Goal: Information Seeking & Learning: Check status

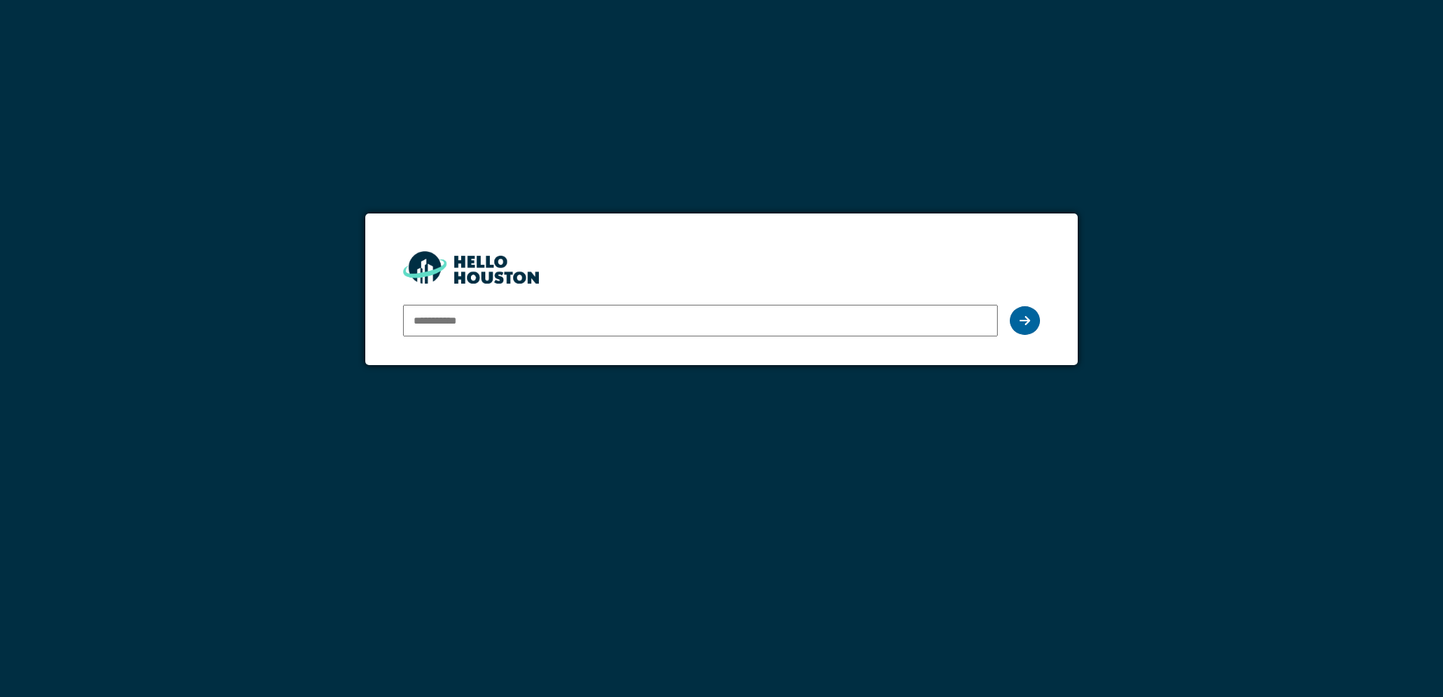
type input "**********"
click at [1036, 325] on div at bounding box center [1025, 320] width 30 height 29
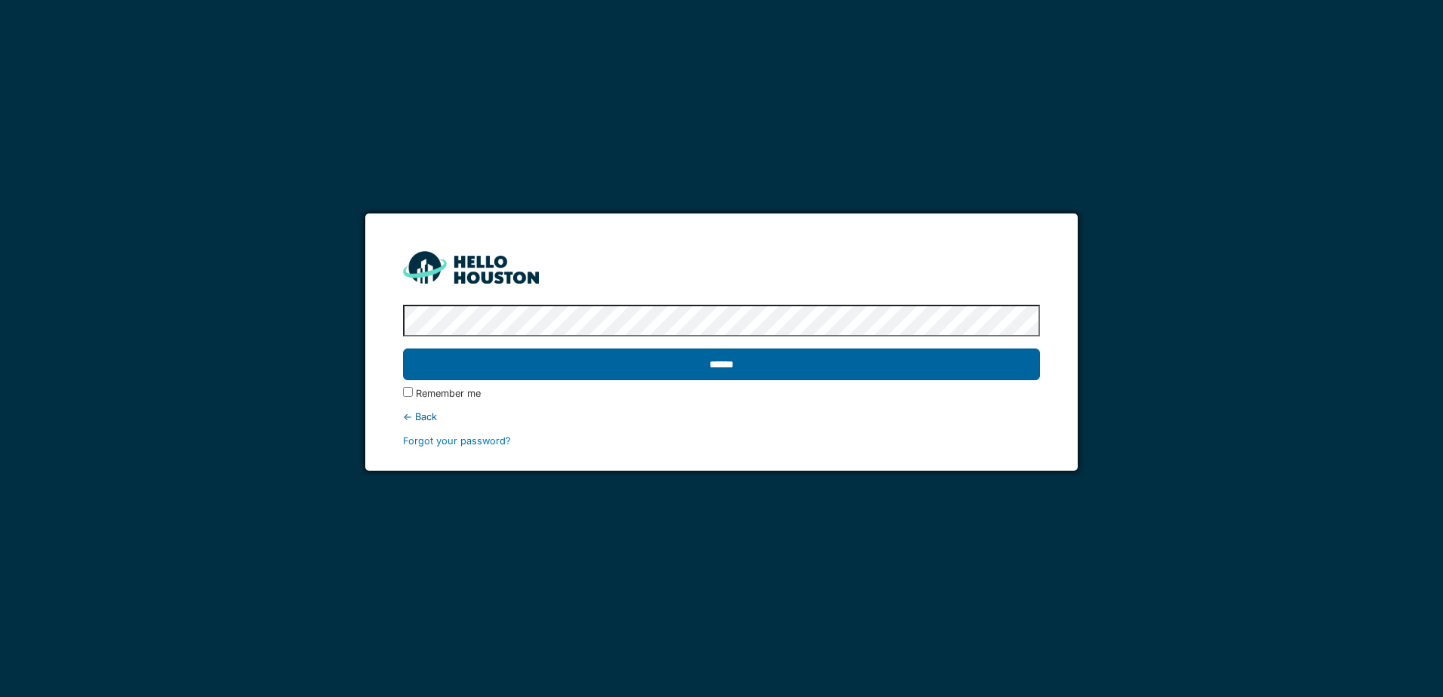
click at [985, 359] on input "******" at bounding box center [721, 365] width 636 height 32
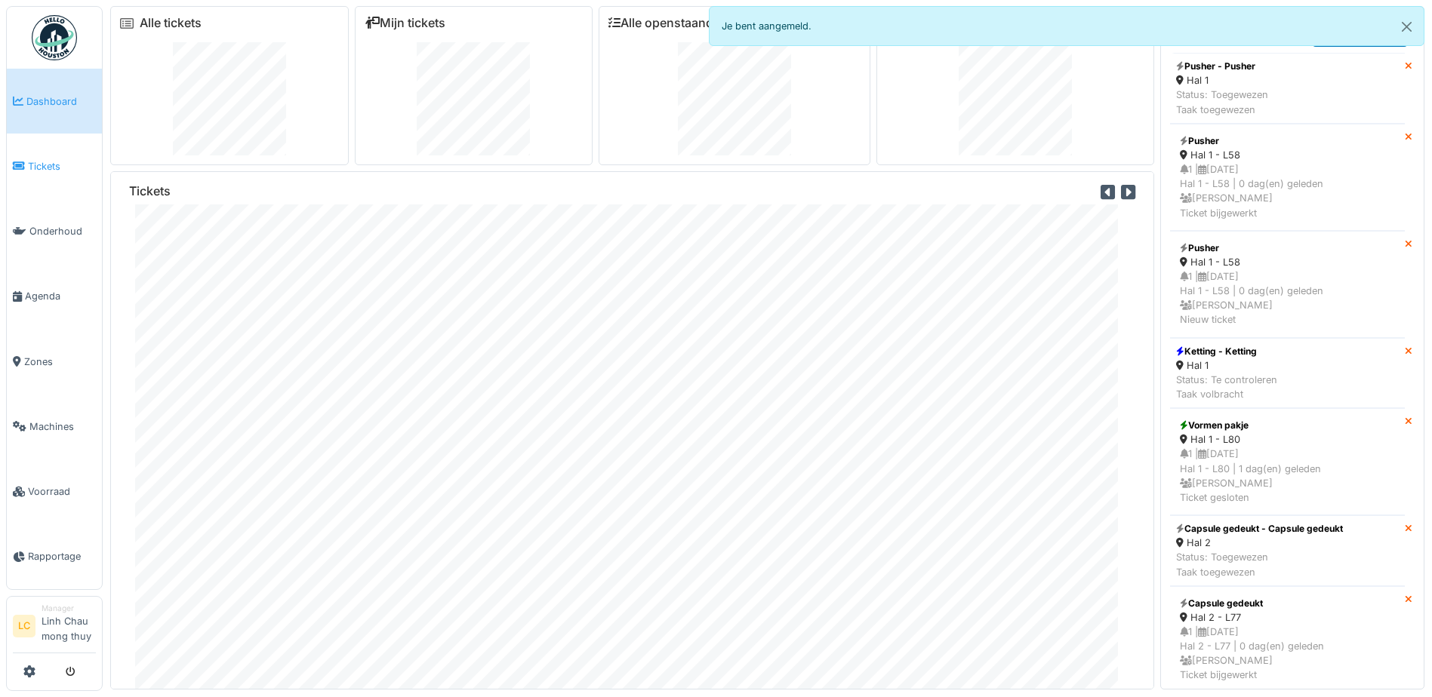
click at [46, 162] on span "Tickets" at bounding box center [62, 166] width 68 height 14
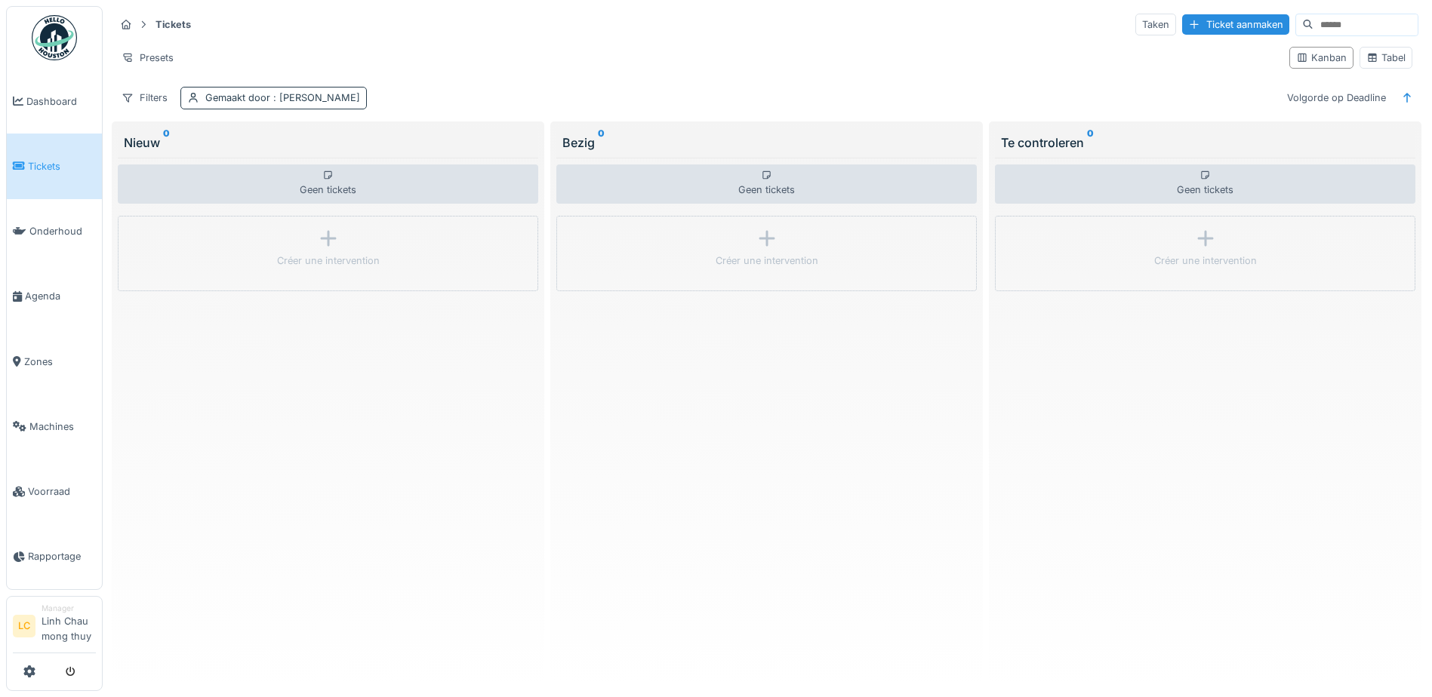
click at [192, 96] on icon at bounding box center [193, 98] width 12 height 10
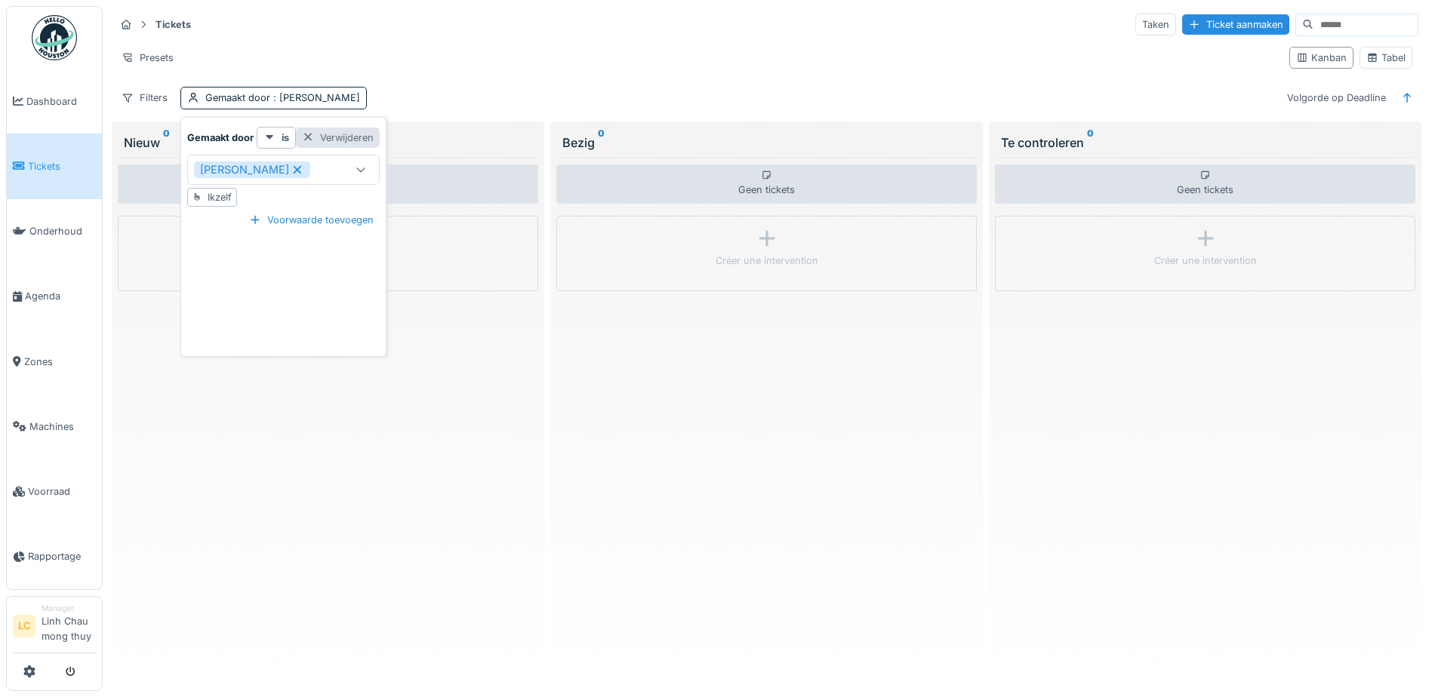
click at [349, 137] on div "Verwijderen" at bounding box center [338, 138] width 84 height 20
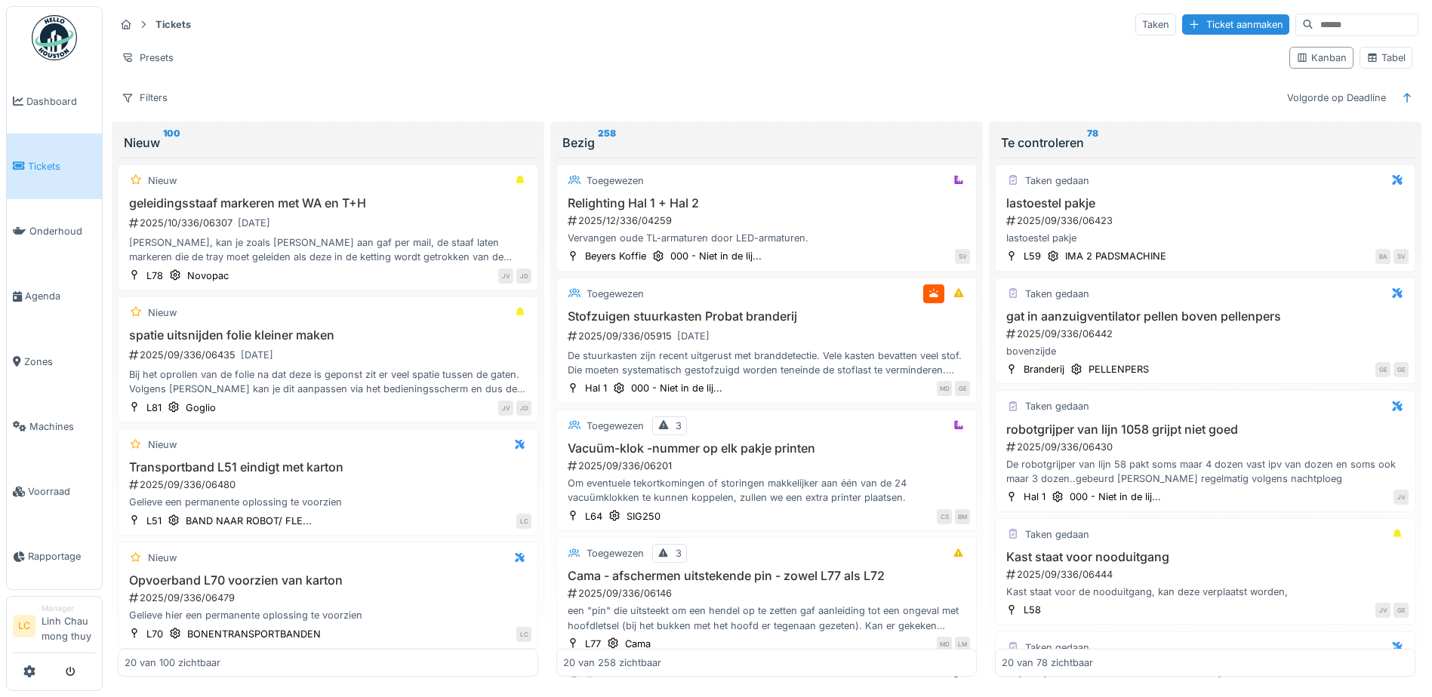
click at [26, 39] on ul "Dashboard Tickets Onderhoud Agenda Zones Machines Voorraad Rapportage" at bounding box center [54, 298] width 97 height 584
click at [43, 39] on img at bounding box center [54, 37] width 45 height 45
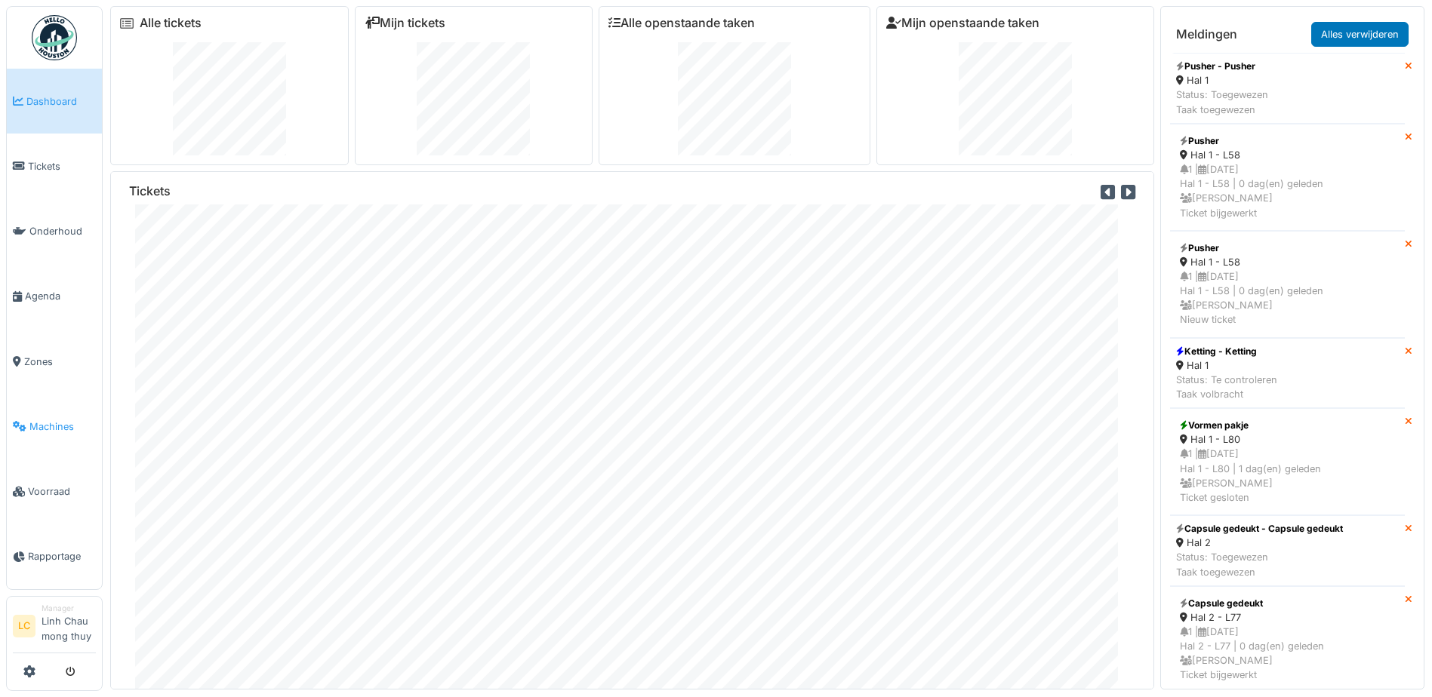
click at [46, 423] on span "Machines" at bounding box center [62, 427] width 66 height 14
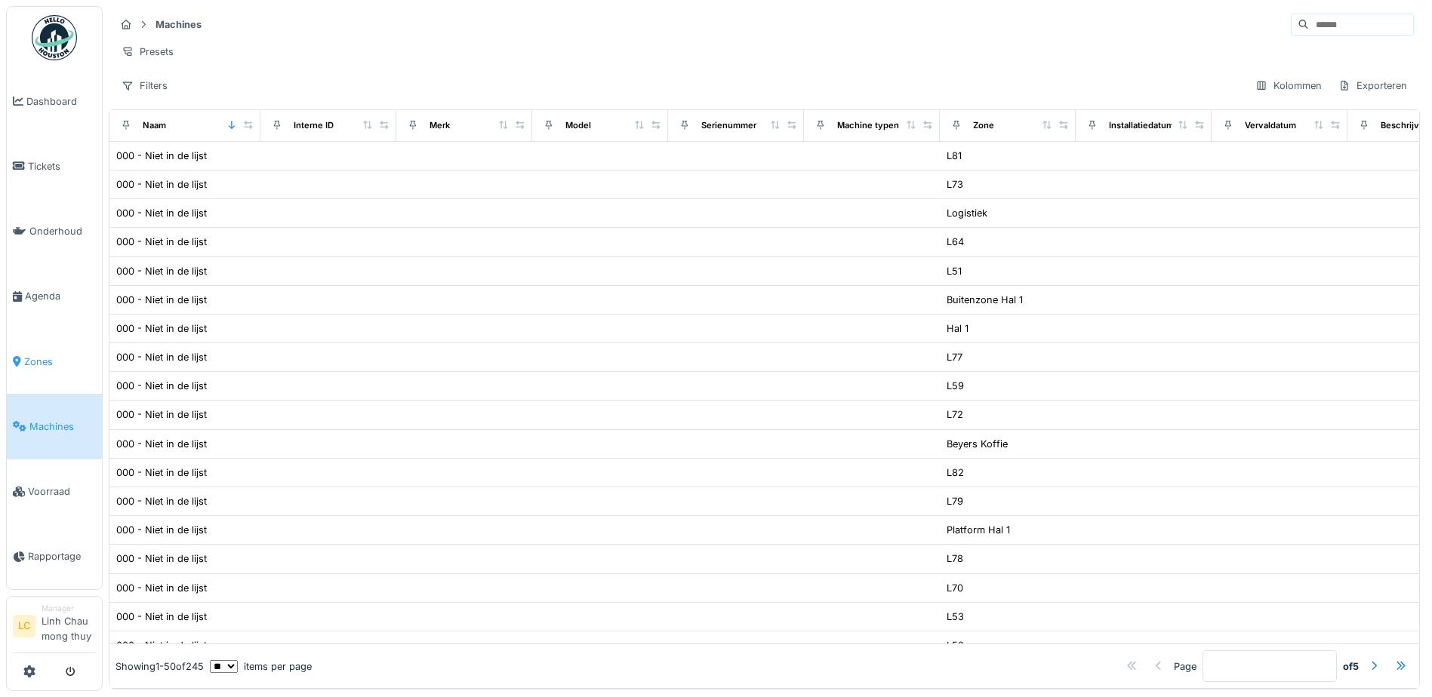
click at [46, 356] on span "Zones" at bounding box center [60, 362] width 72 height 14
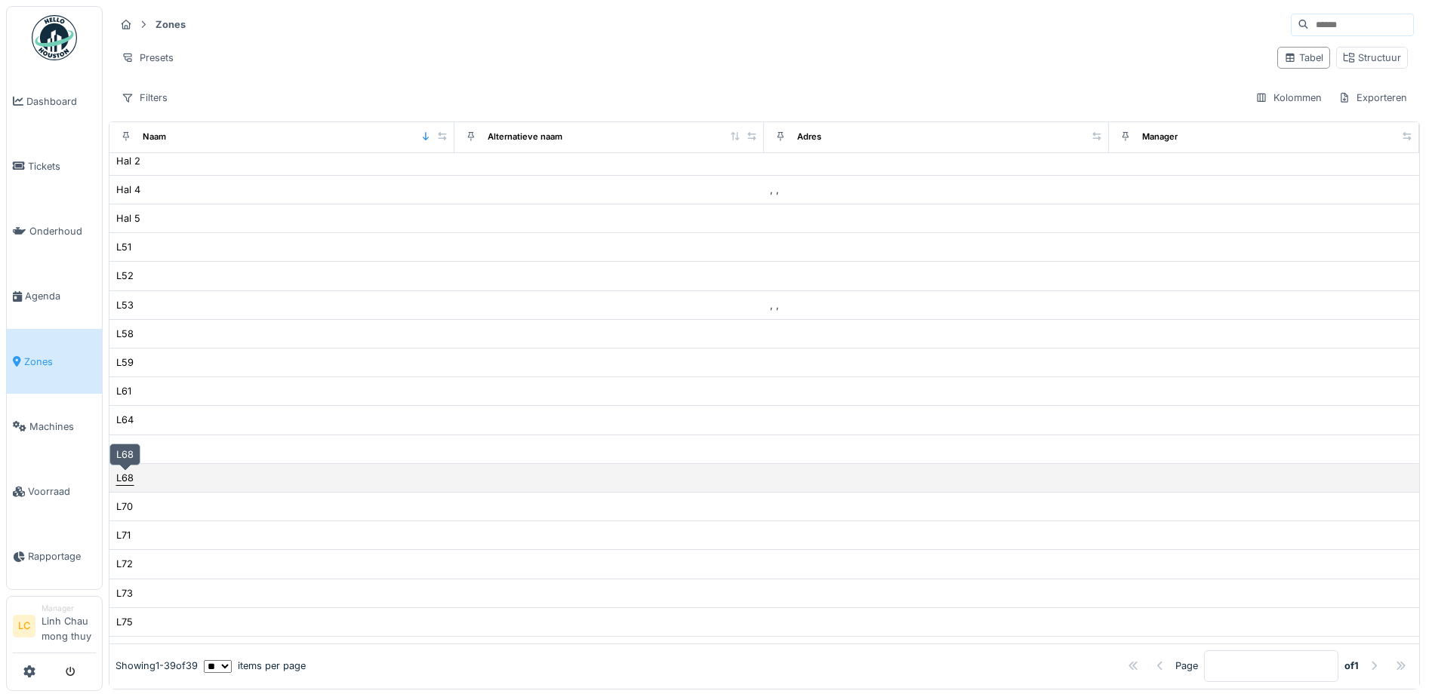
click at [134, 477] on div "L68" at bounding box center [124, 478] width 17 height 14
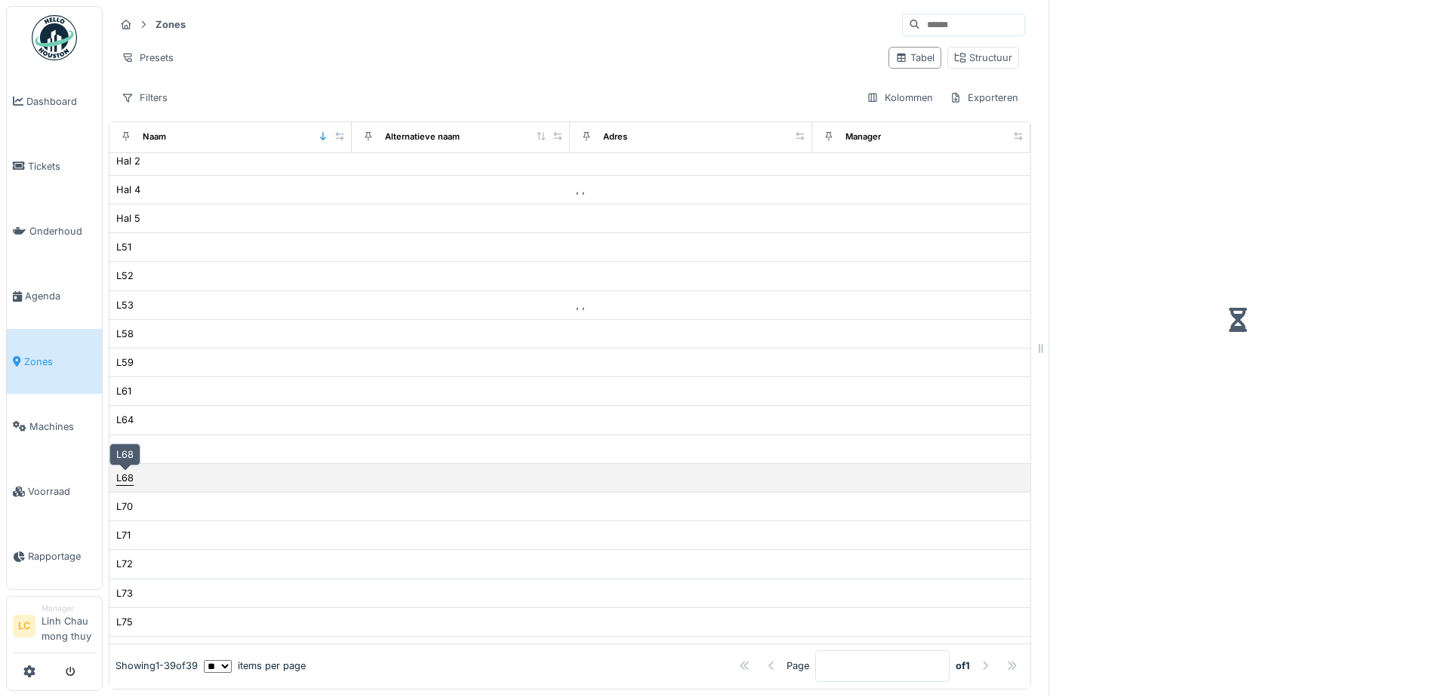
scroll to position [164, 0]
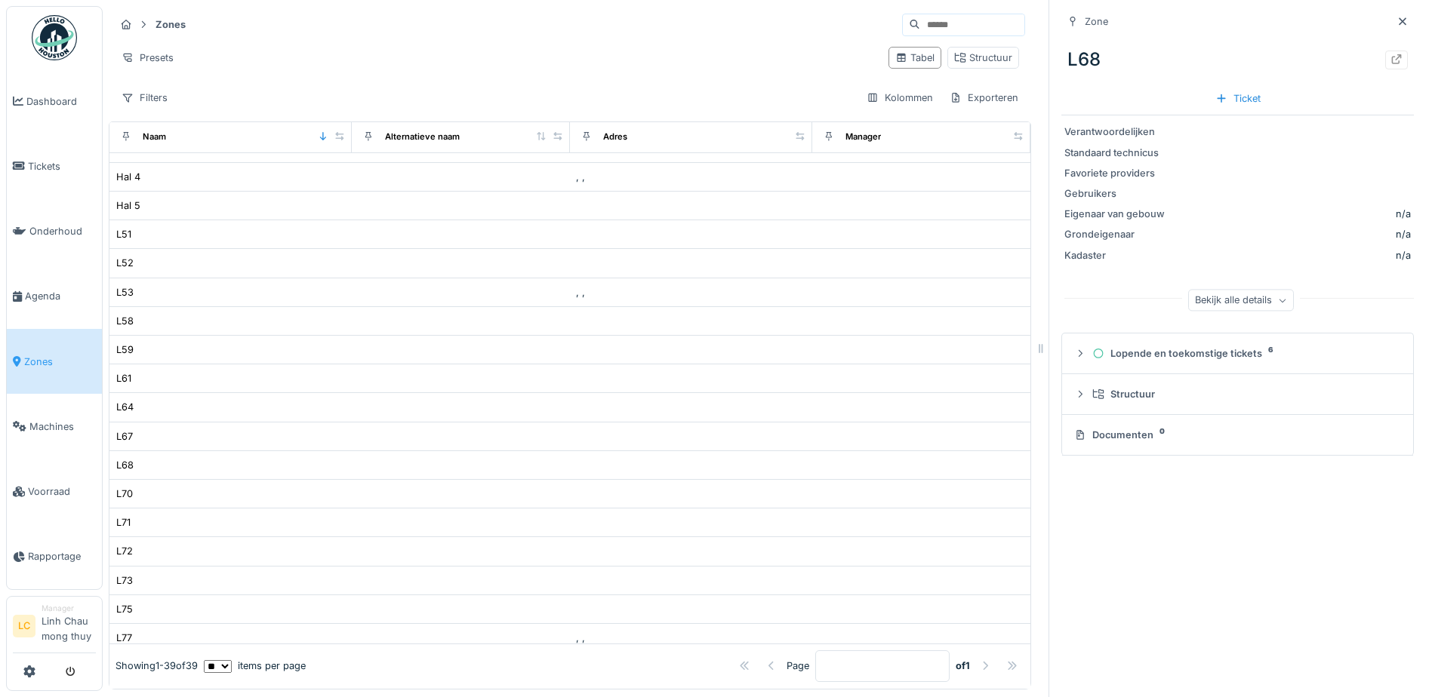
click at [1192, 305] on div "Bekijk alle details" at bounding box center [1241, 301] width 106 height 22
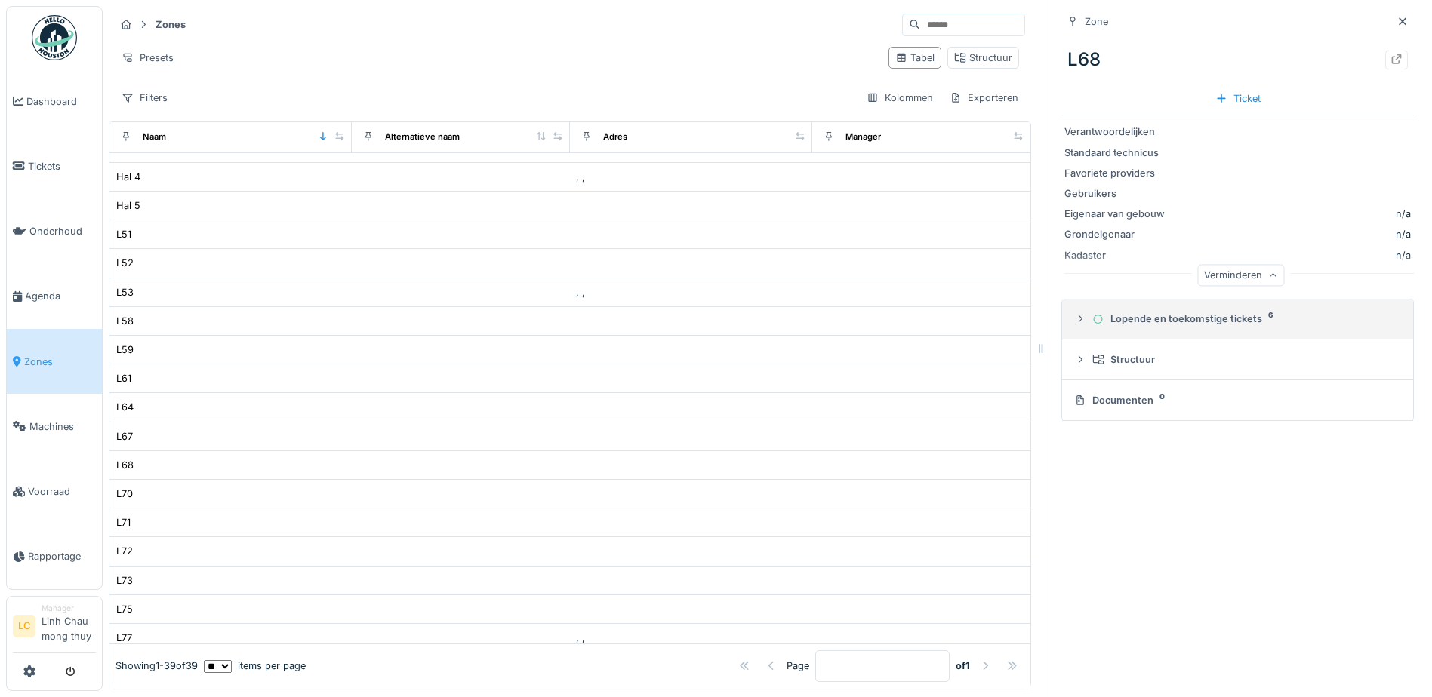
click at [1142, 320] on div "Lopende en toekomstige tickets 6" at bounding box center [1243, 319] width 303 height 14
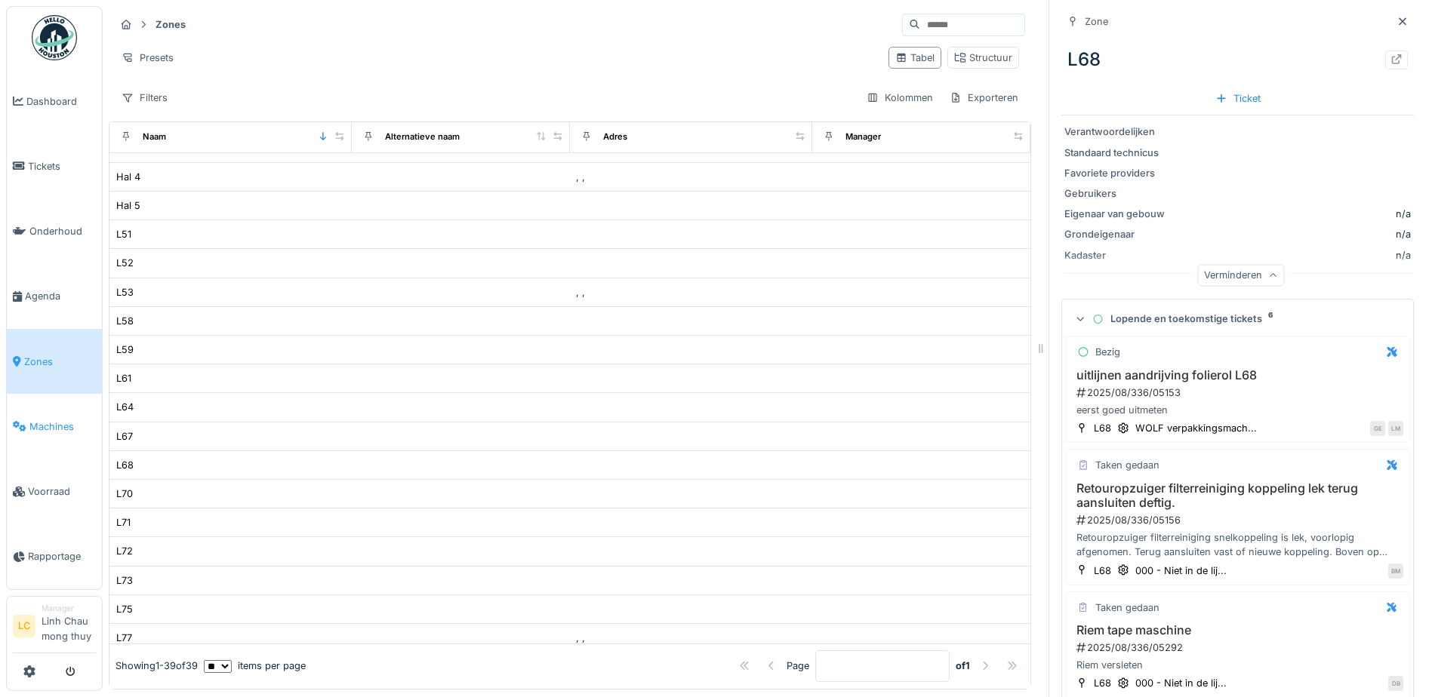
click at [38, 418] on link "Machines" at bounding box center [54, 426] width 95 height 65
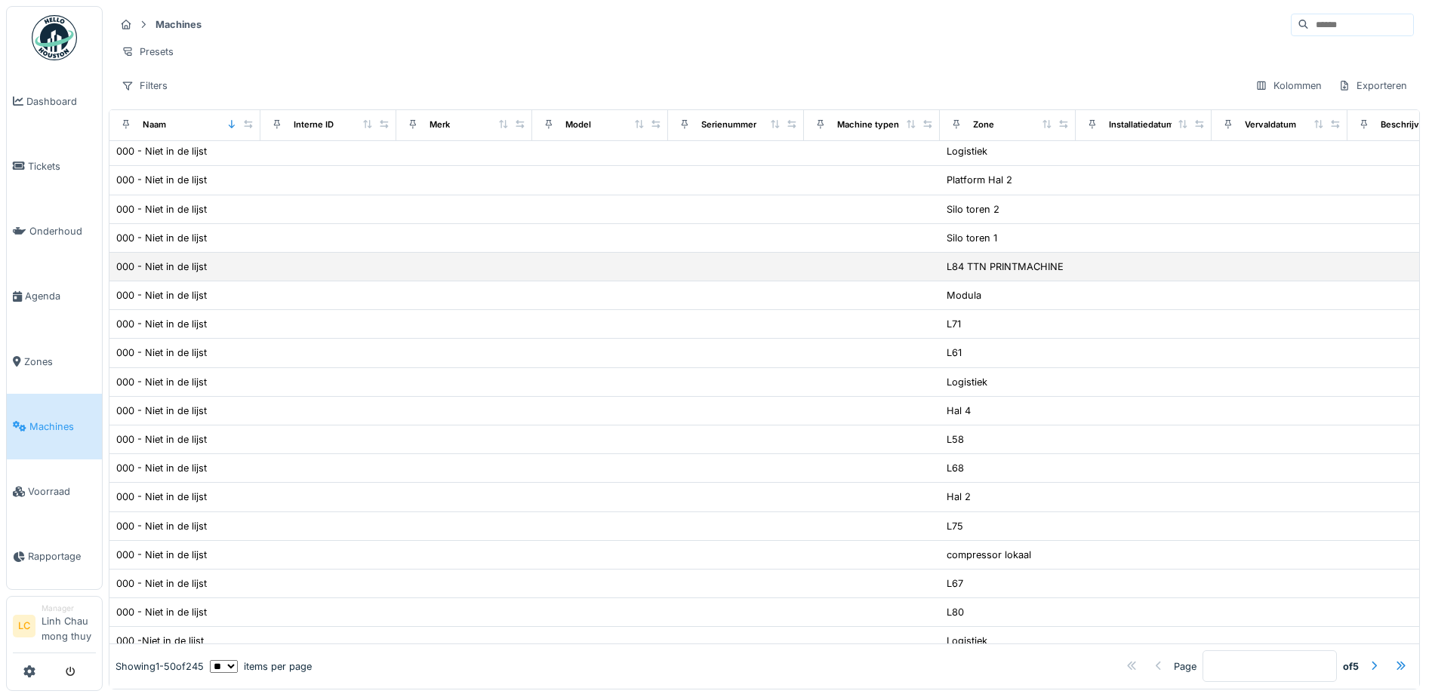
scroll to position [604, 0]
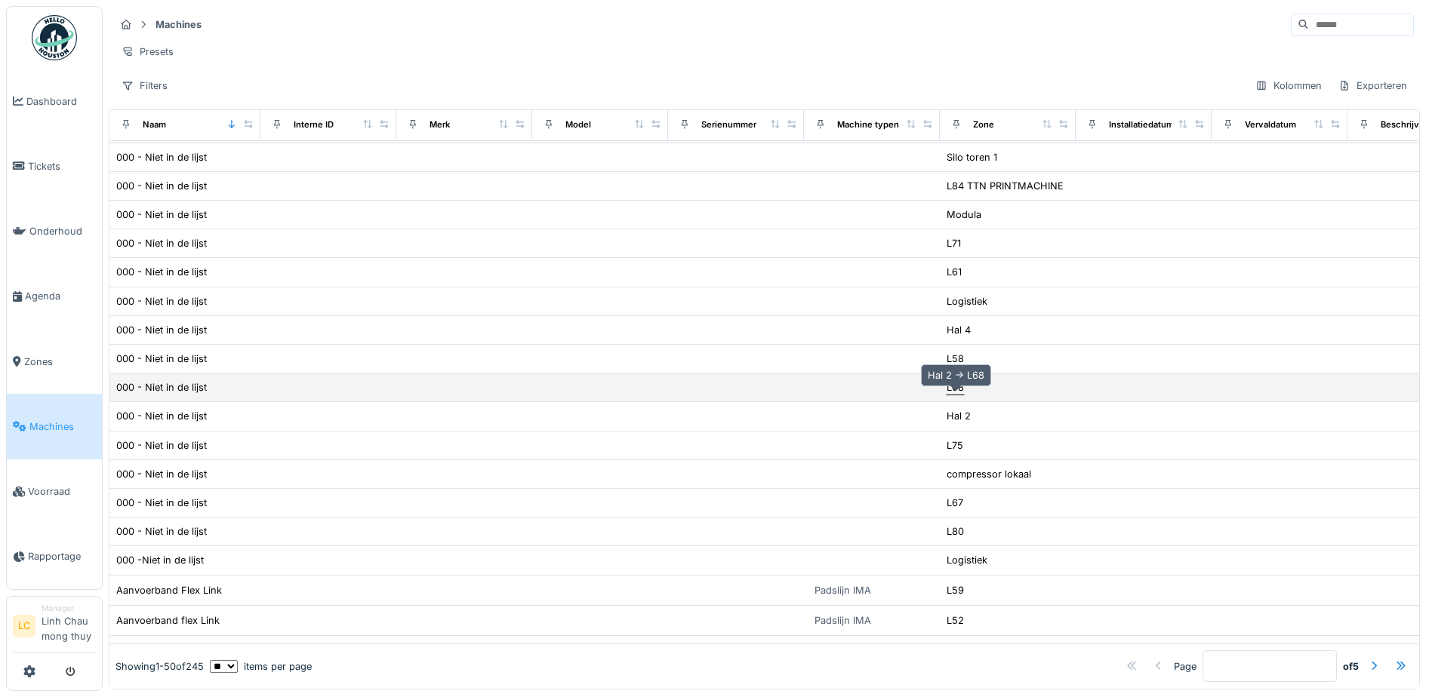
click at [956, 395] on div "L68" at bounding box center [955, 387] width 17 height 14
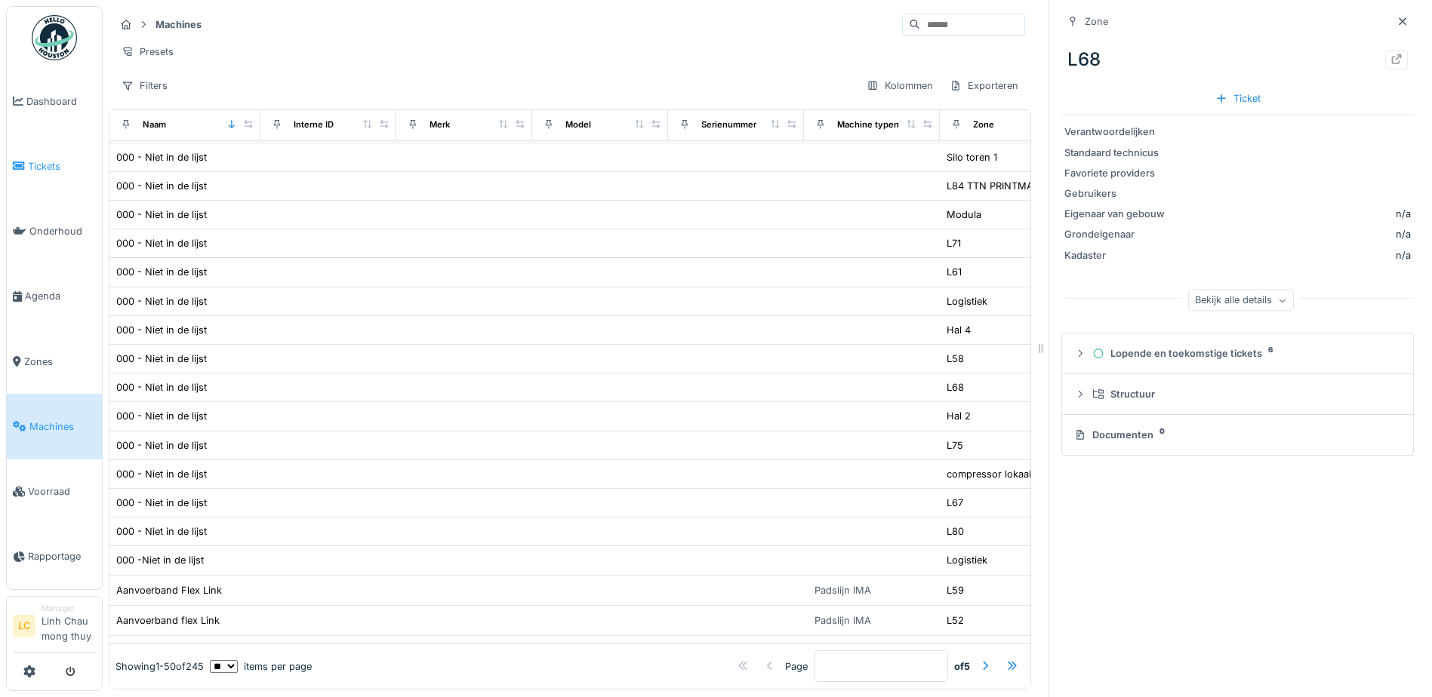
click at [48, 170] on span "Tickets" at bounding box center [62, 166] width 68 height 14
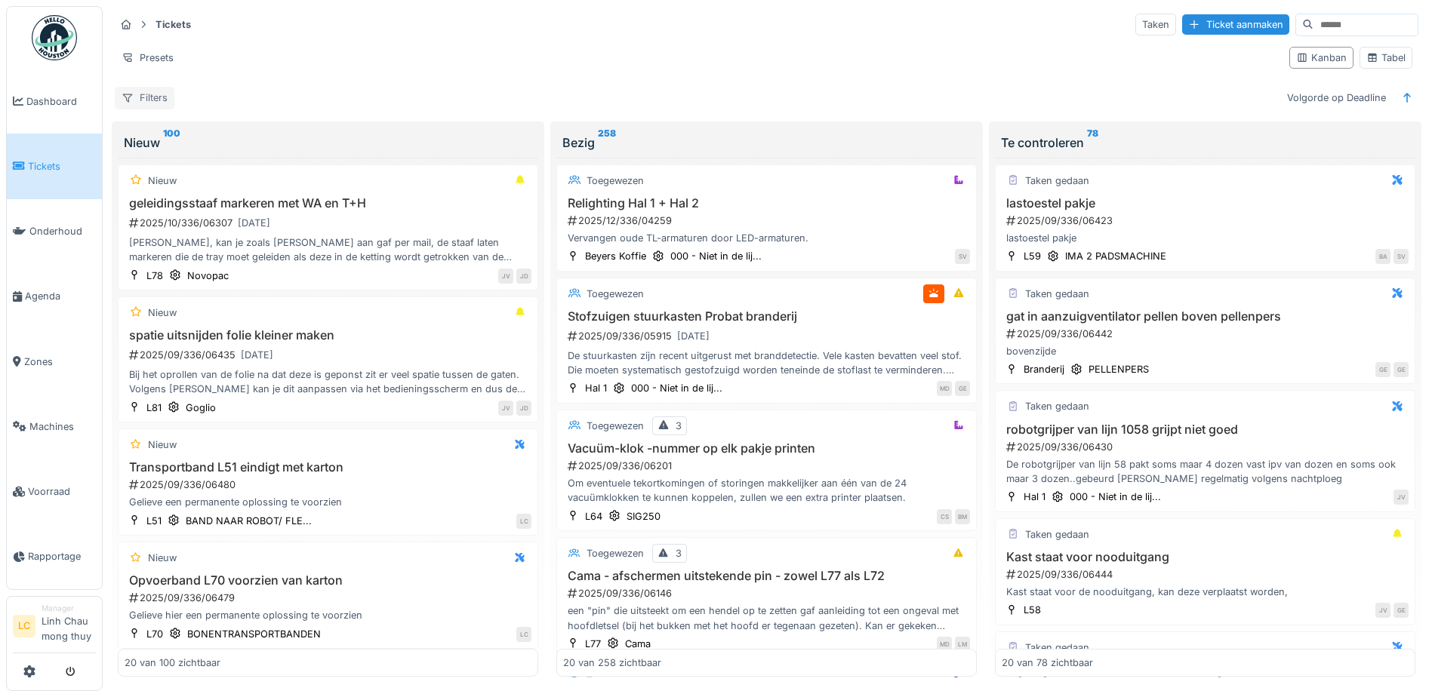
click at [139, 98] on div "Filters" at bounding box center [145, 98] width 60 height 22
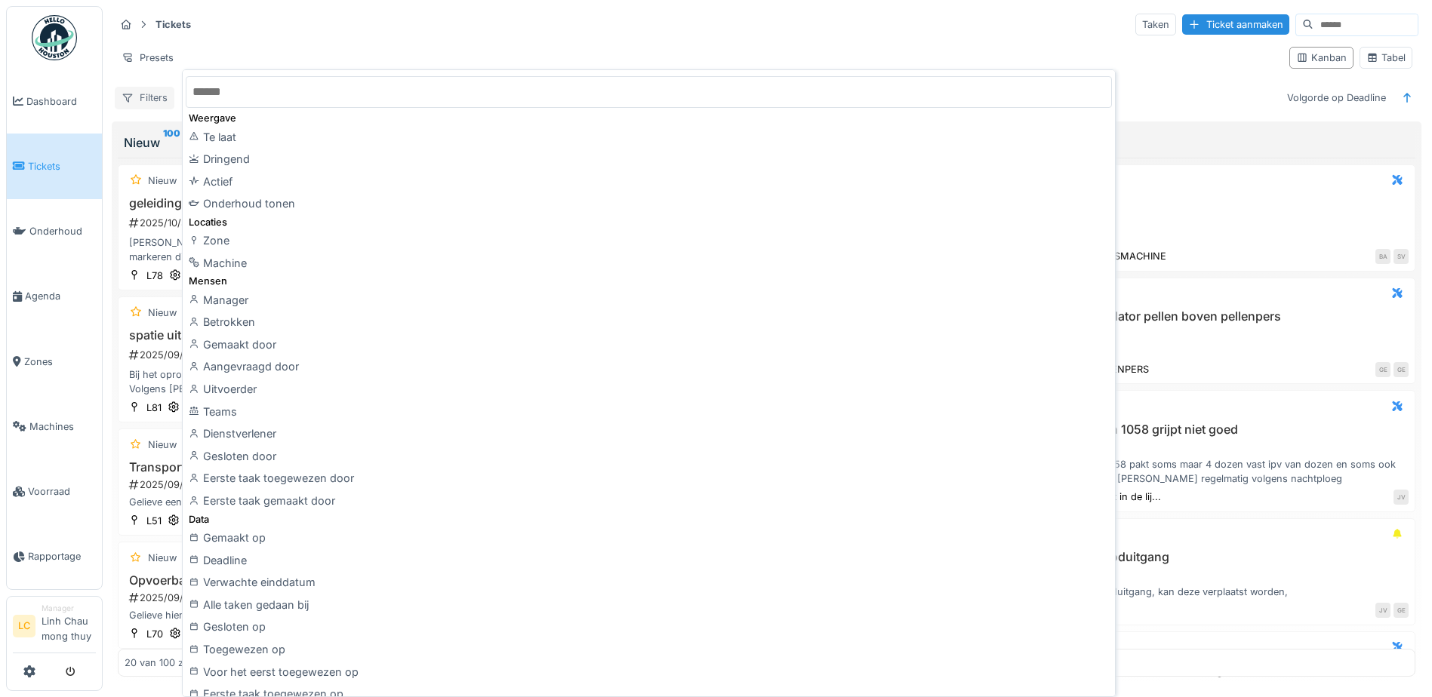
click at [139, 98] on div "Filters" at bounding box center [145, 98] width 60 height 22
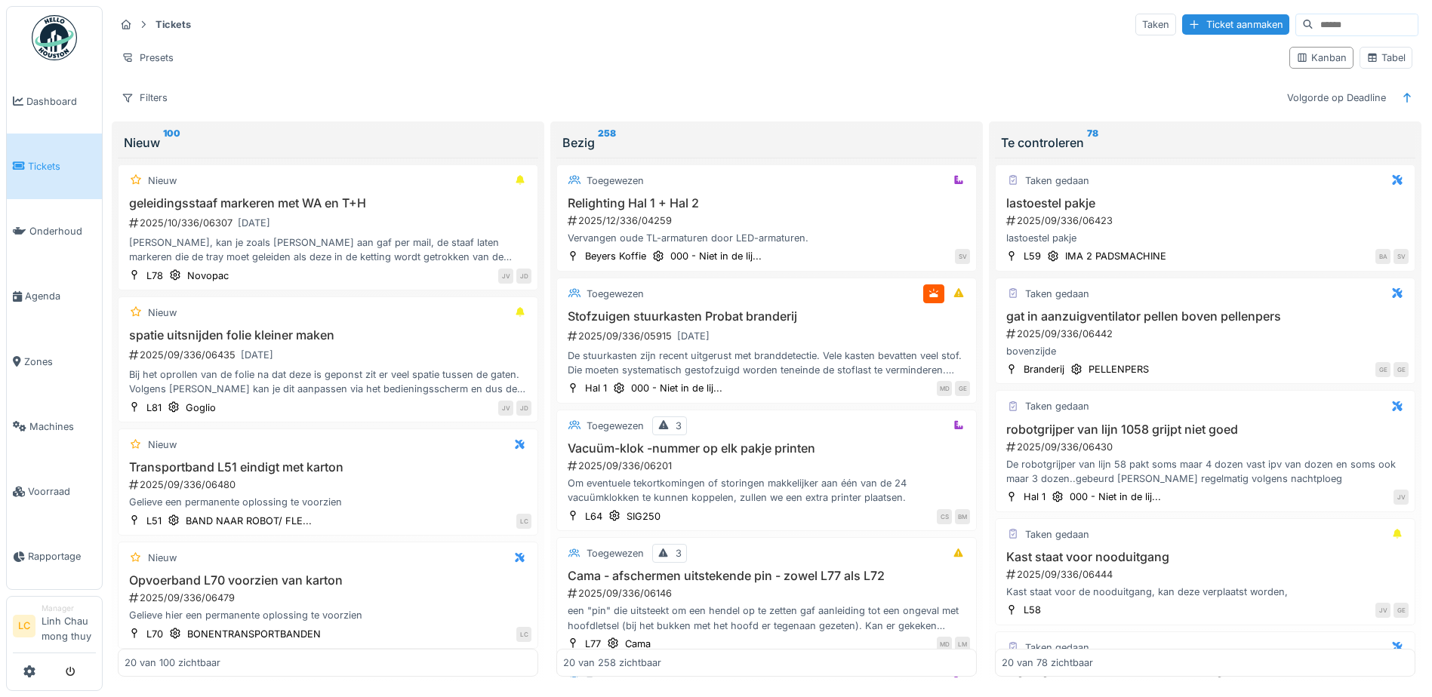
click at [78, 45] on link at bounding box center [54, 38] width 56 height 56
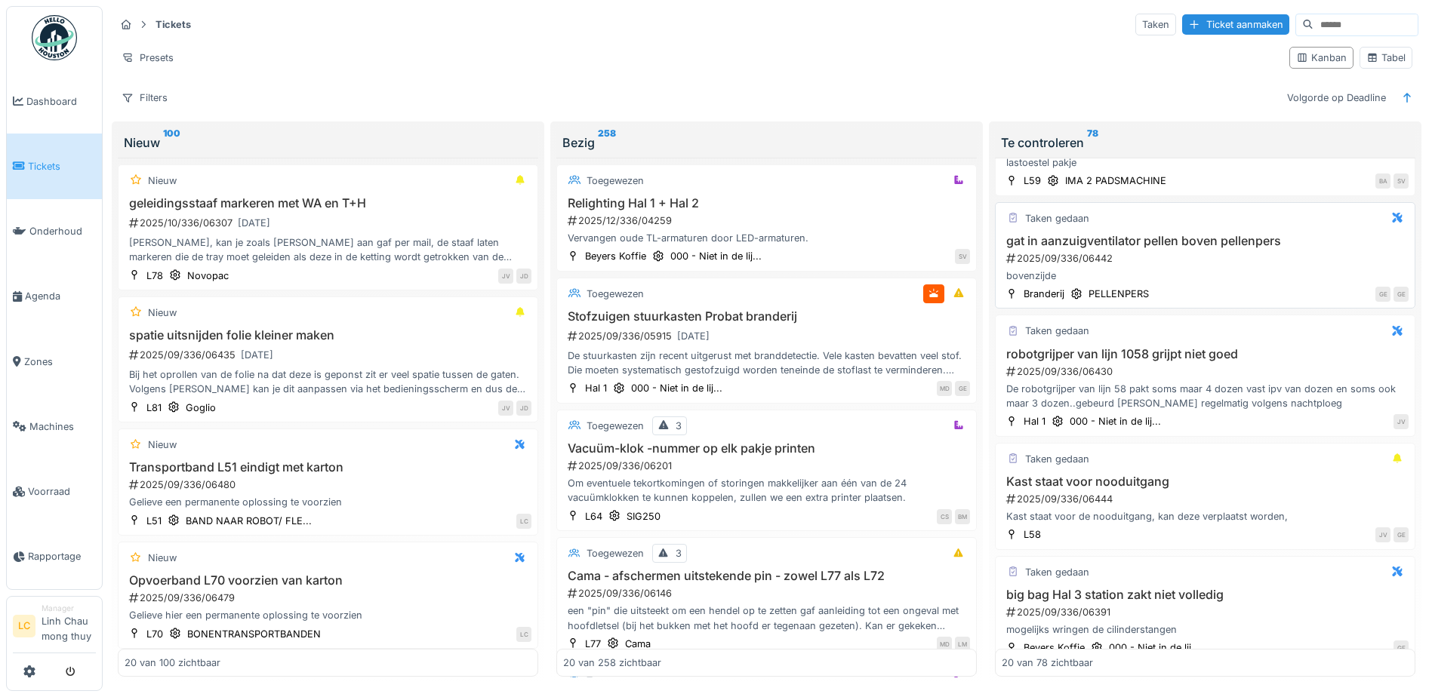
scroll to position [151, 0]
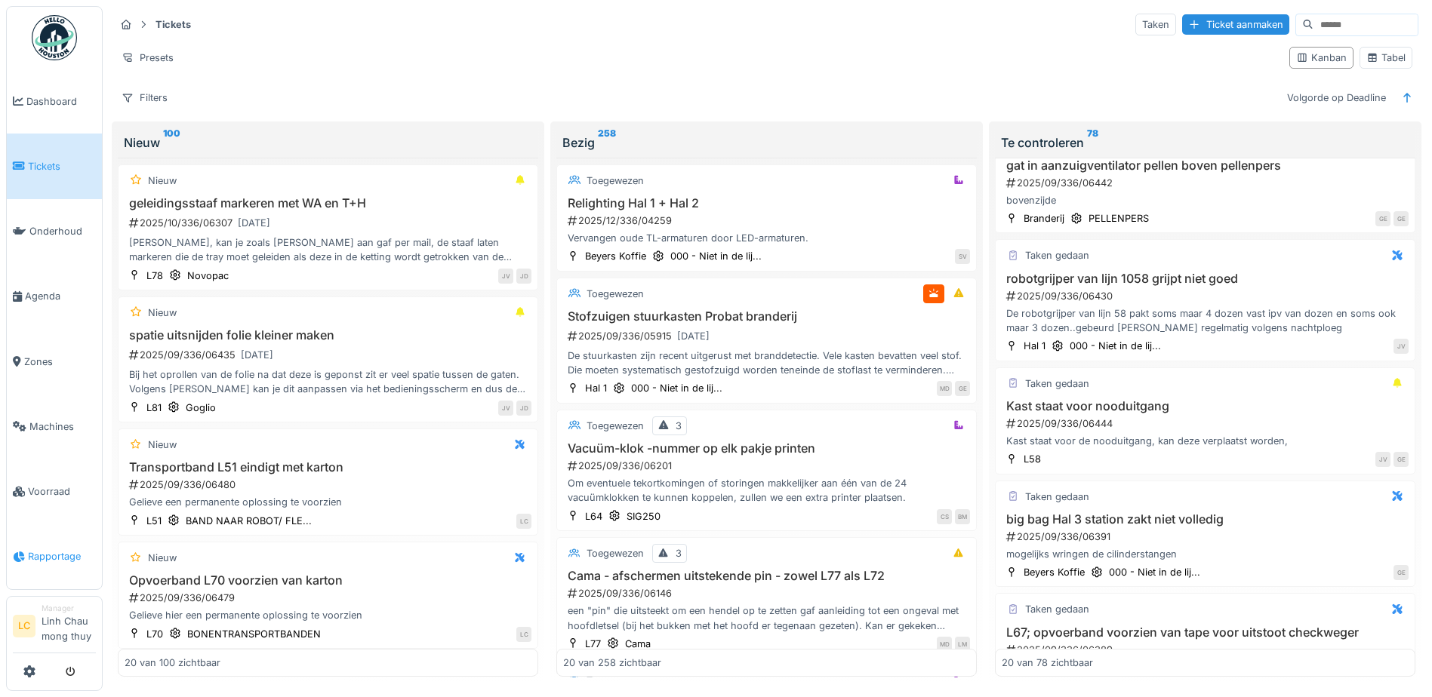
click at [40, 555] on span "Rapportage" at bounding box center [62, 556] width 68 height 14
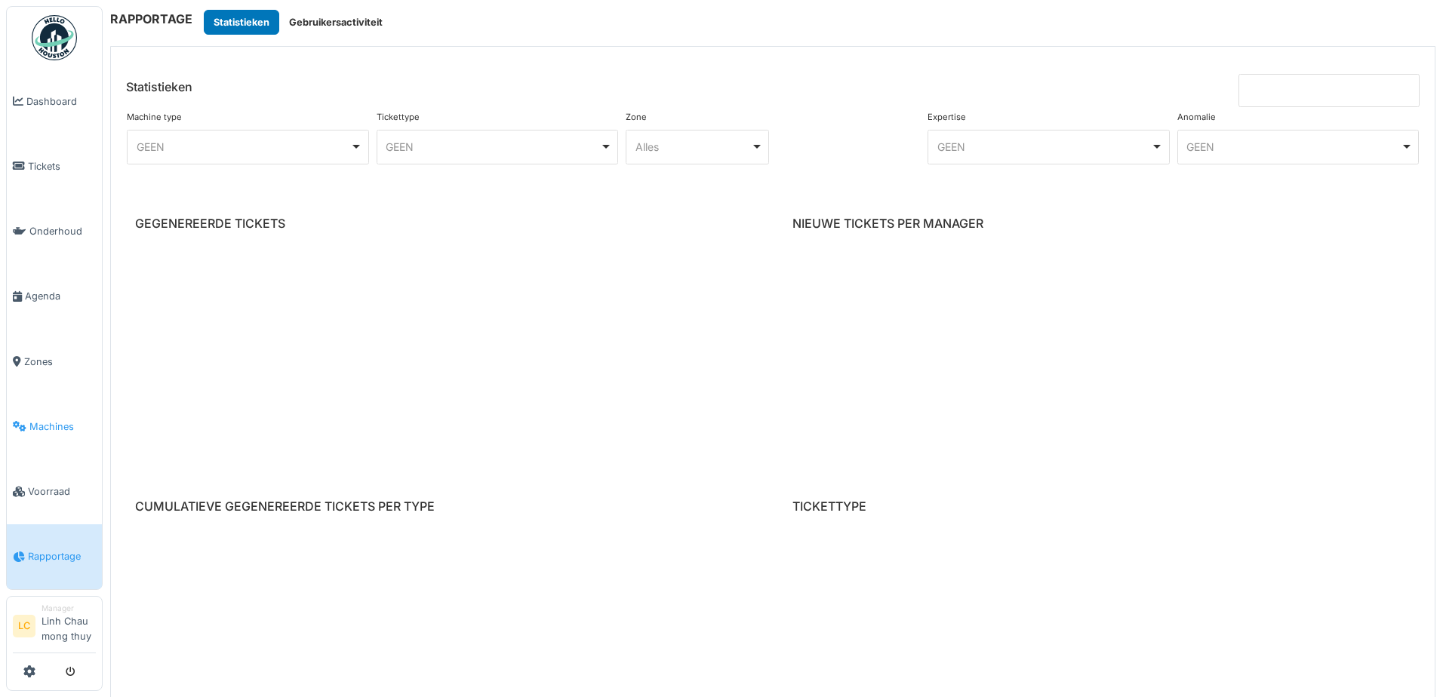
click at [41, 426] on span "Machines" at bounding box center [62, 427] width 66 height 14
click at [41, 422] on span "Machines" at bounding box center [62, 427] width 66 height 14
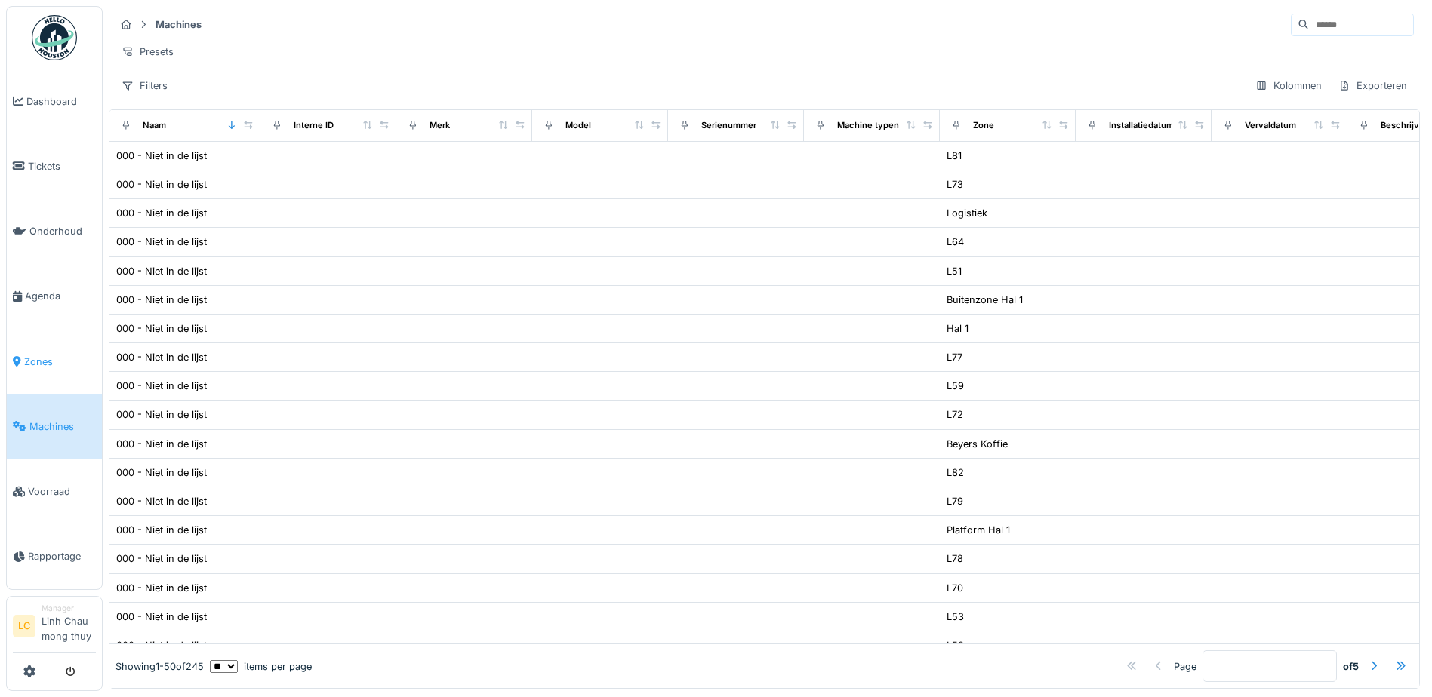
click at [45, 356] on span "Zones" at bounding box center [60, 362] width 72 height 14
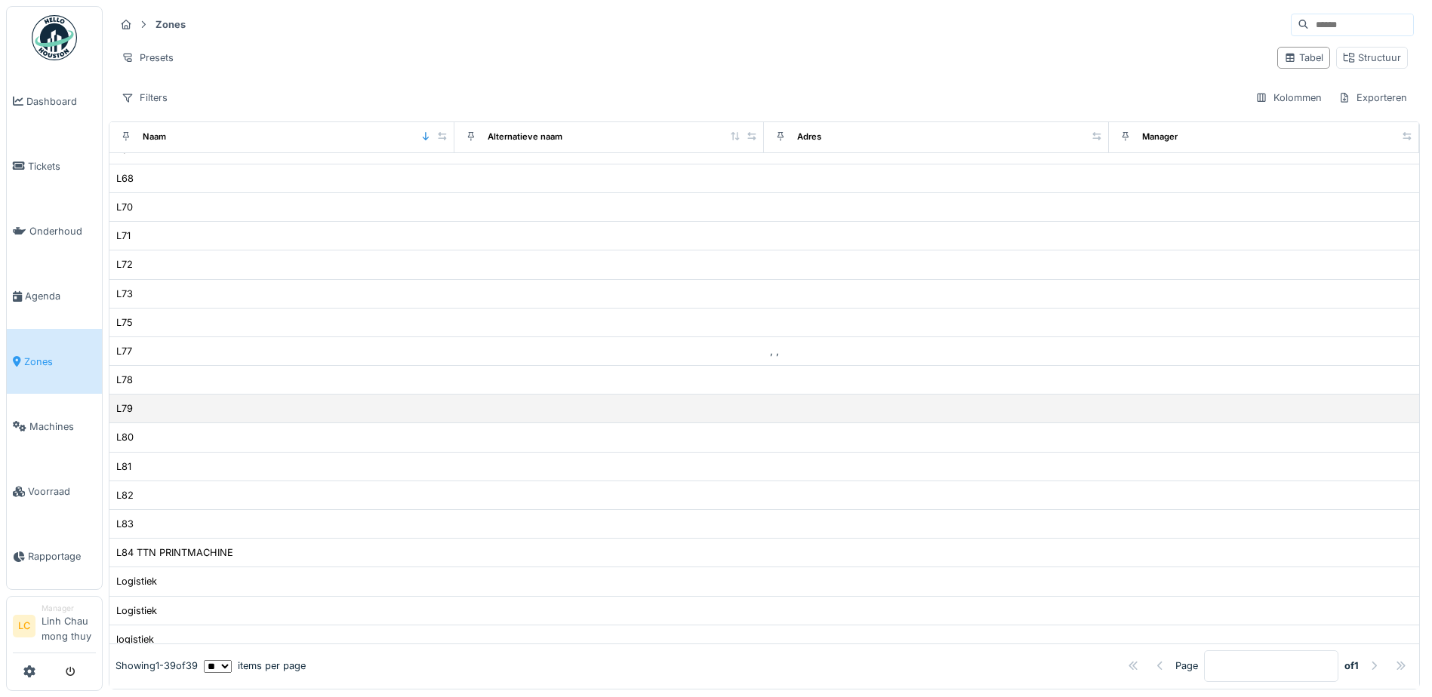
scroll to position [453, 0]
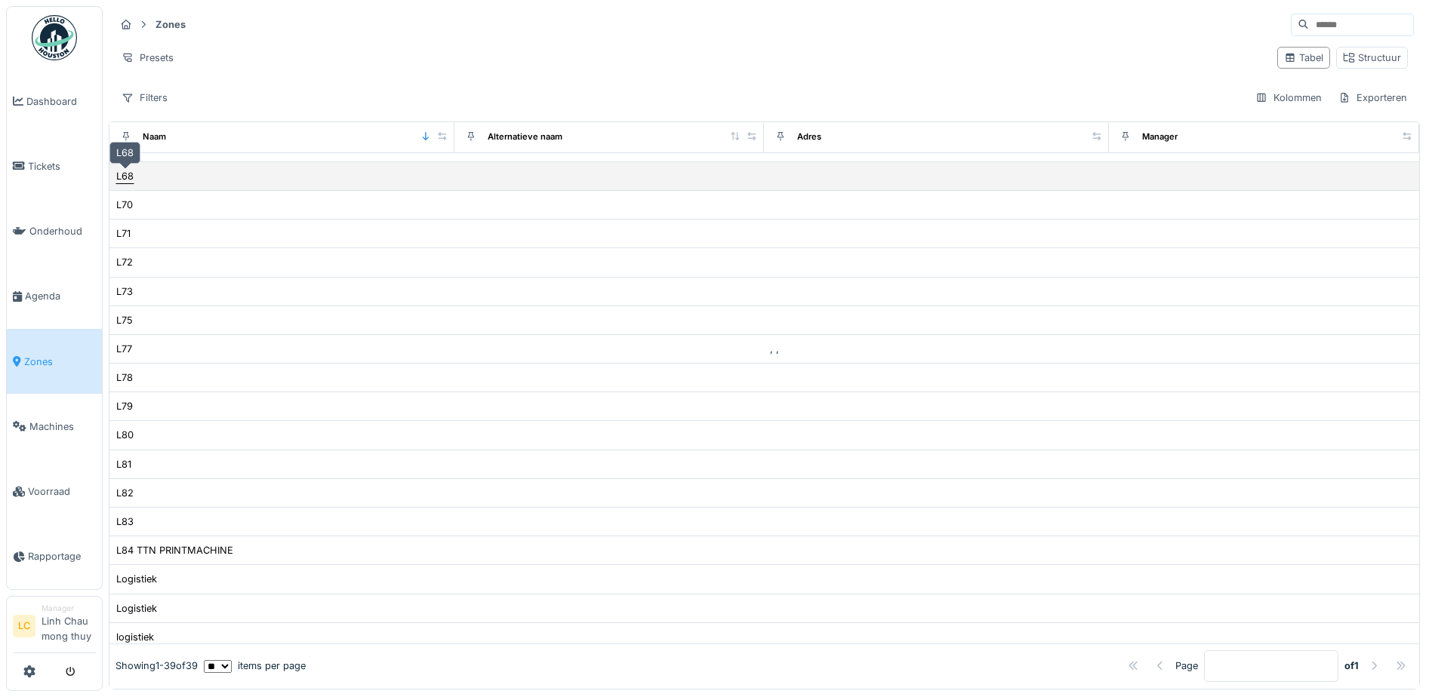
click at [125, 182] on div "L68" at bounding box center [124, 176] width 17 height 14
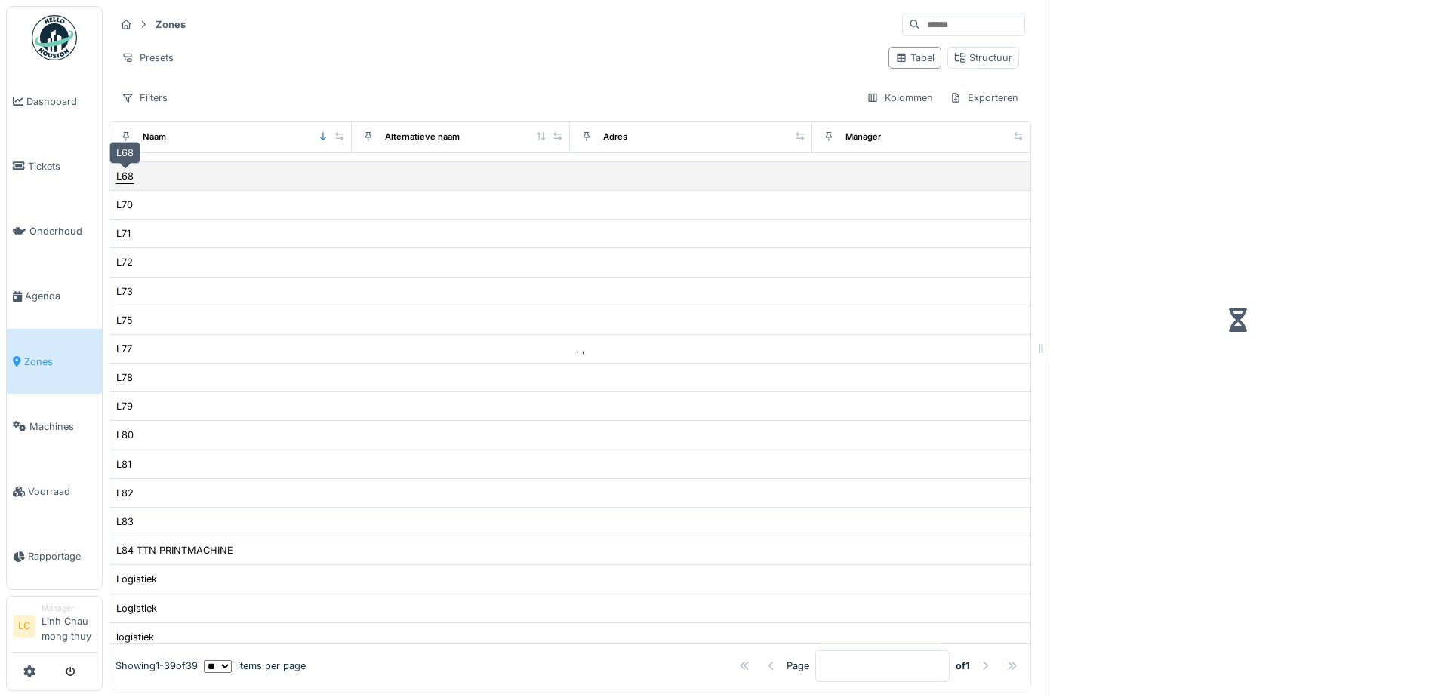
scroll to position [466, 0]
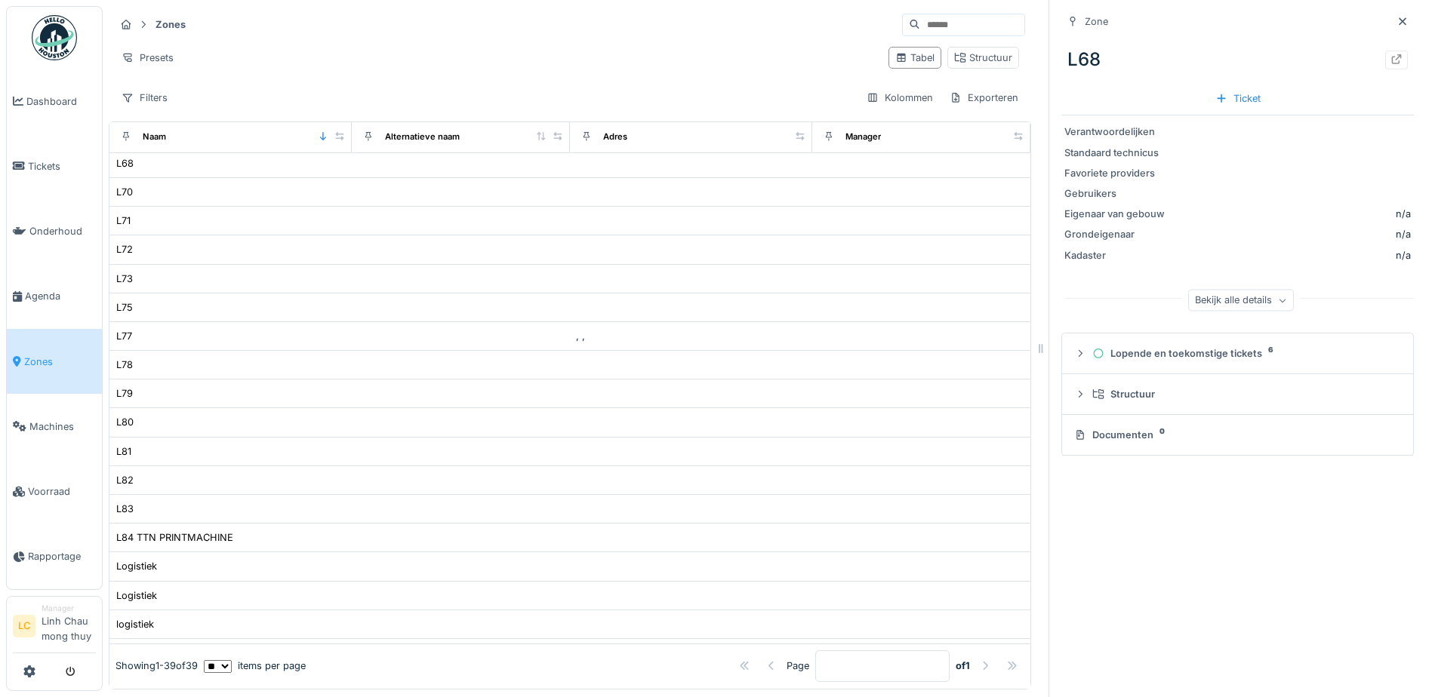
click at [1105, 432] on div "Documenten 0" at bounding box center [1234, 435] width 321 height 14
click at [1104, 438] on div "Documenten 0" at bounding box center [1234, 435] width 321 height 14
click at [60, 42] on img at bounding box center [54, 37] width 45 height 45
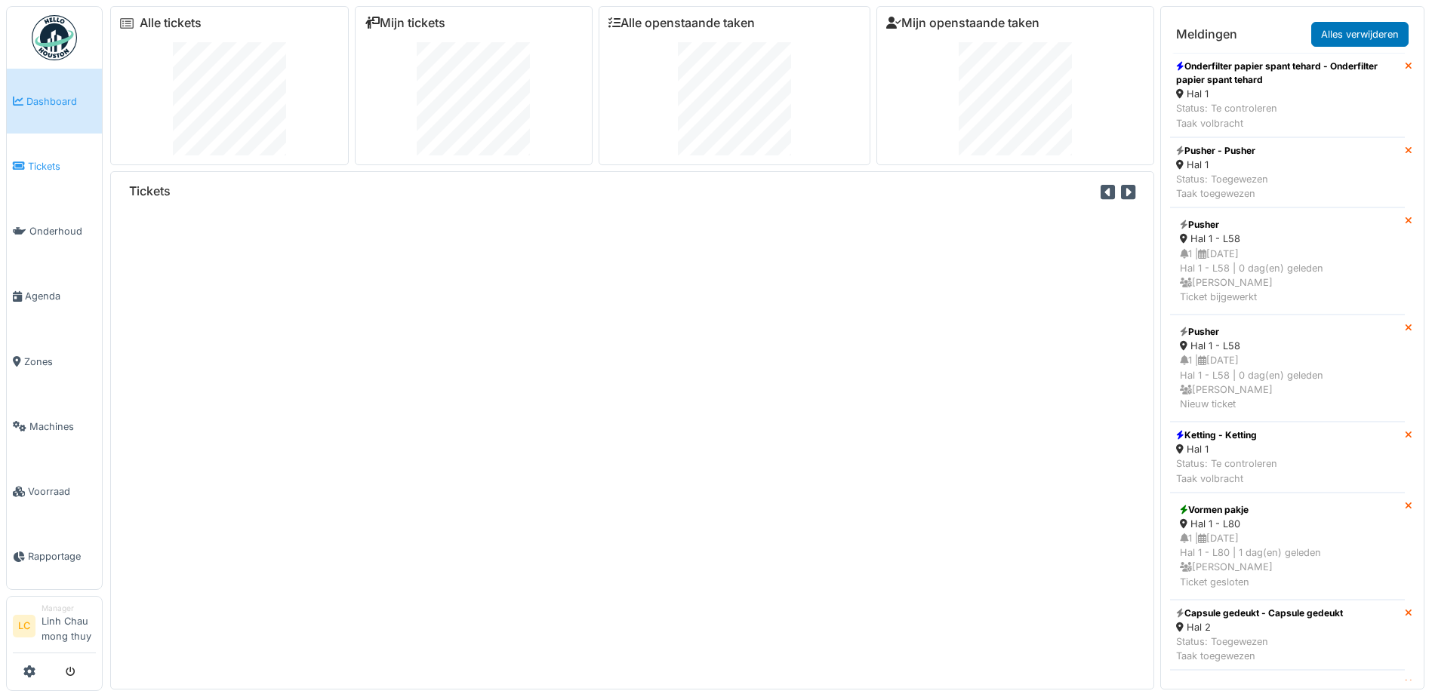
click at [56, 162] on span "Tickets" at bounding box center [62, 166] width 68 height 14
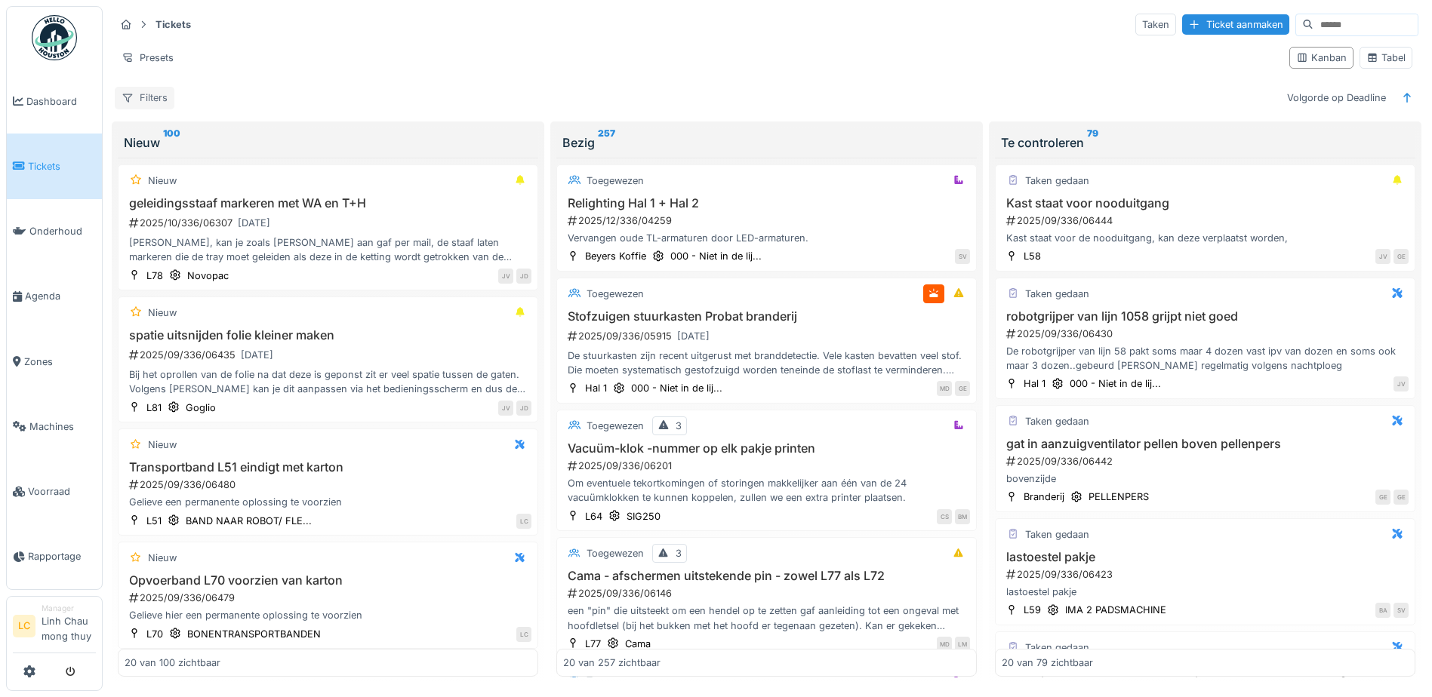
click at [149, 103] on div "Filters" at bounding box center [145, 98] width 60 height 22
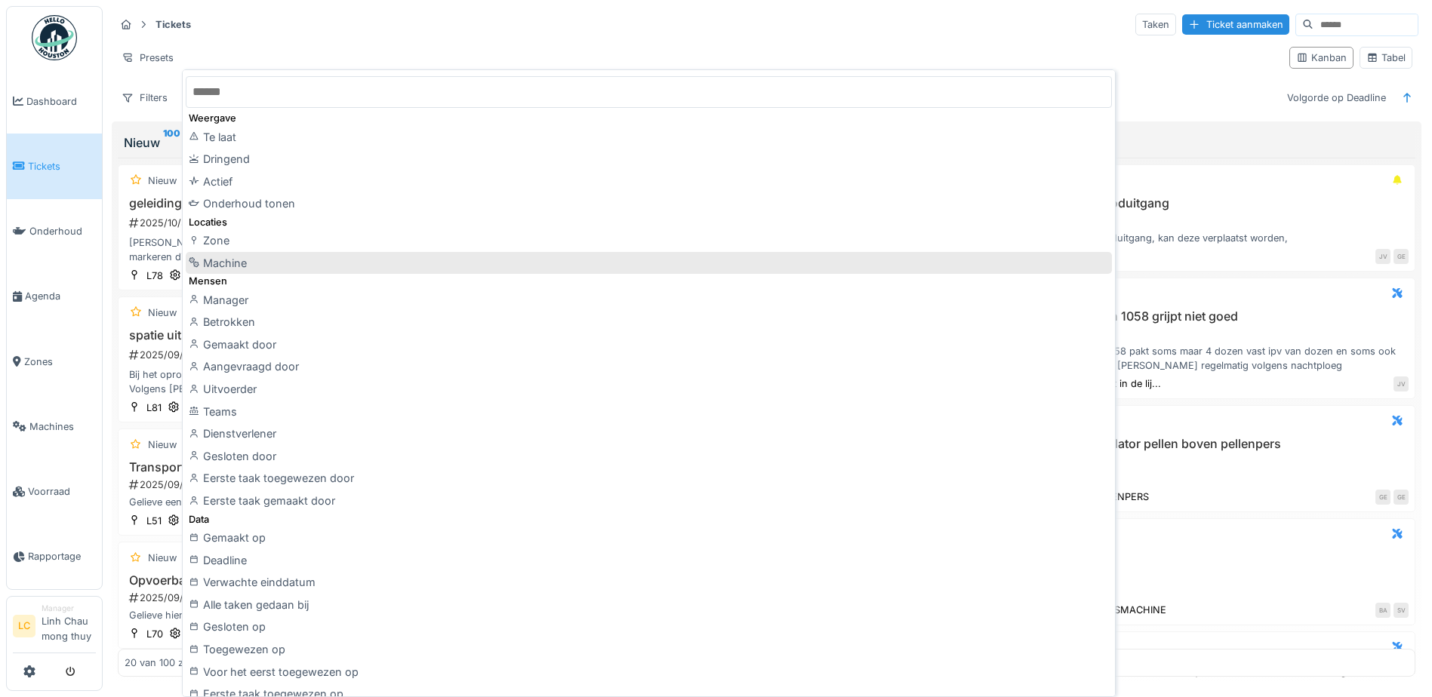
click at [242, 265] on div "Machine" at bounding box center [649, 263] width 926 height 23
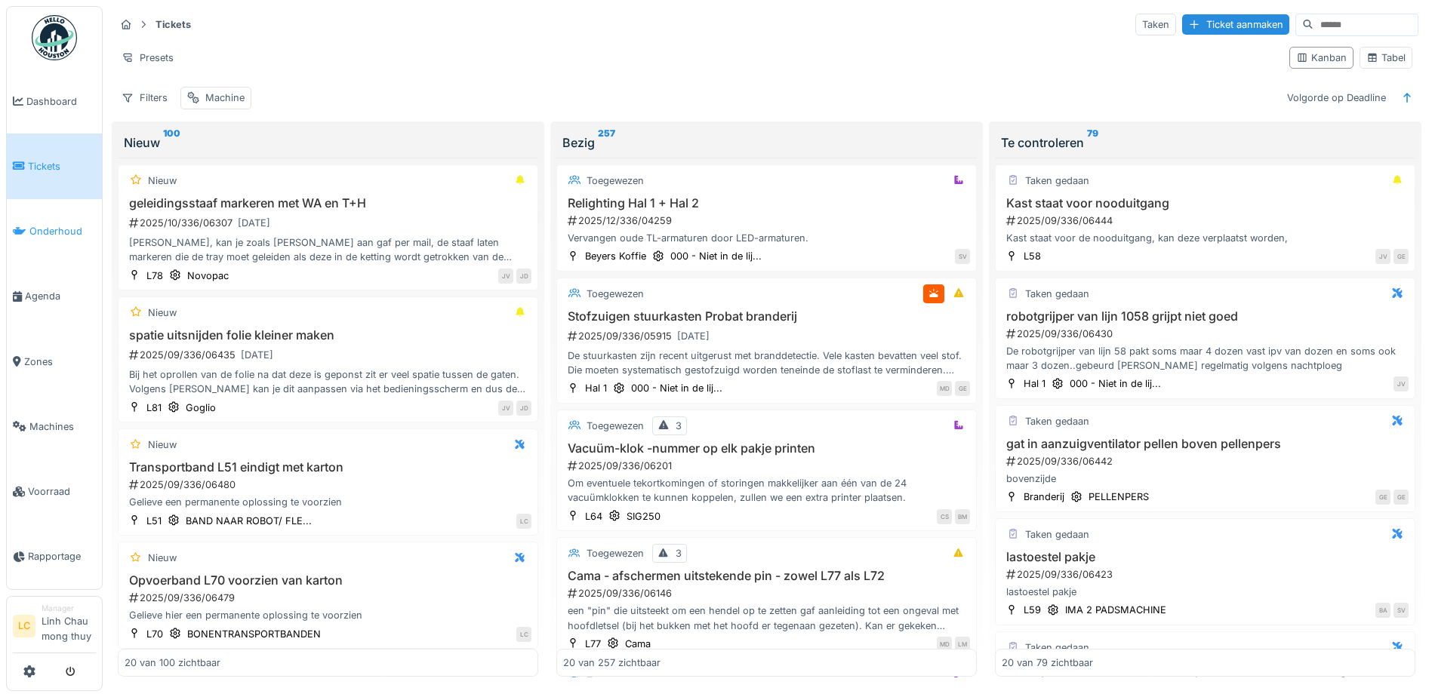
click at [60, 231] on span "Onderhoud" at bounding box center [62, 231] width 66 height 14
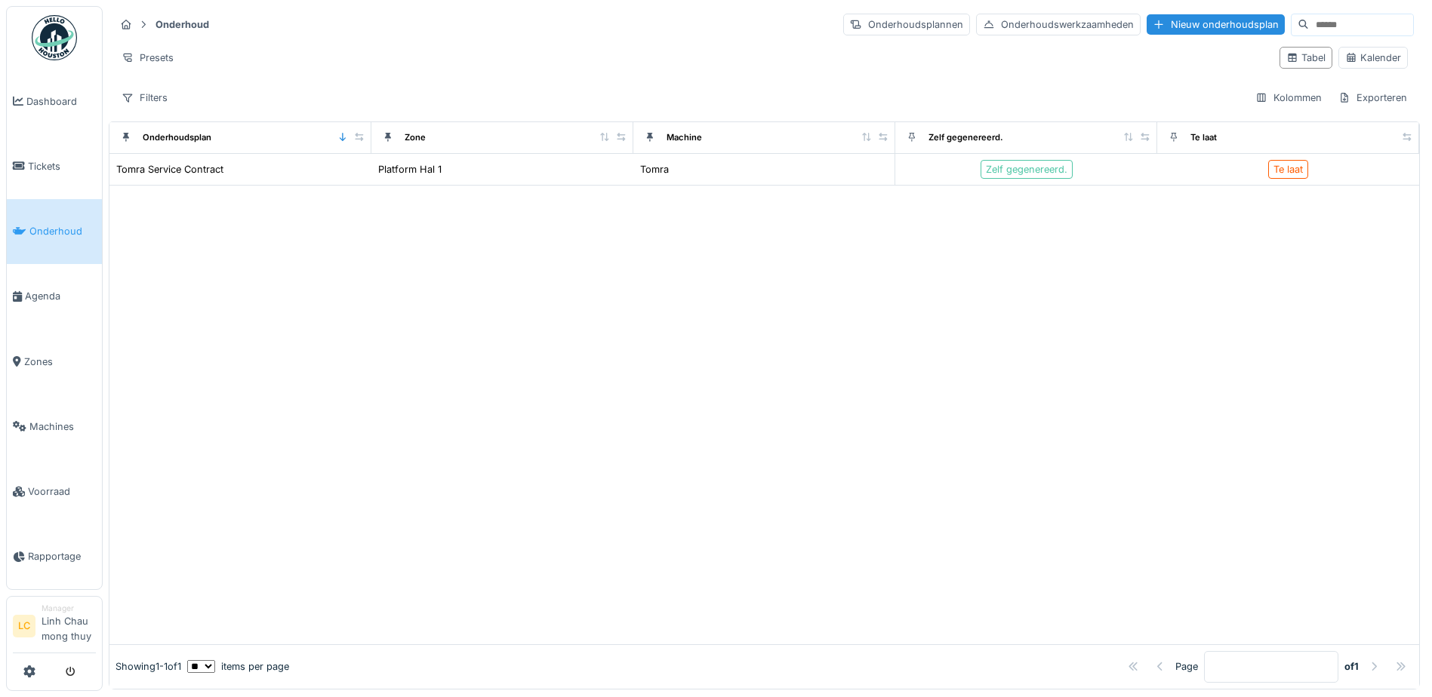
click at [40, 160] on div at bounding box center [716, 348] width 1432 height 697
click at [39, 168] on span "Tickets" at bounding box center [62, 166] width 68 height 14
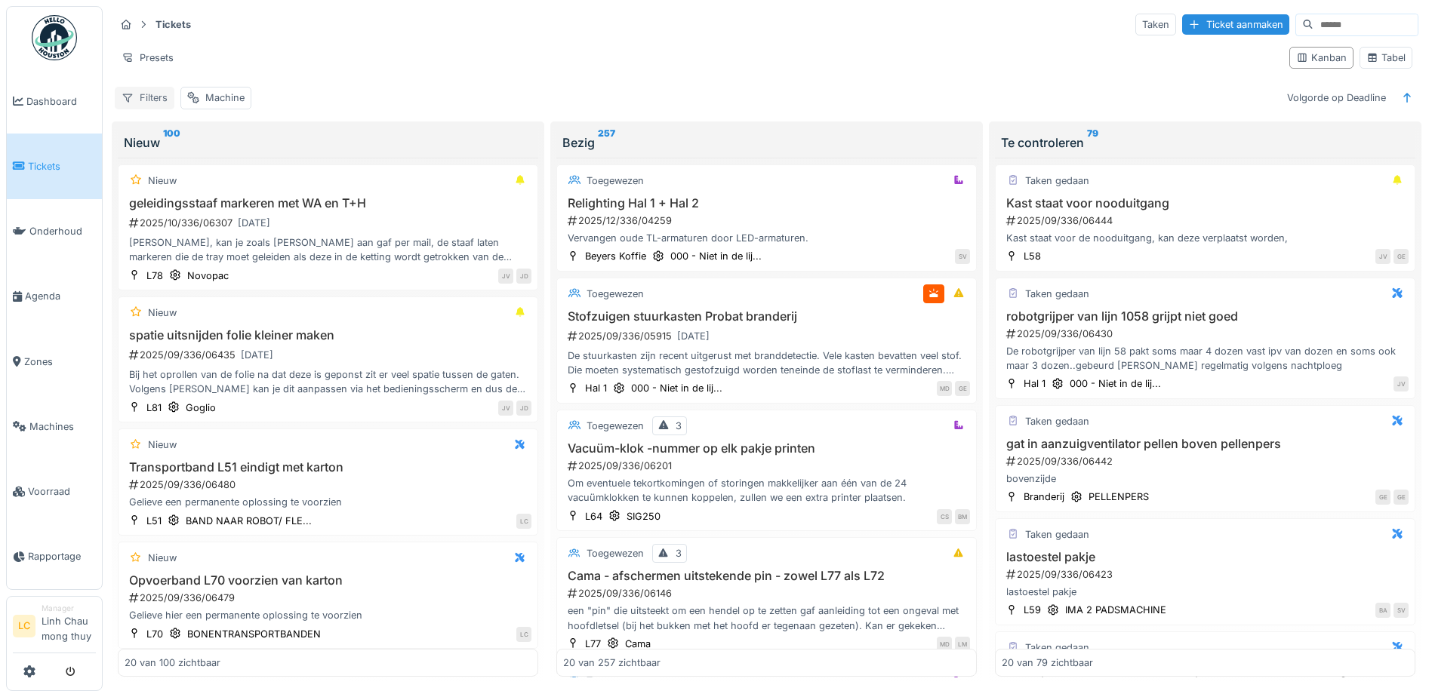
click at [158, 96] on div "Filters" at bounding box center [145, 98] width 60 height 22
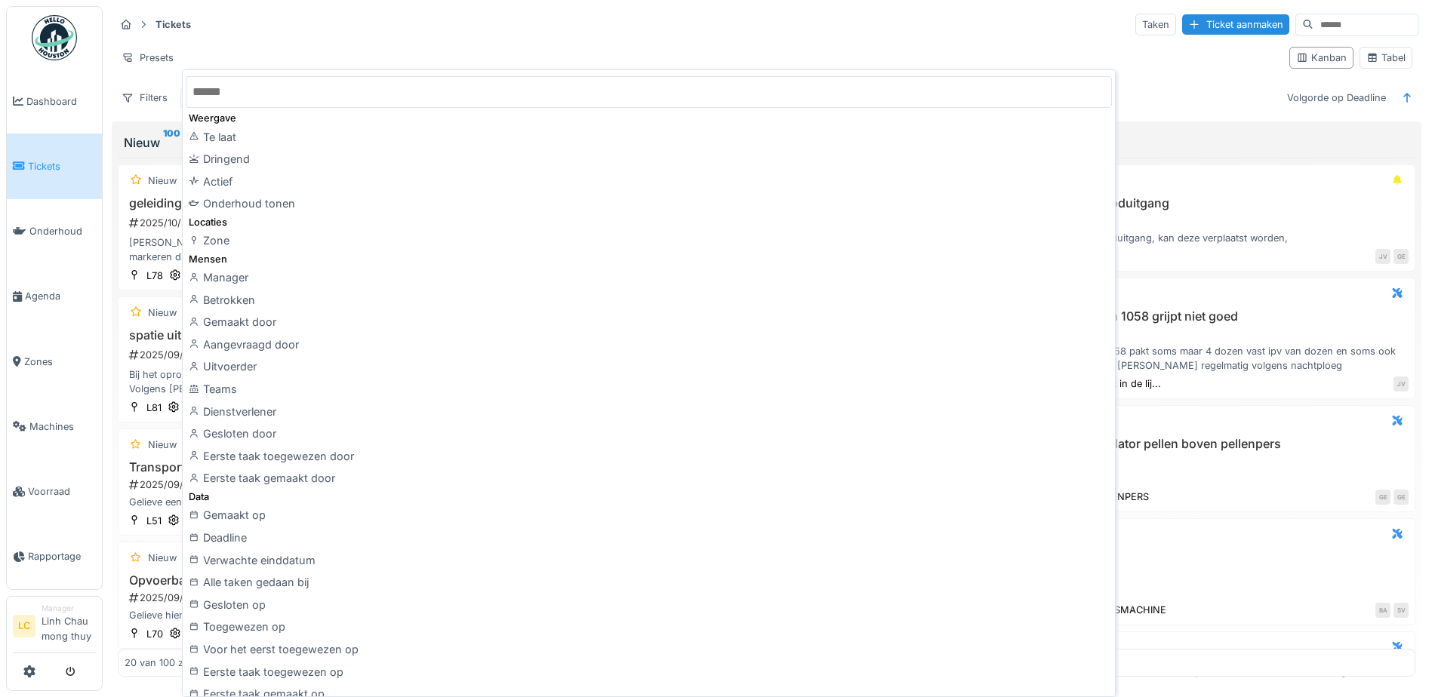
click at [260, 12] on div "Tickets Taken Ticket aanmaken" at bounding box center [767, 24] width 1304 height 25
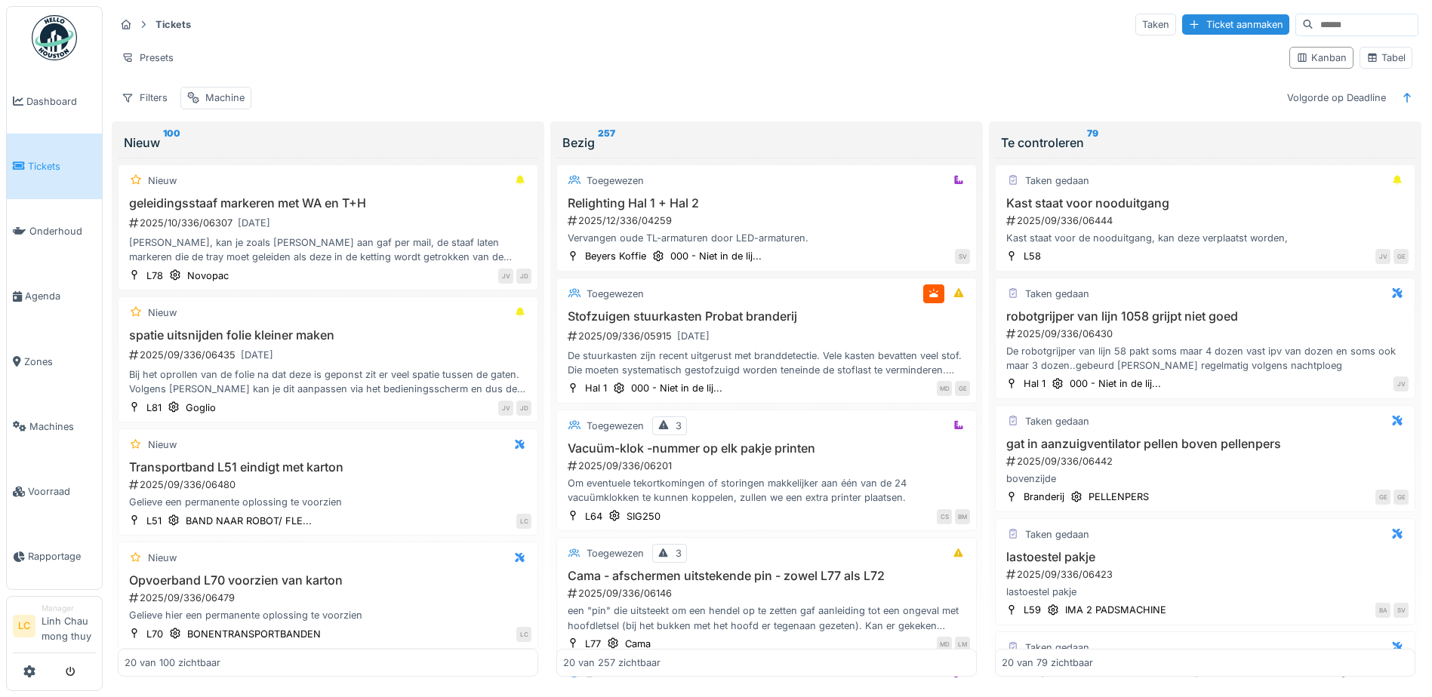
click at [51, 49] on img at bounding box center [54, 37] width 45 height 45
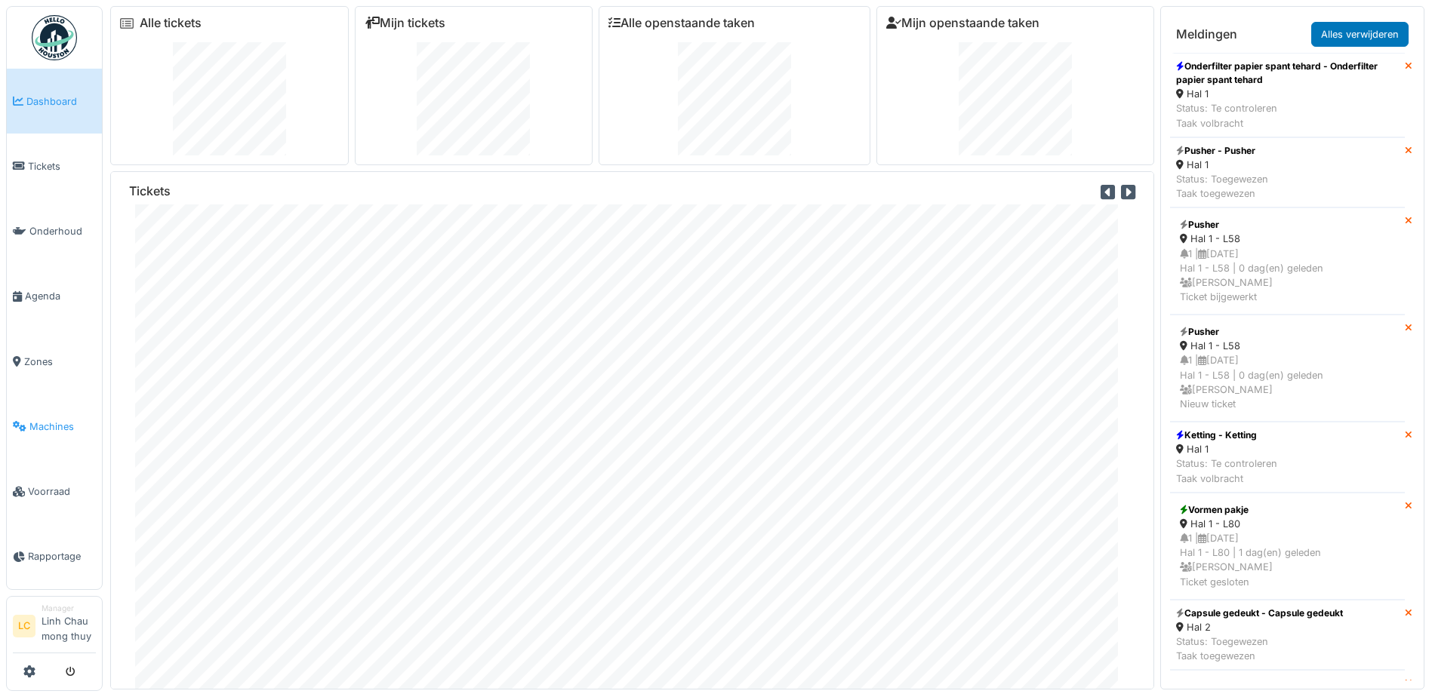
click at [45, 435] on link "Machines" at bounding box center [54, 426] width 95 height 65
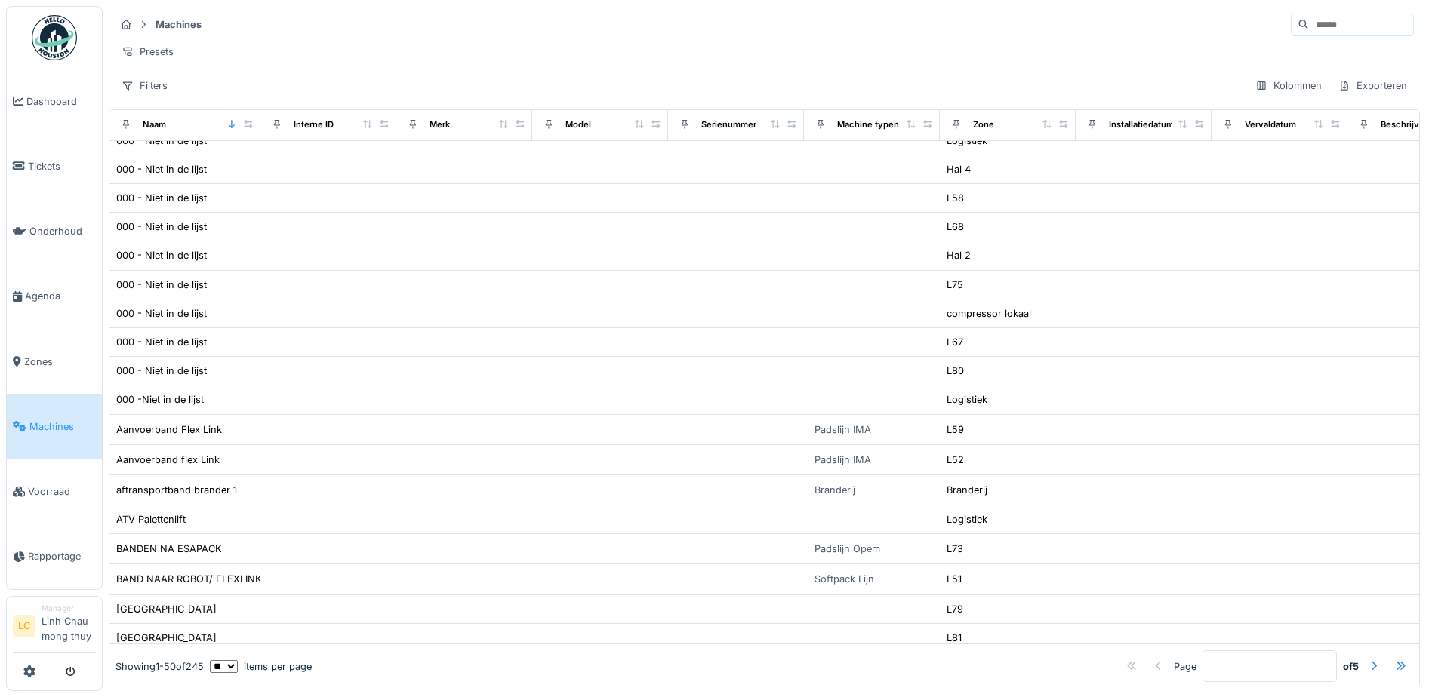
scroll to position [761, 0]
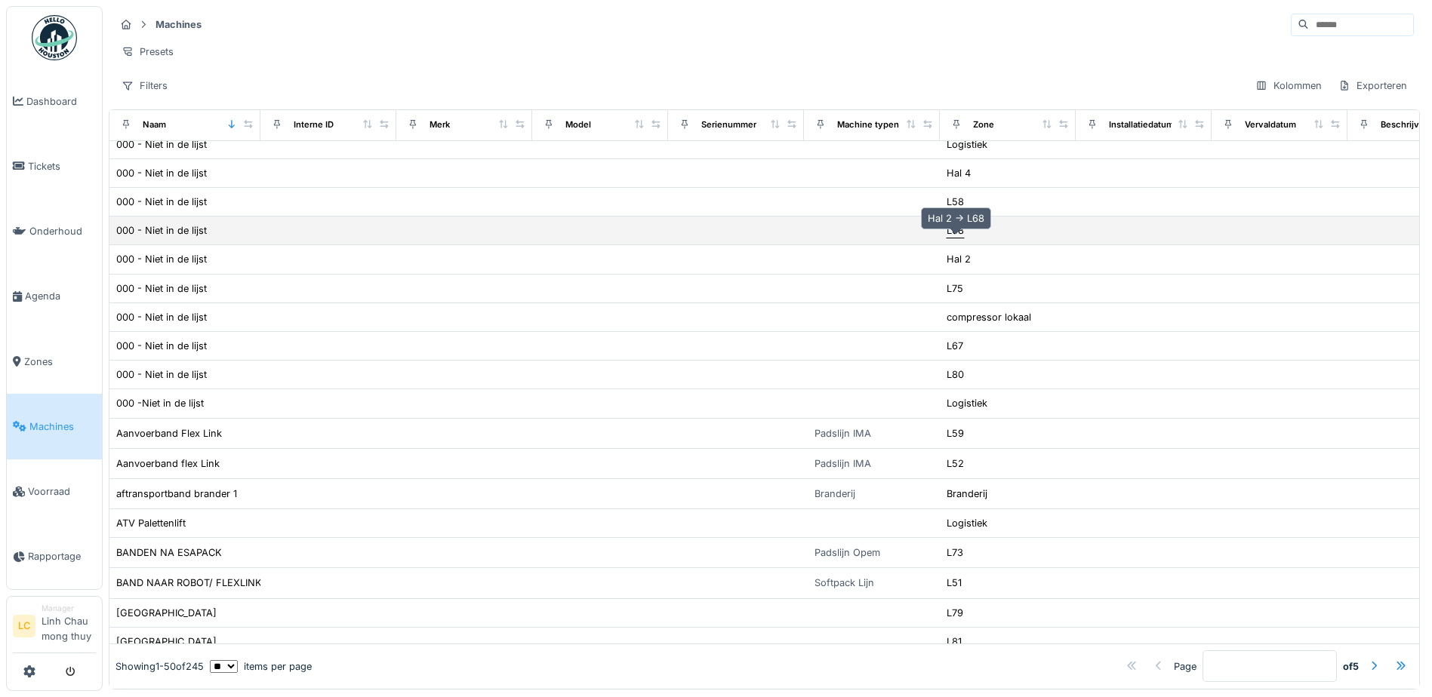
click at [963, 238] on div "L68" at bounding box center [955, 230] width 17 height 14
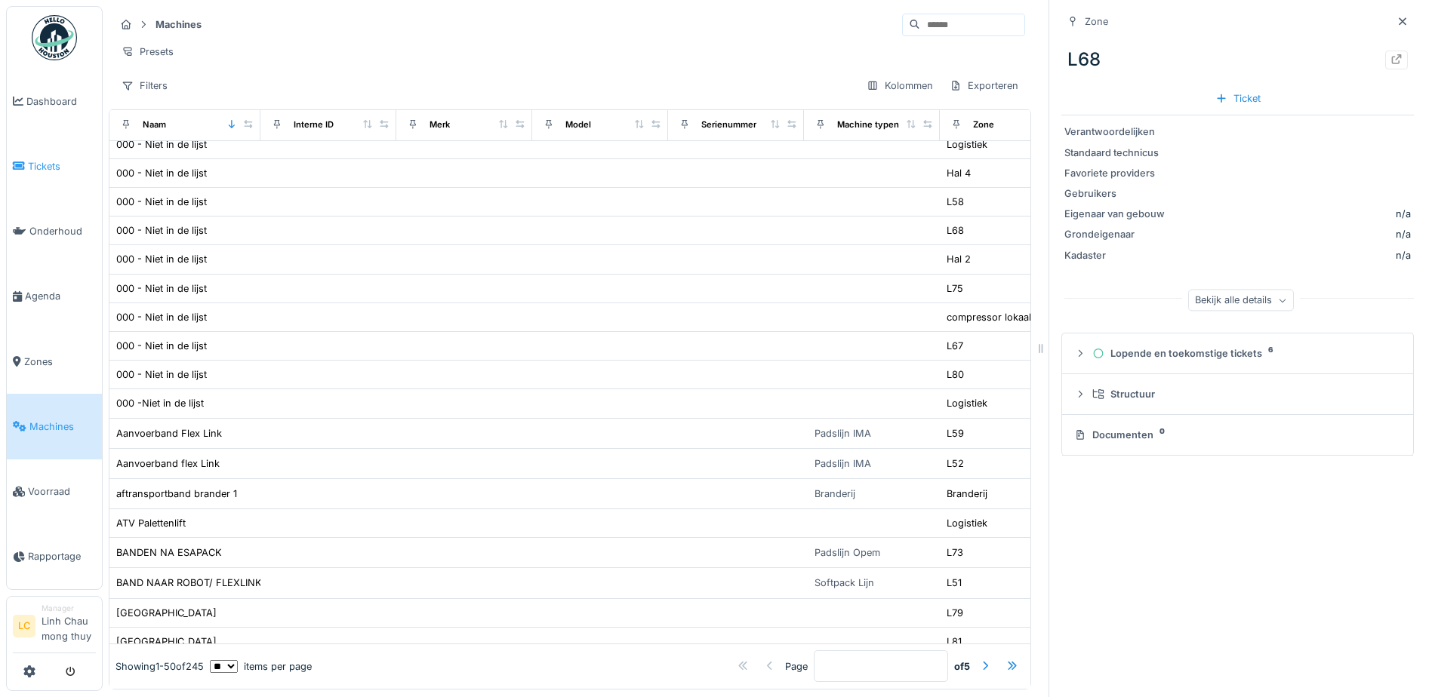
click at [57, 168] on span "Tickets" at bounding box center [62, 166] width 68 height 14
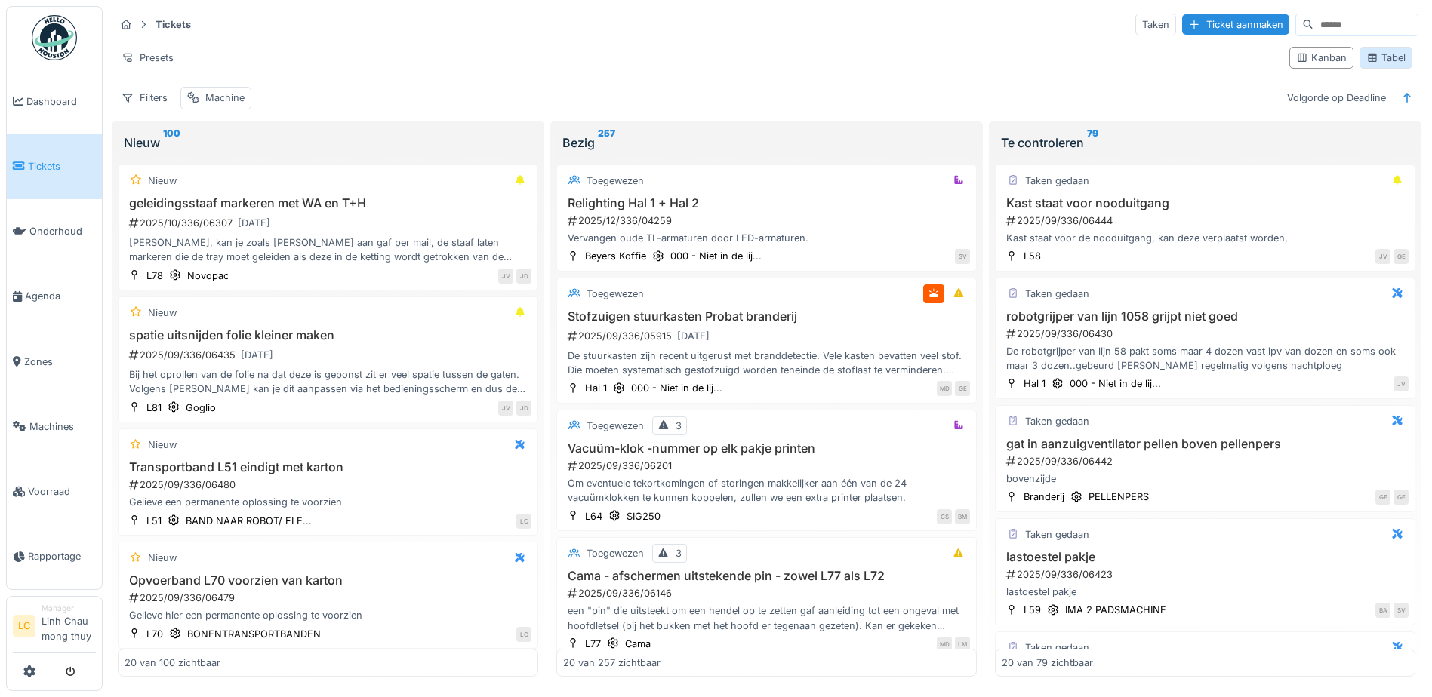
click at [1387, 65] on div "Tabel" at bounding box center [1385, 58] width 39 height 14
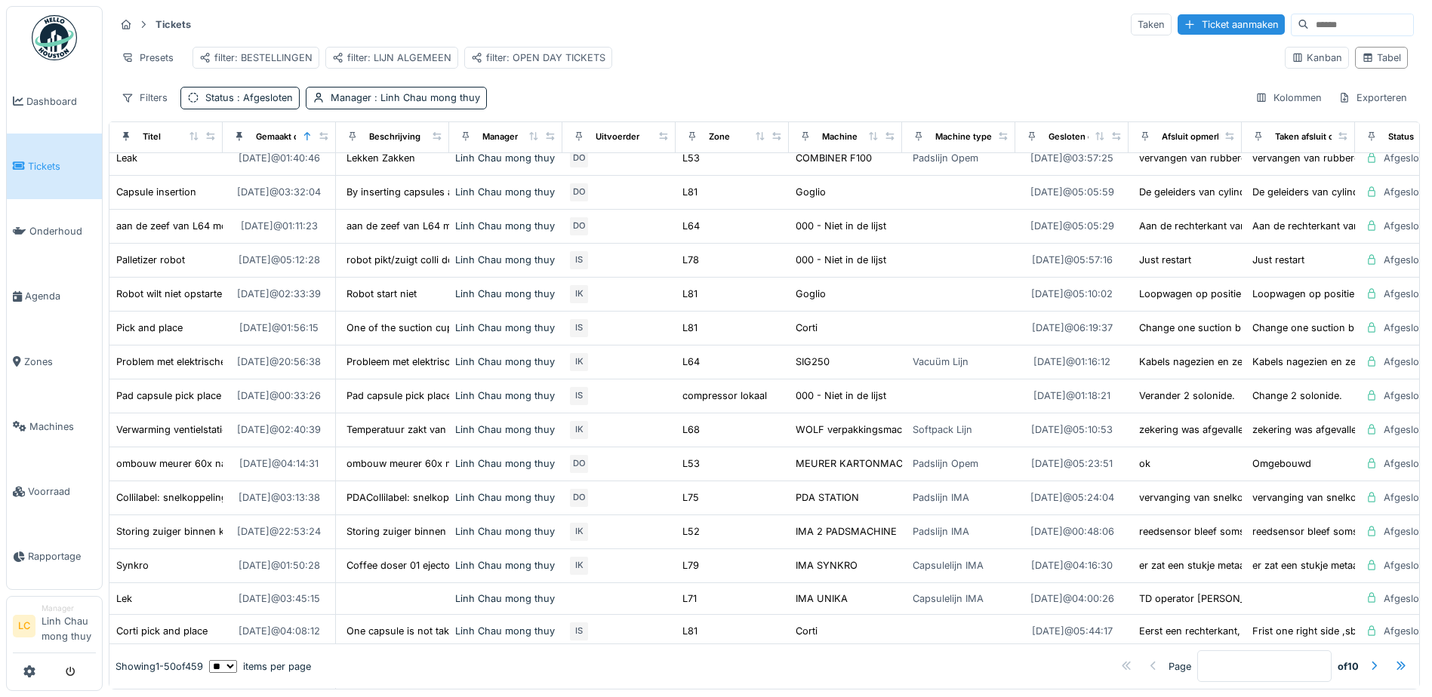
scroll to position [604, 0]
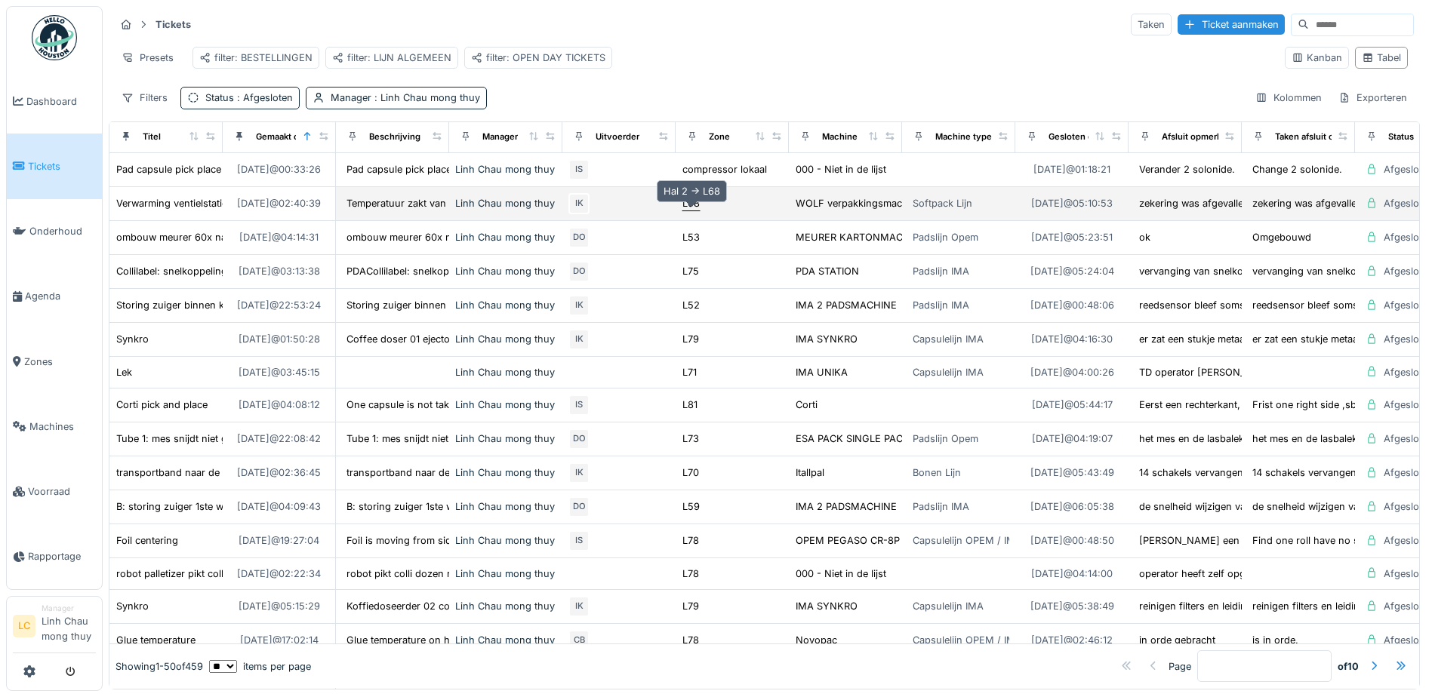
click at [691, 211] on div "L68" at bounding box center [690, 203] width 17 height 14
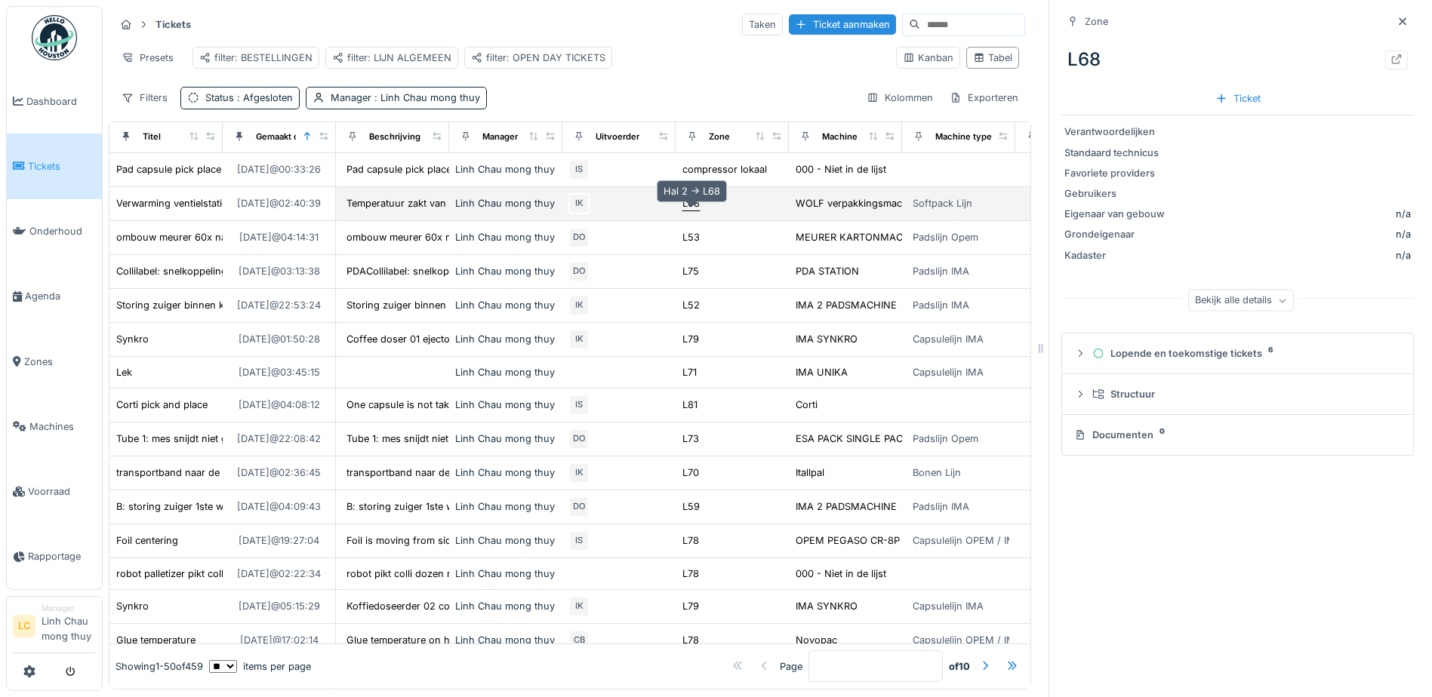
click at [691, 211] on div "L68" at bounding box center [690, 203] width 17 height 14
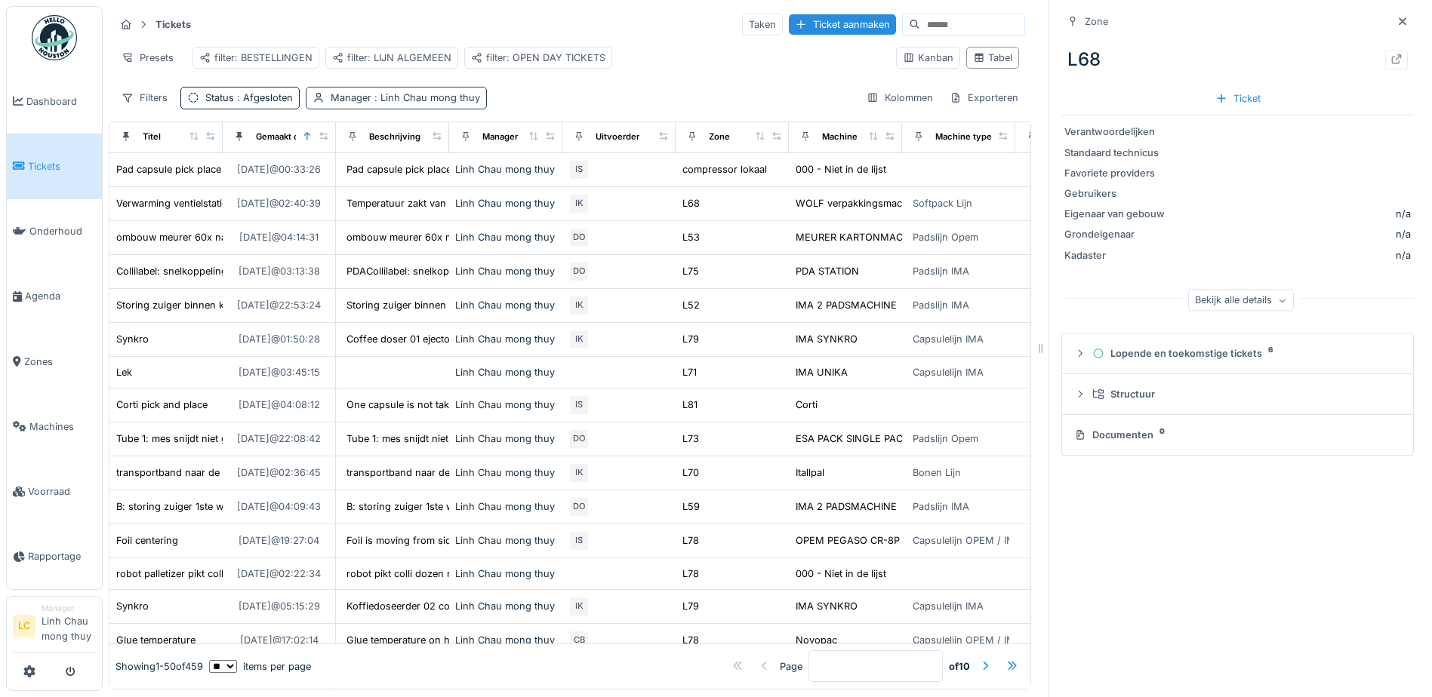
click at [325, 109] on div "Manager : [PERSON_NAME]" at bounding box center [396, 98] width 181 height 22
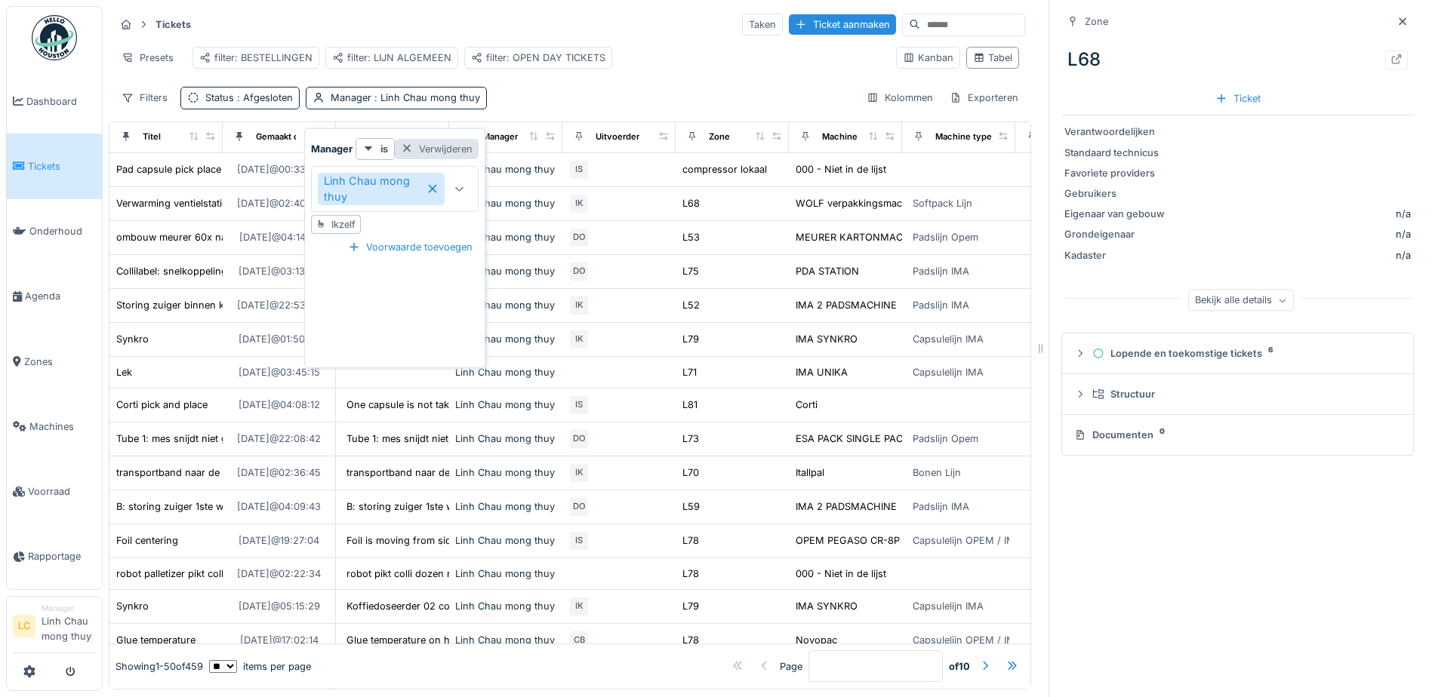
click at [410, 146] on div at bounding box center [407, 149] width 12 height 14
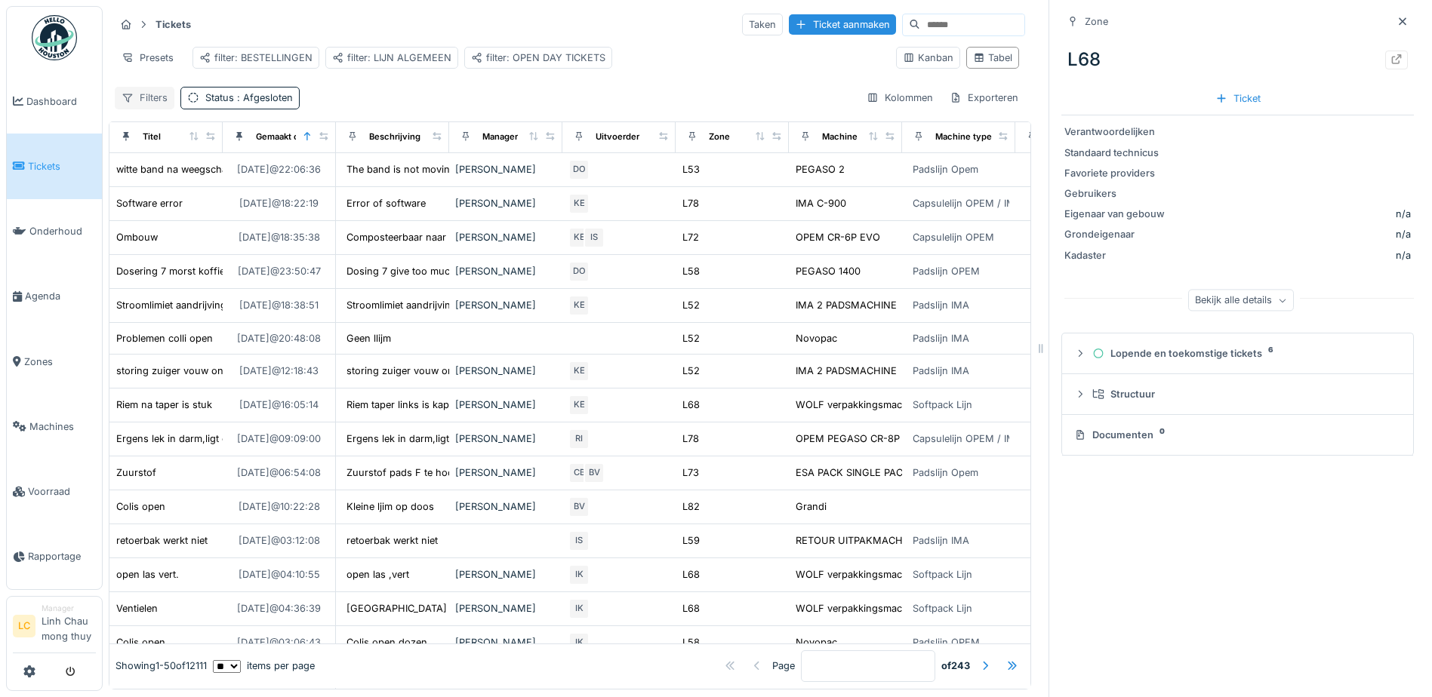
click at [149, 109] on div "Filters" at bounding box center [145, 98] width 60 height 22
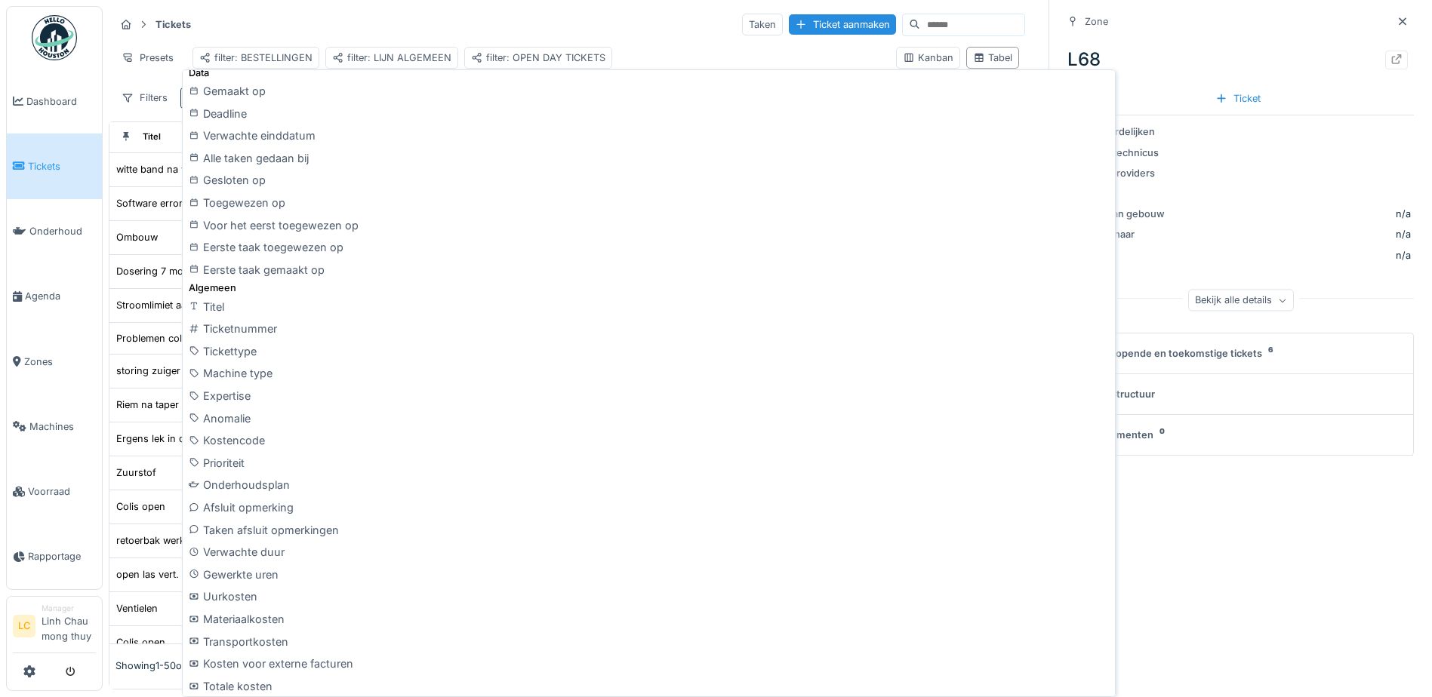
scroll to position [453, 0]
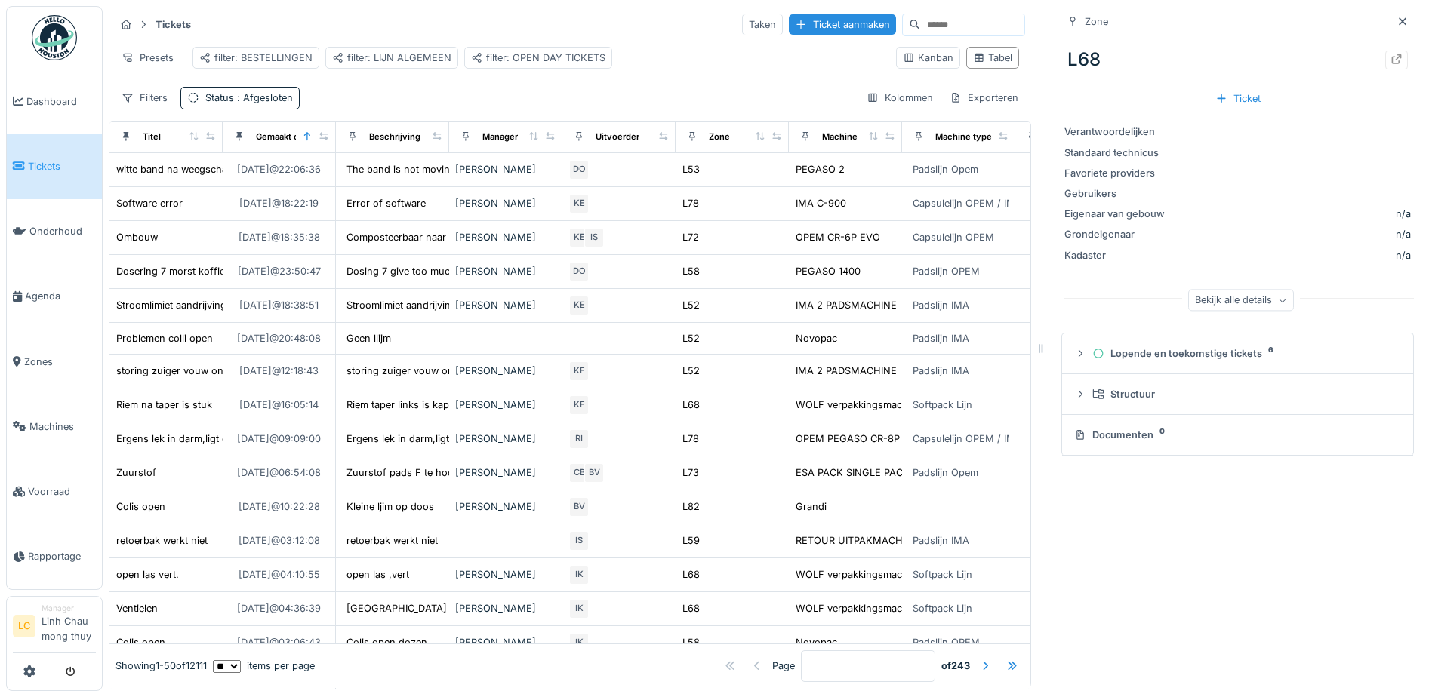
click at [376, 20] on div "Tickets Taken Ticket aanmaken" at bounding box center [570, 24] width 910 height 25
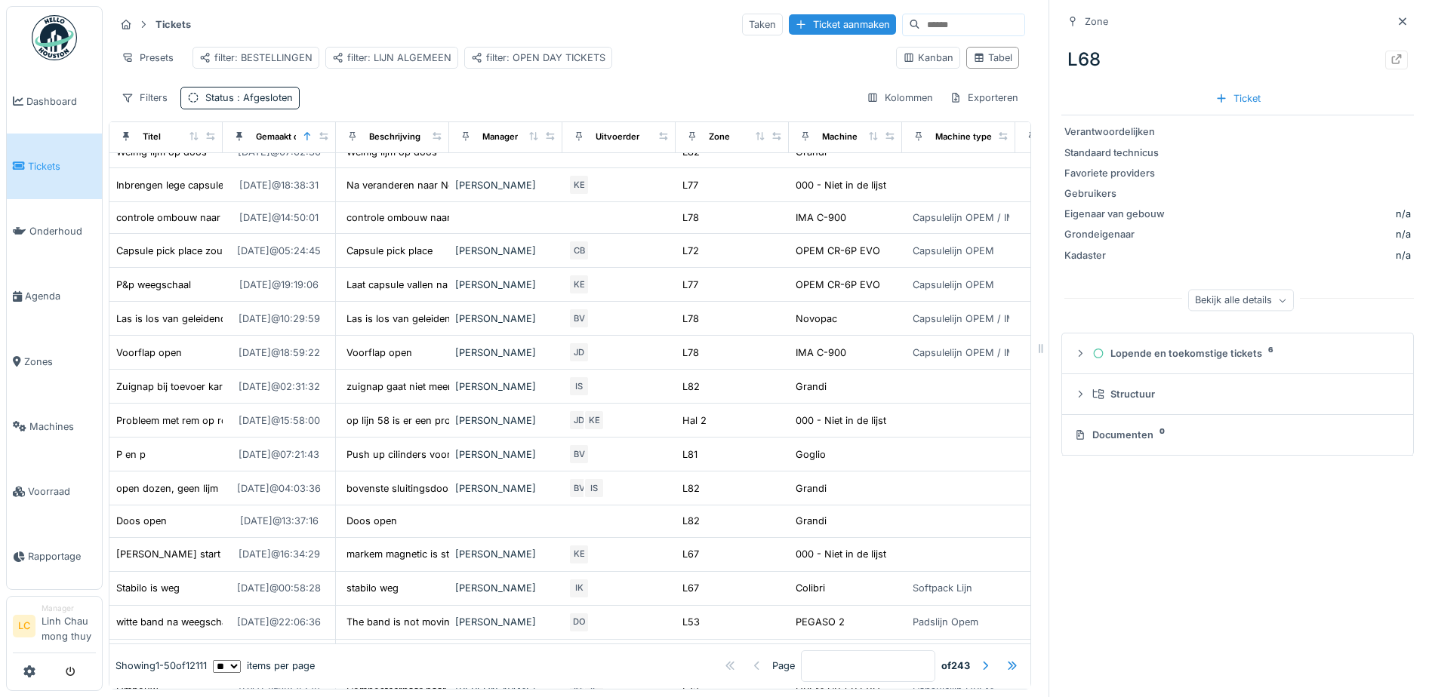
scroll to position [0, 0]
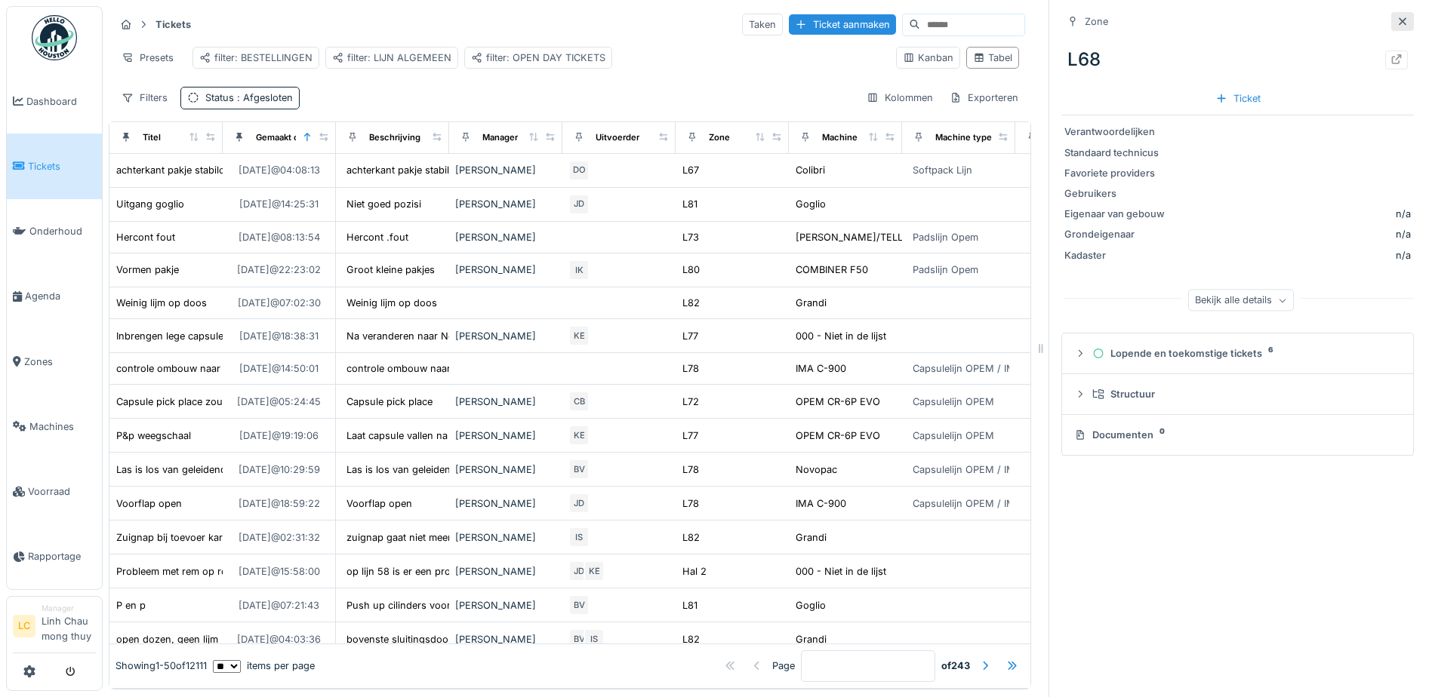
click at [1396, 20] on icon at bounding box center [1402, 22] width 12 height 10
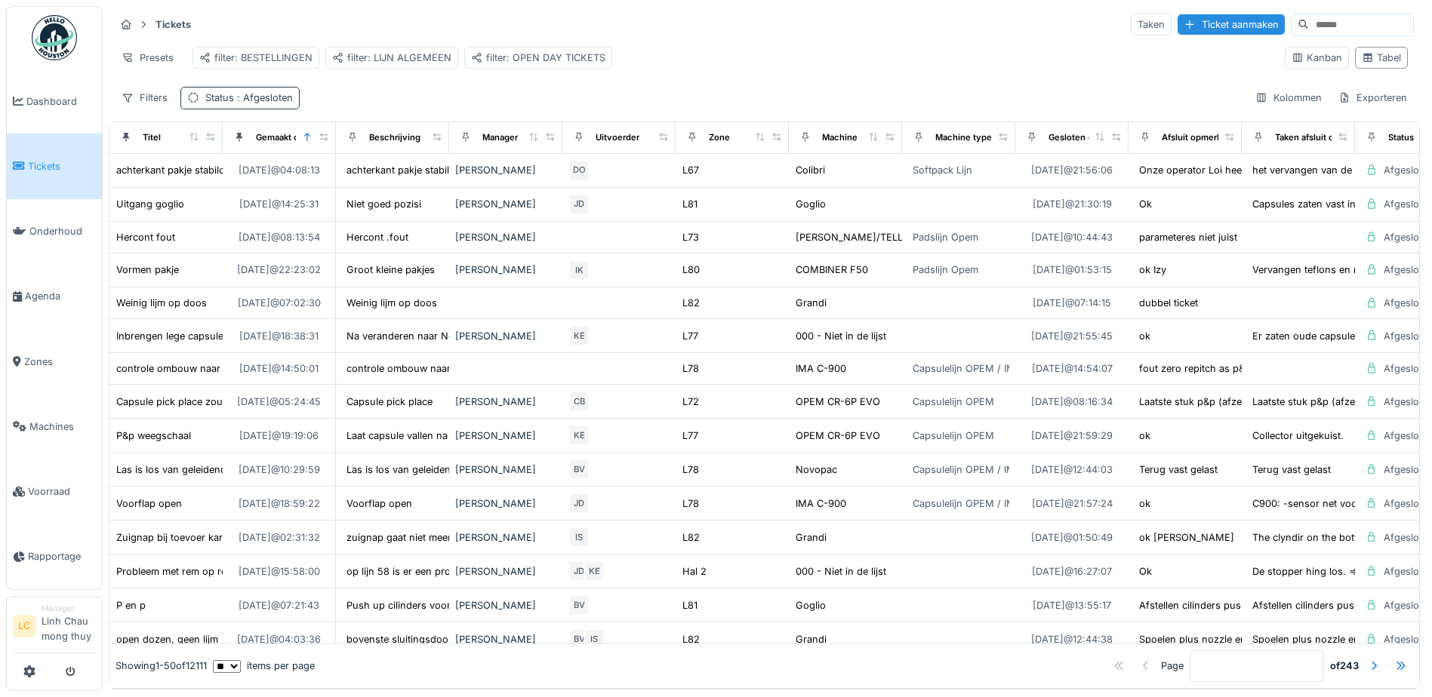
click at [198, 103] on icon at bounding box center [193, 98] width 12 height 10
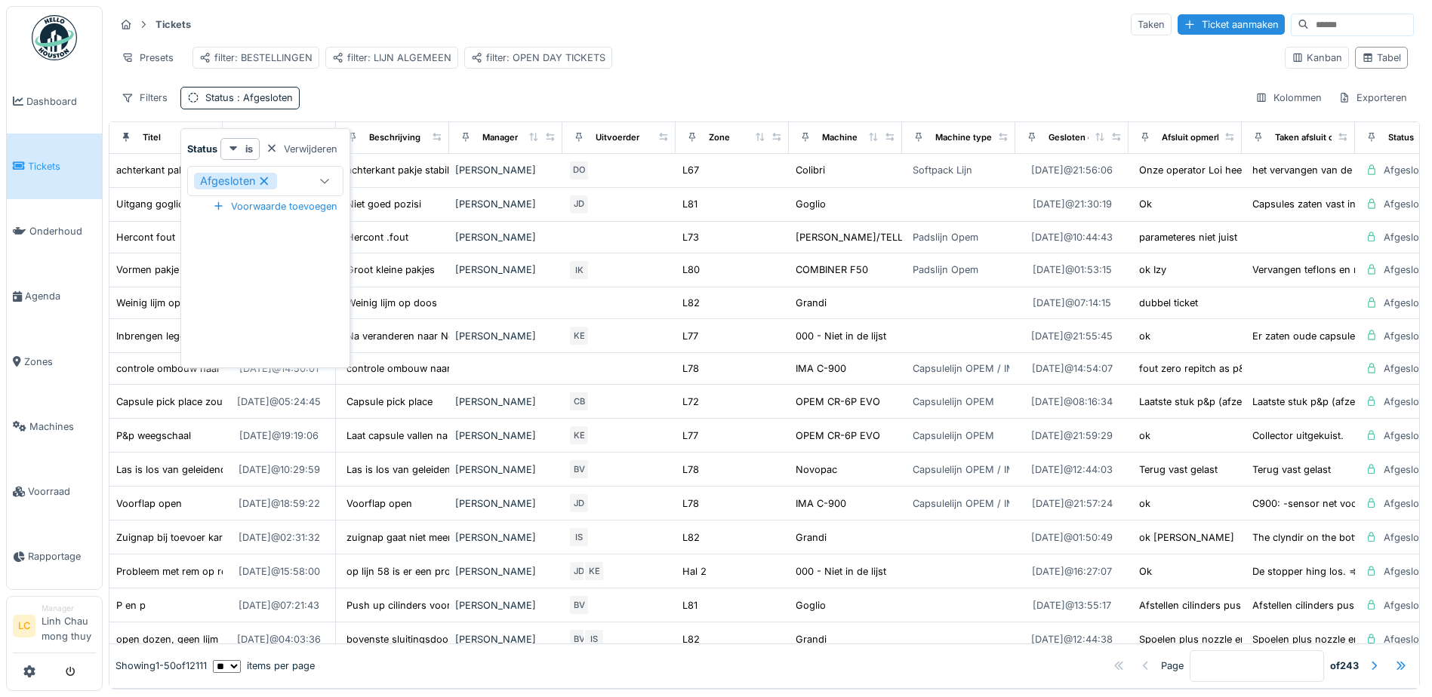
click at [305, 144] on div "Verwijderen" at bounding box center [302, 149] width 84 height 20
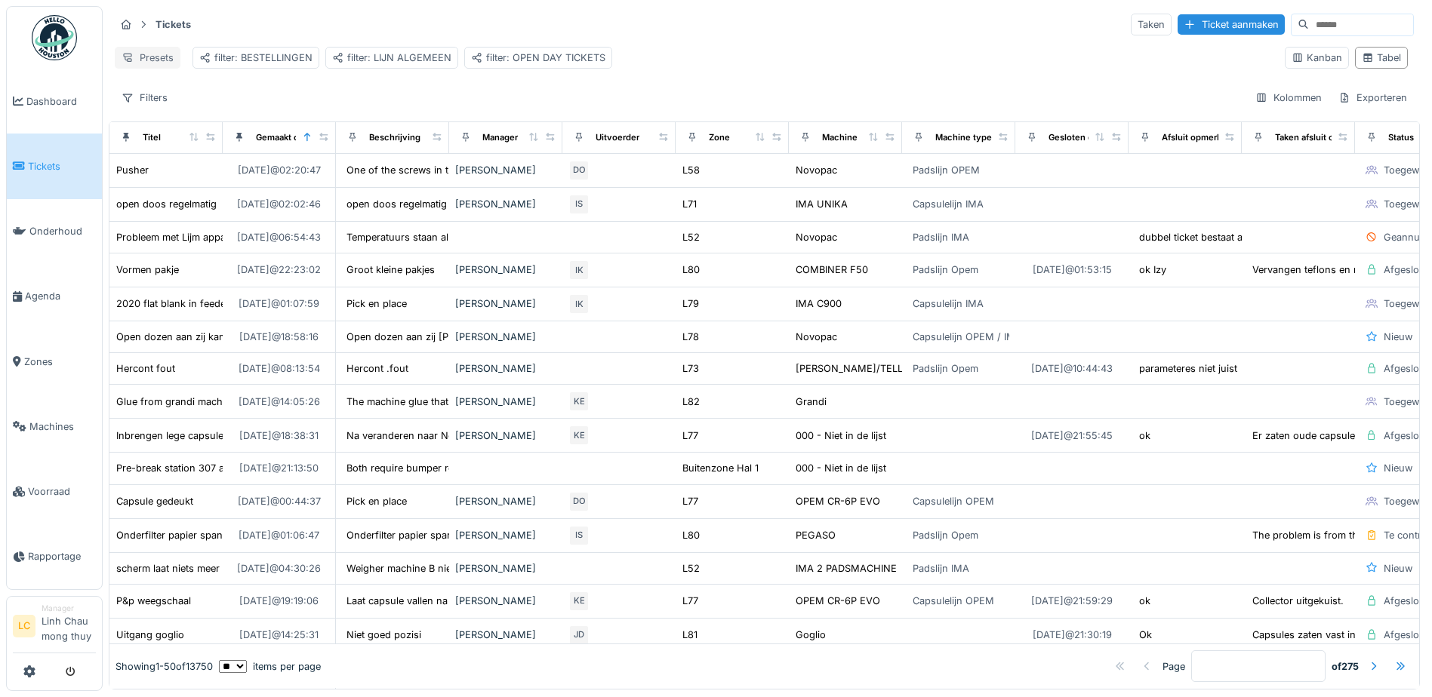
click at [134, 51] on div "Presets" at bounding box center [148, 58] width 66 height 22
click at [388, 92] on div "Tickets Taken Ticket aanmaken Presets filter: BESTELLINGEN filter: LIJN ALGEMEE…" at bounding box center [764, 60] width 1311 height 109
click at [155, 109] on div "Filters" at bounding box center [145, 98] width 60 height 22
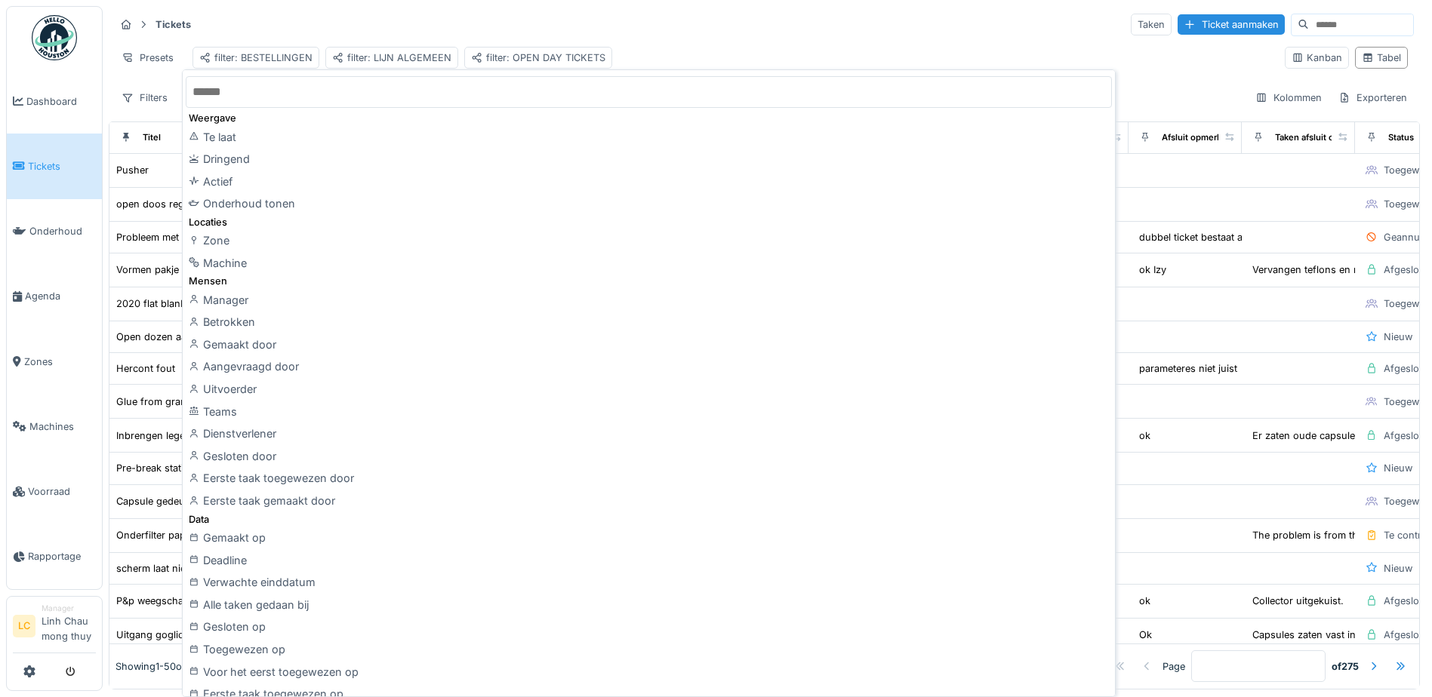
click at [292, 93] on input "text" at bounding box center [649, 92] width 926 height 32
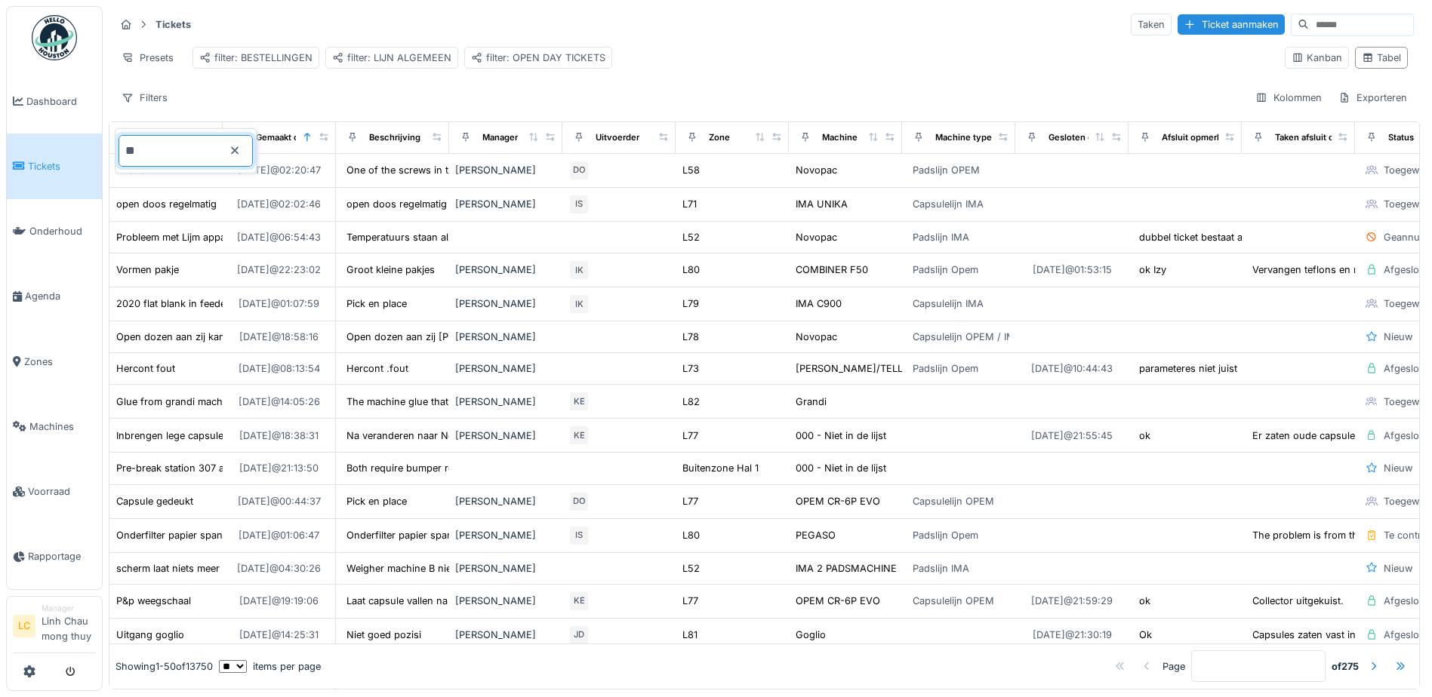
type input "***"
click at [285, 108] on div "Filters Kolommen Exporteren" at bounding box center [764, 98] width 1299 height 22
click at [1309, 20] on input at bounding box center [1361, 24] width 104 height 21
type input "***"
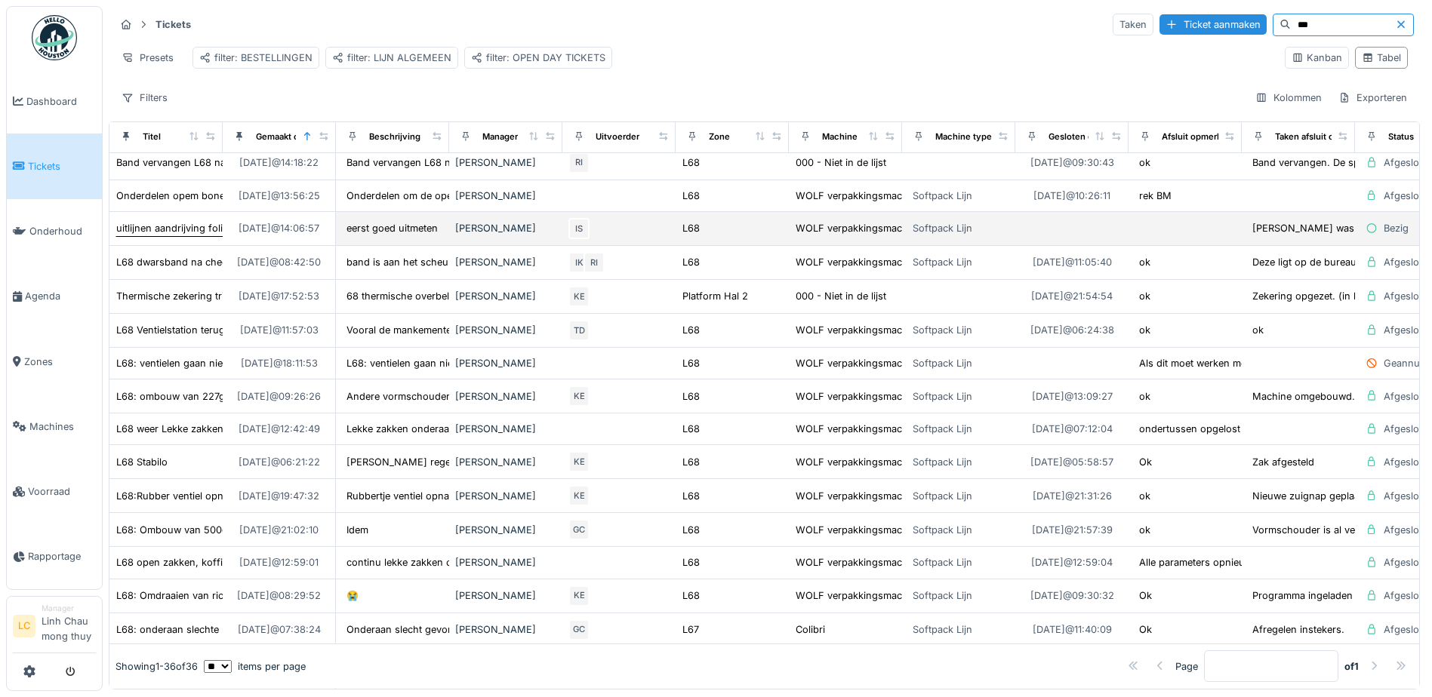
scroll to position [151, 0]
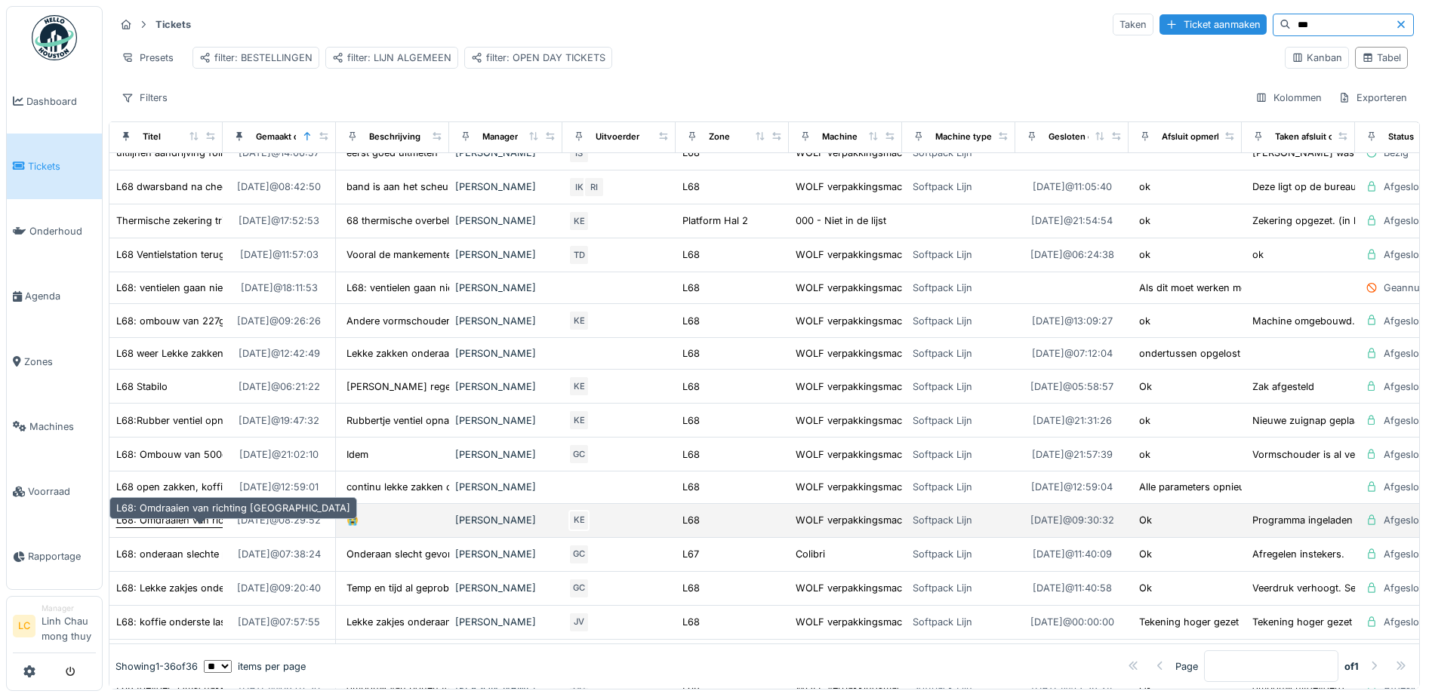
click at [180, 522] on div "L68: Omdraaien van richting [GEOGRAPHIC_DATA]" at bounding box center [233, 520] width 234 height 14
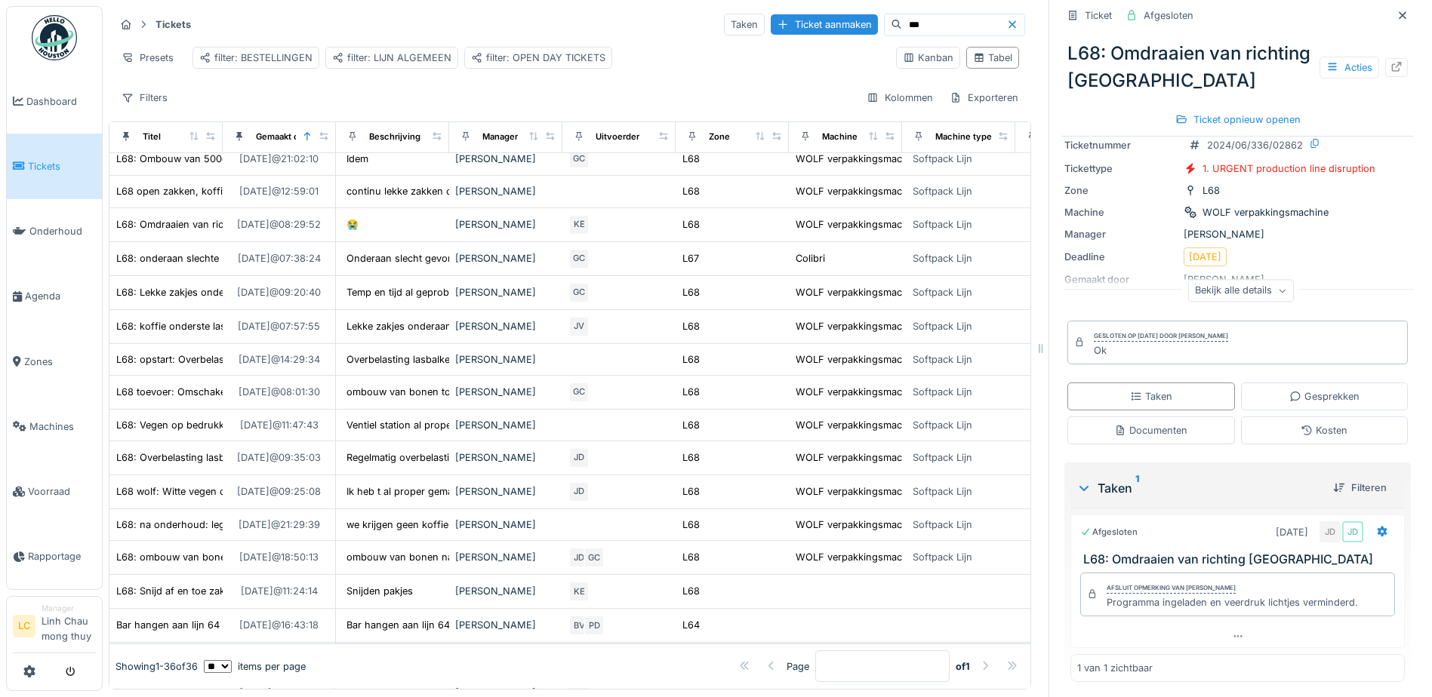
scroll to position [371, 0]
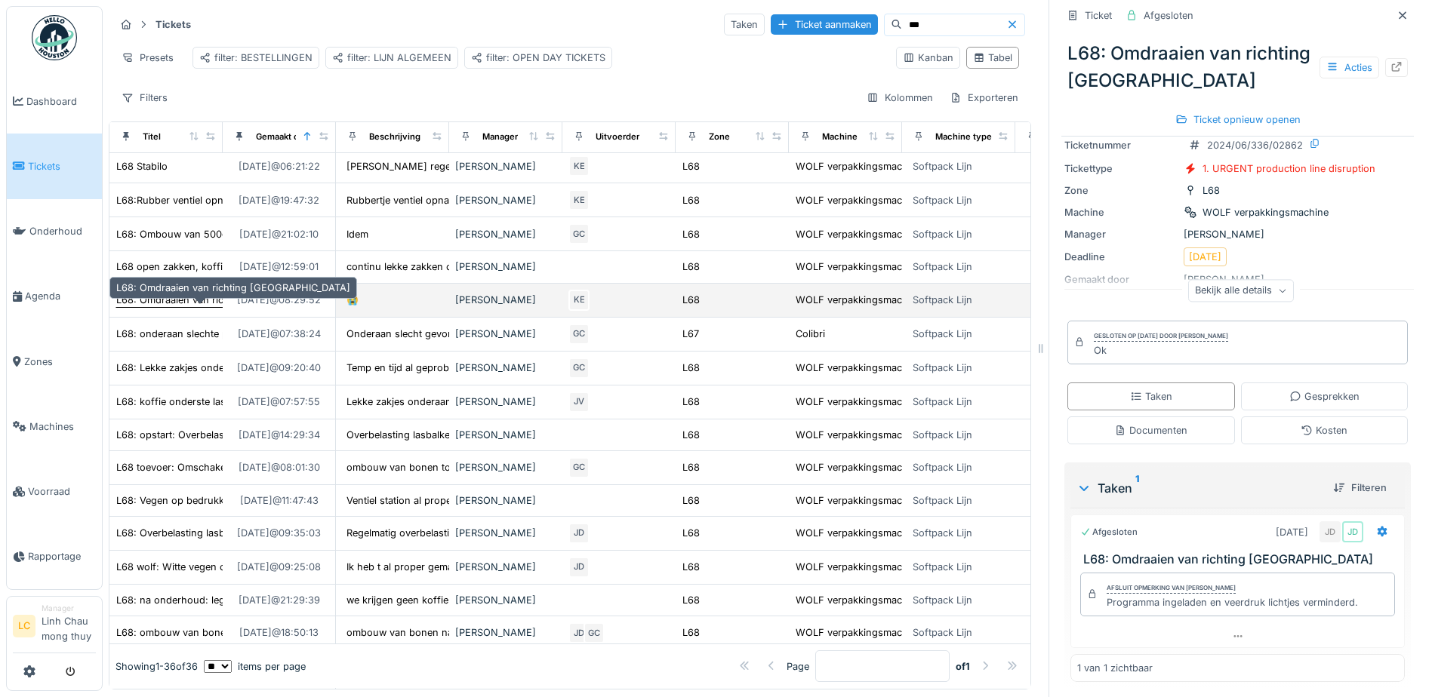
click at [202, 303] on div "L68: Omdraaien van richting [GEOGRAPHIC_DATA]" at bounding box center [233, 300] width 234 height 14
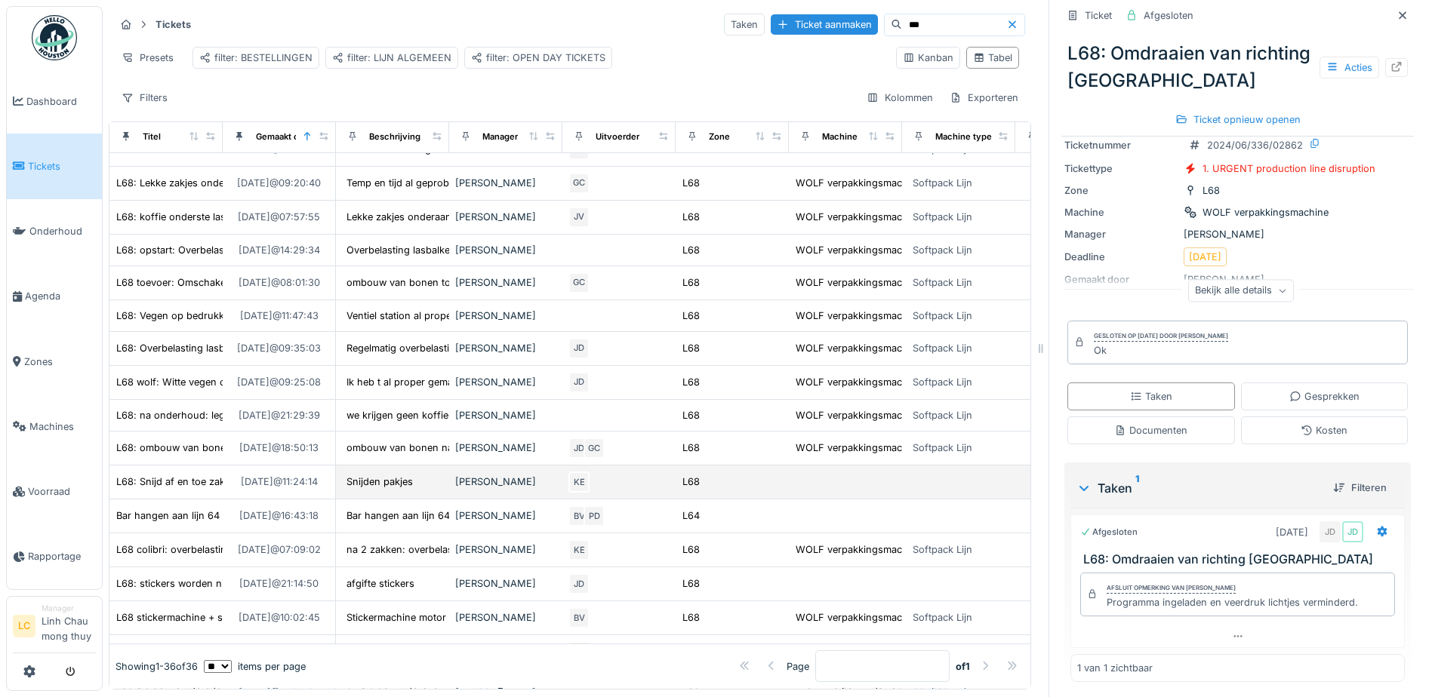
scroll to position [522, 0]
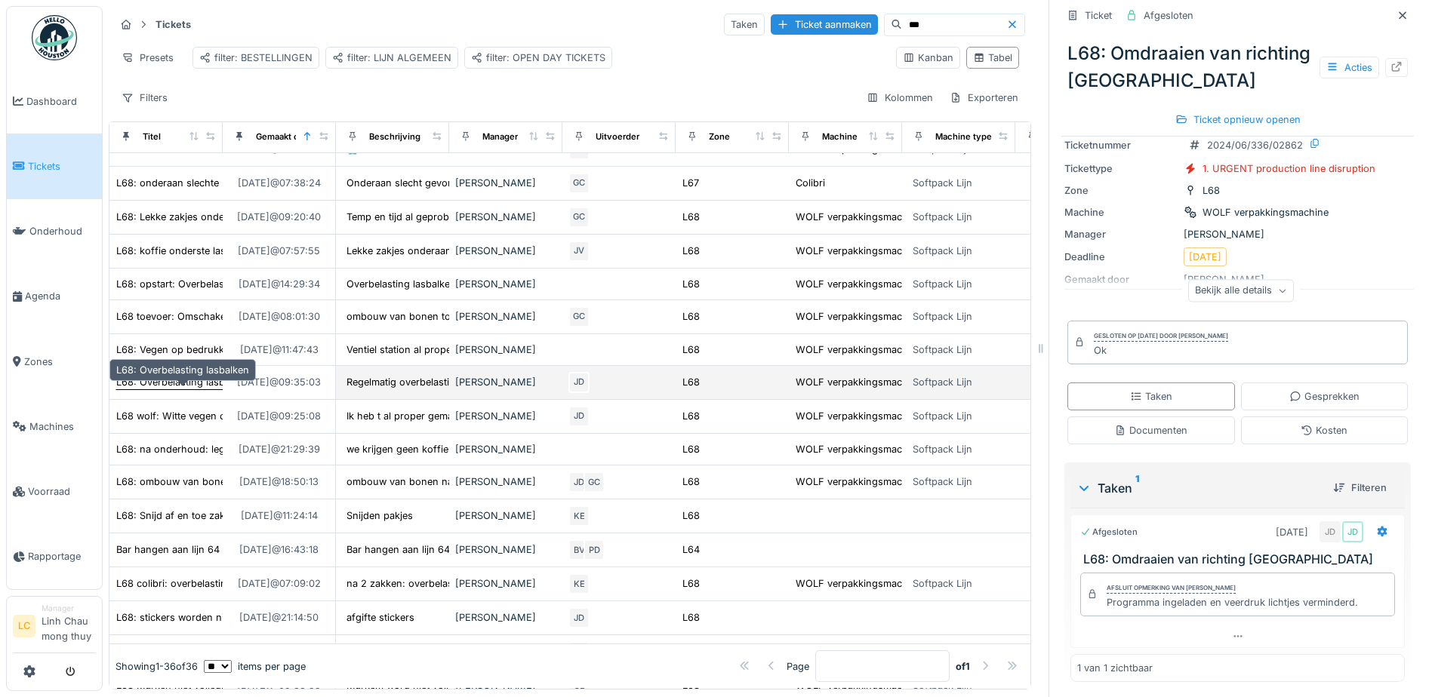
click at [189, 389] on div "L68: Overbelasting lasbalken" at bounding box center [182, 382] width 133 height 14
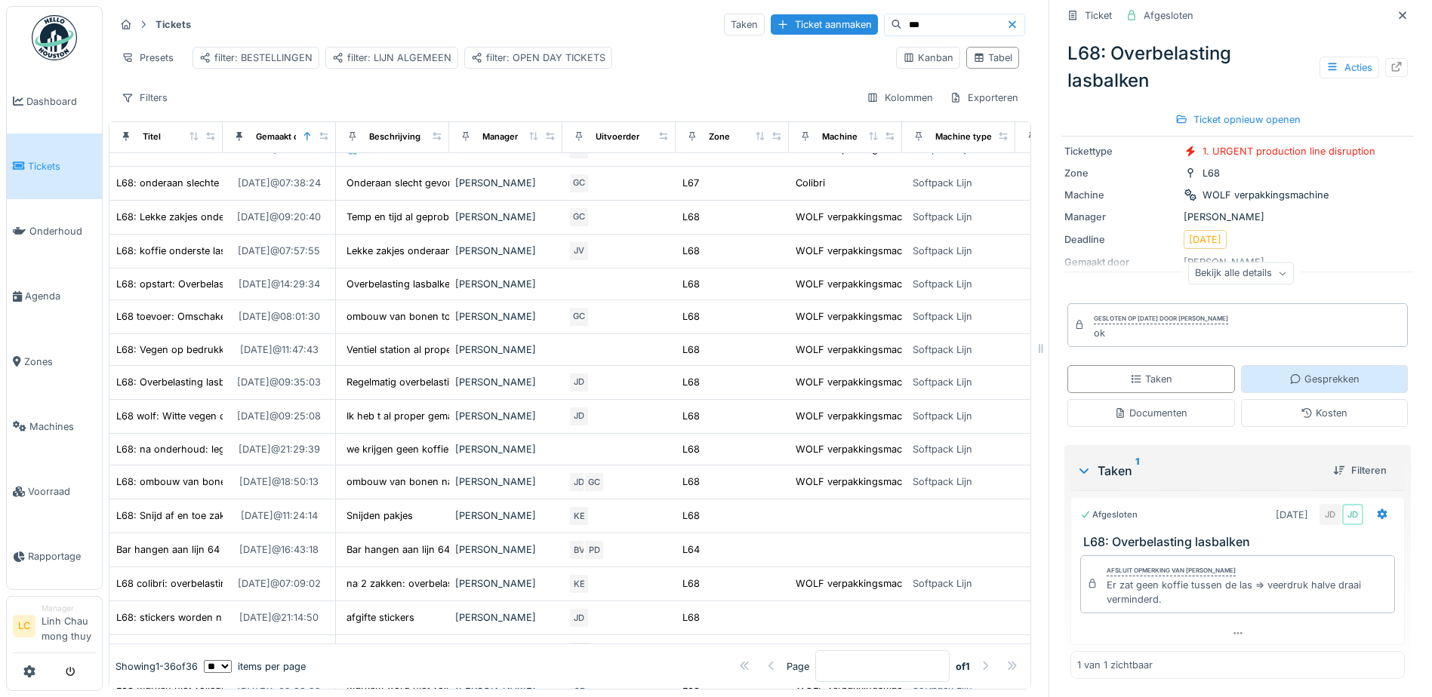
scroll to position [11, 0]
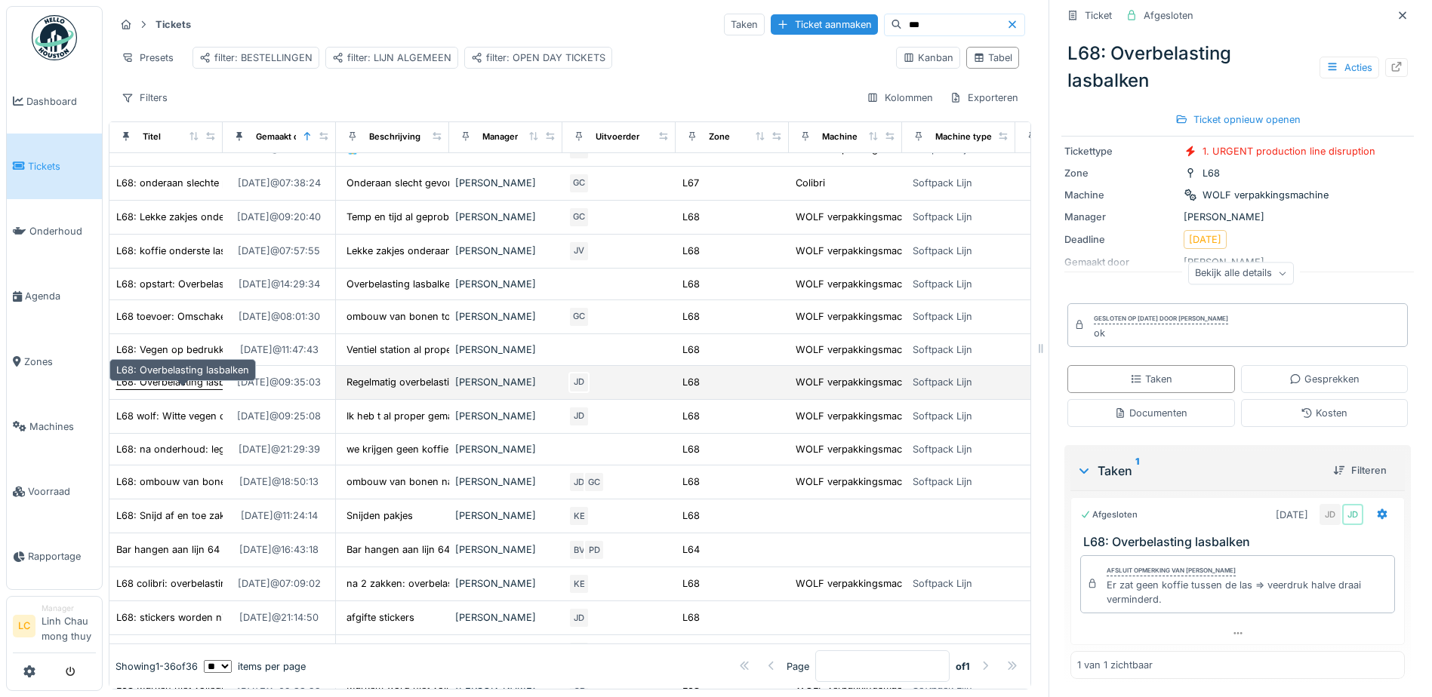
click at [191, 385] on div "L68: Overbelasting lasbalken" at bounding box center [182, 382] width 133 height 14
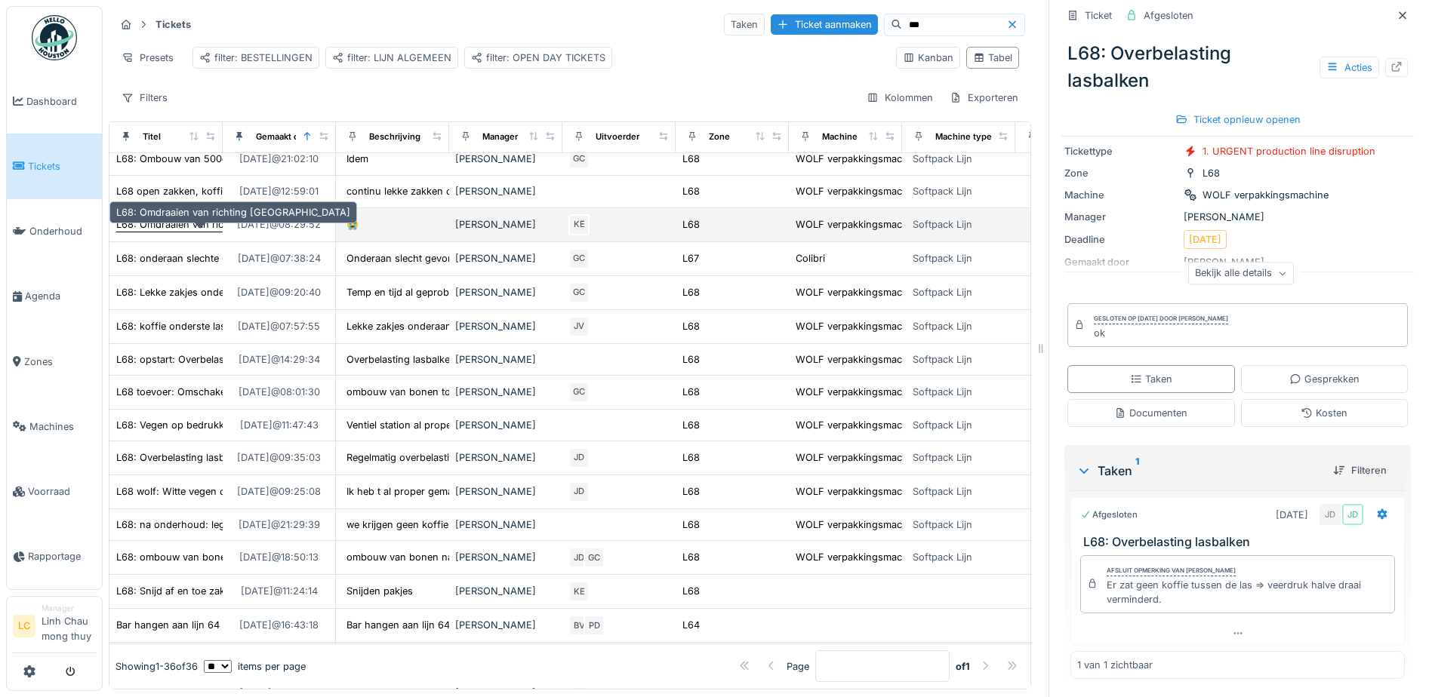
click at [188, 223] on div "L68: Omdraaien van richting [GEOGRAPHIC_DATA]" at bounding box center [233, 224] width 234 height 14
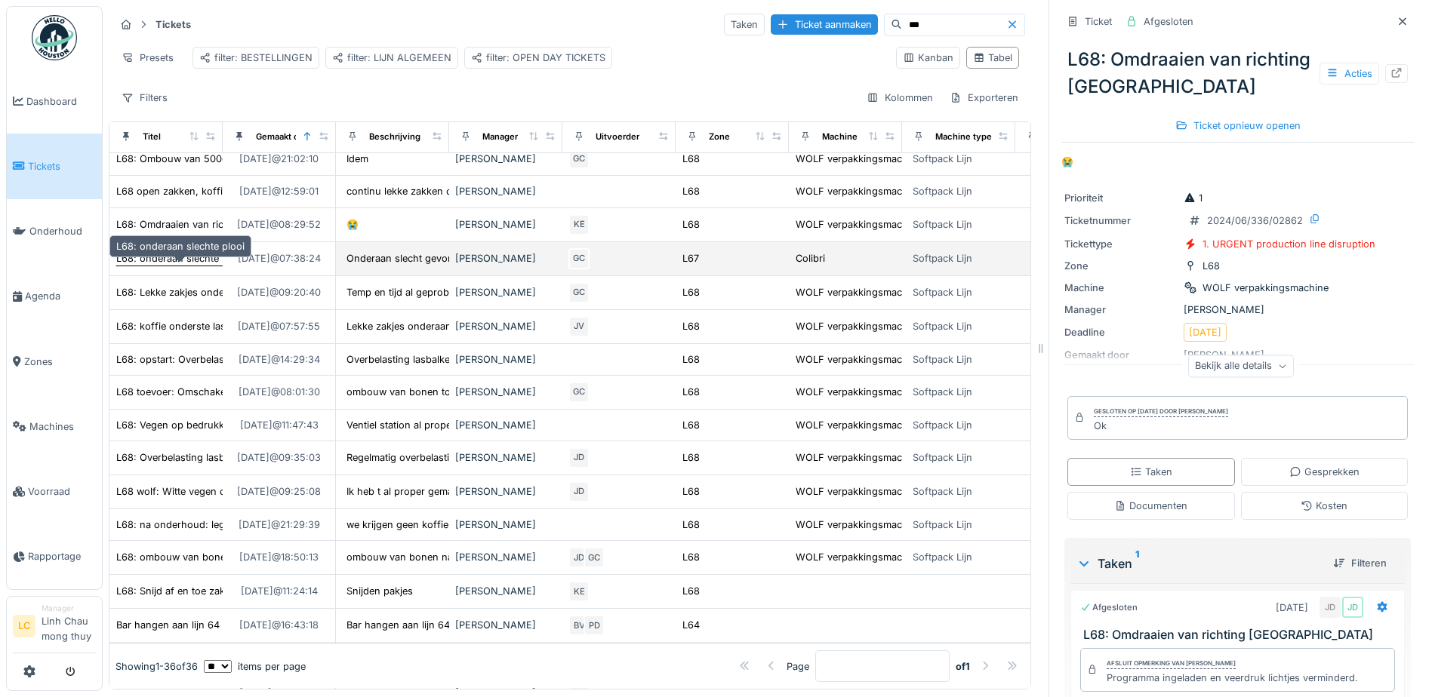
click at [177, 254] on div "L68: onderaan slechte plooi" at bounding box center [180, 258] width 128 height 14
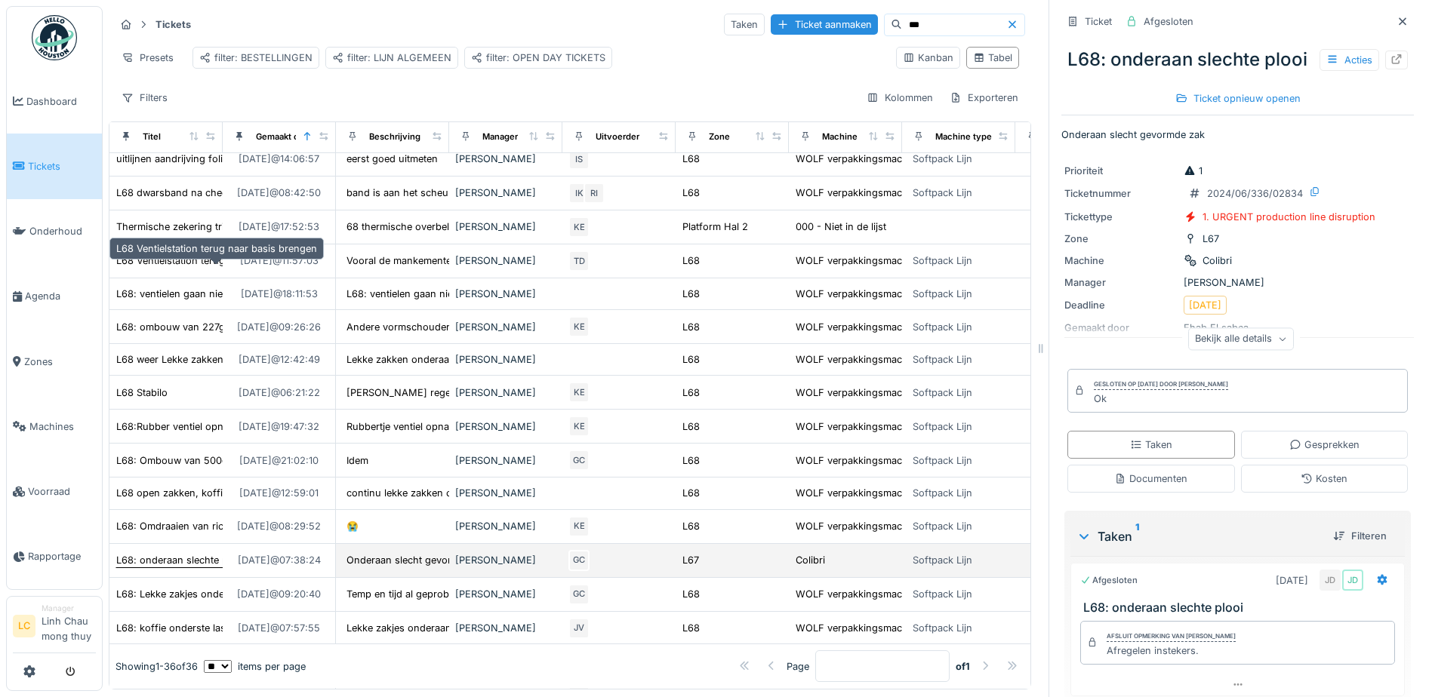
scroll to position [69, 0]
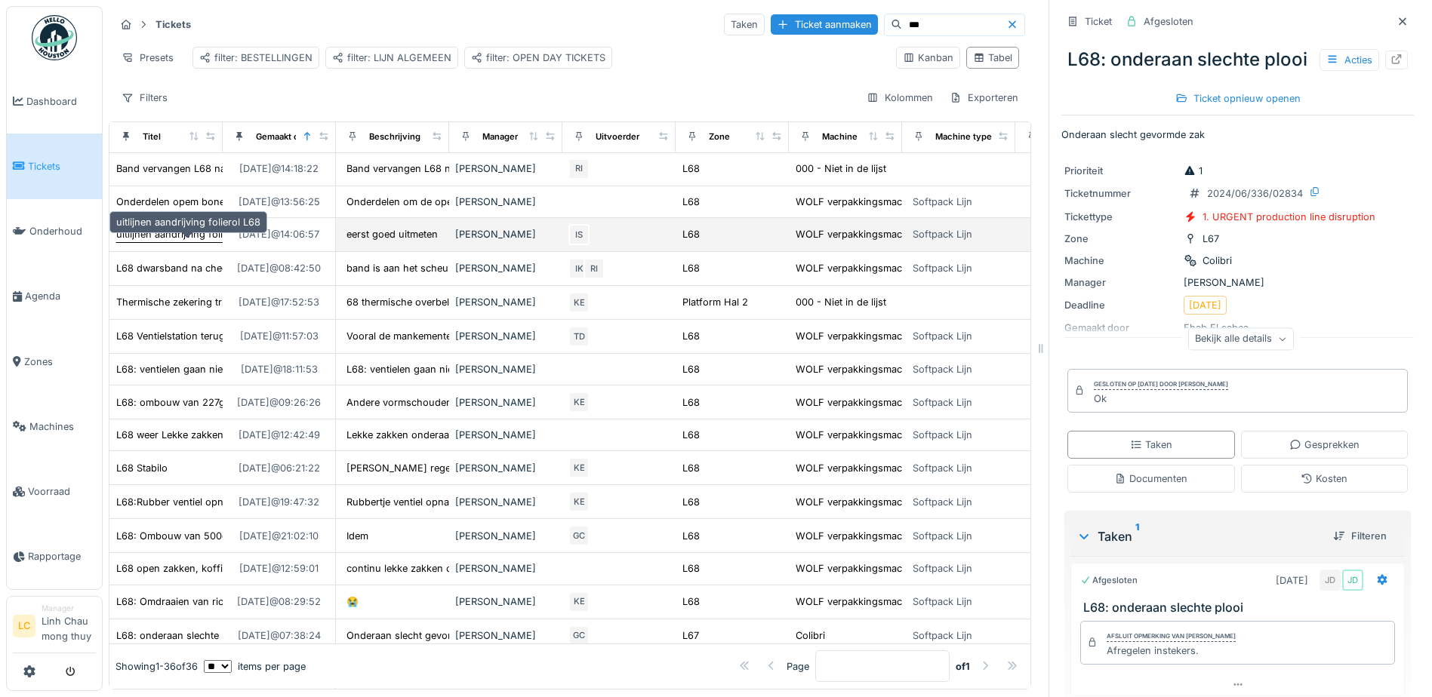
click at [189, 238] on div "uitlijnen aandrijving folierol L68" at bounding box center [188, 234] width 144 height 14
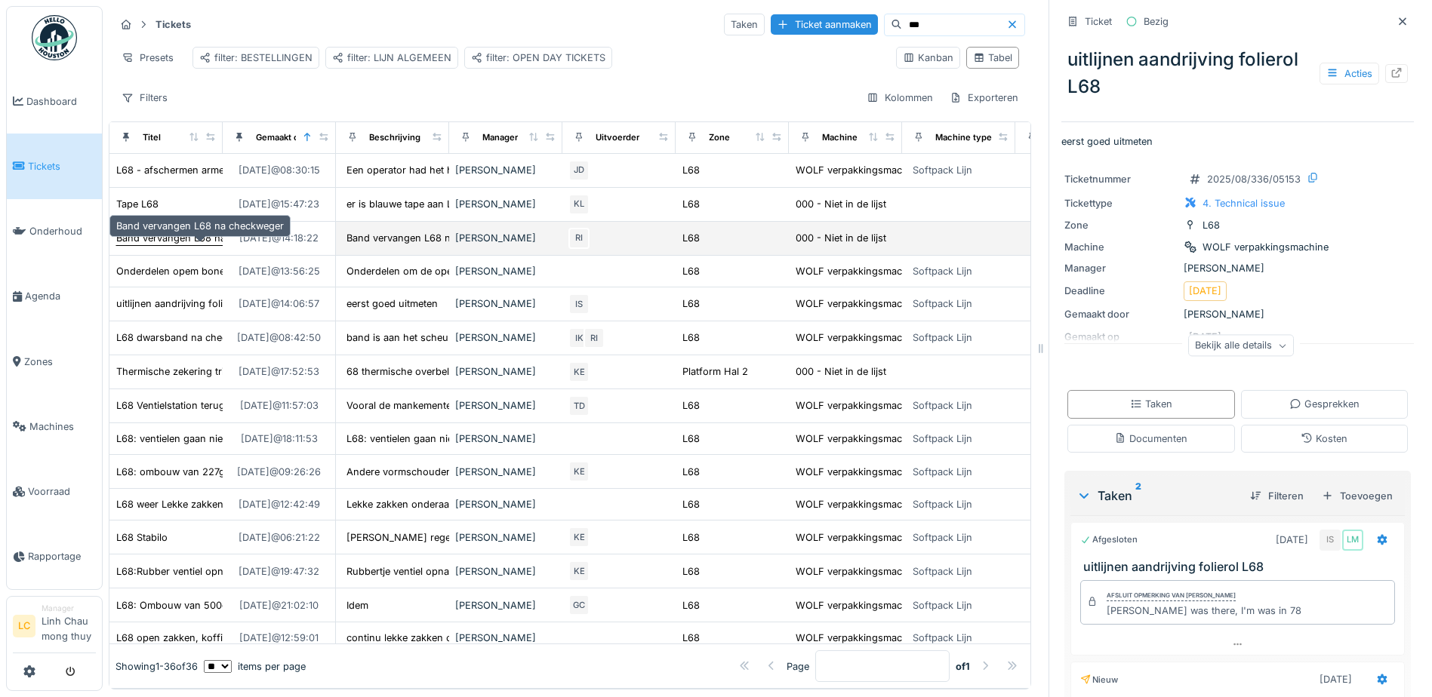
click at [174, 241] on div "Band vervangen L68 na checkweger" at bounding box center [200, 238] width 168 height 14
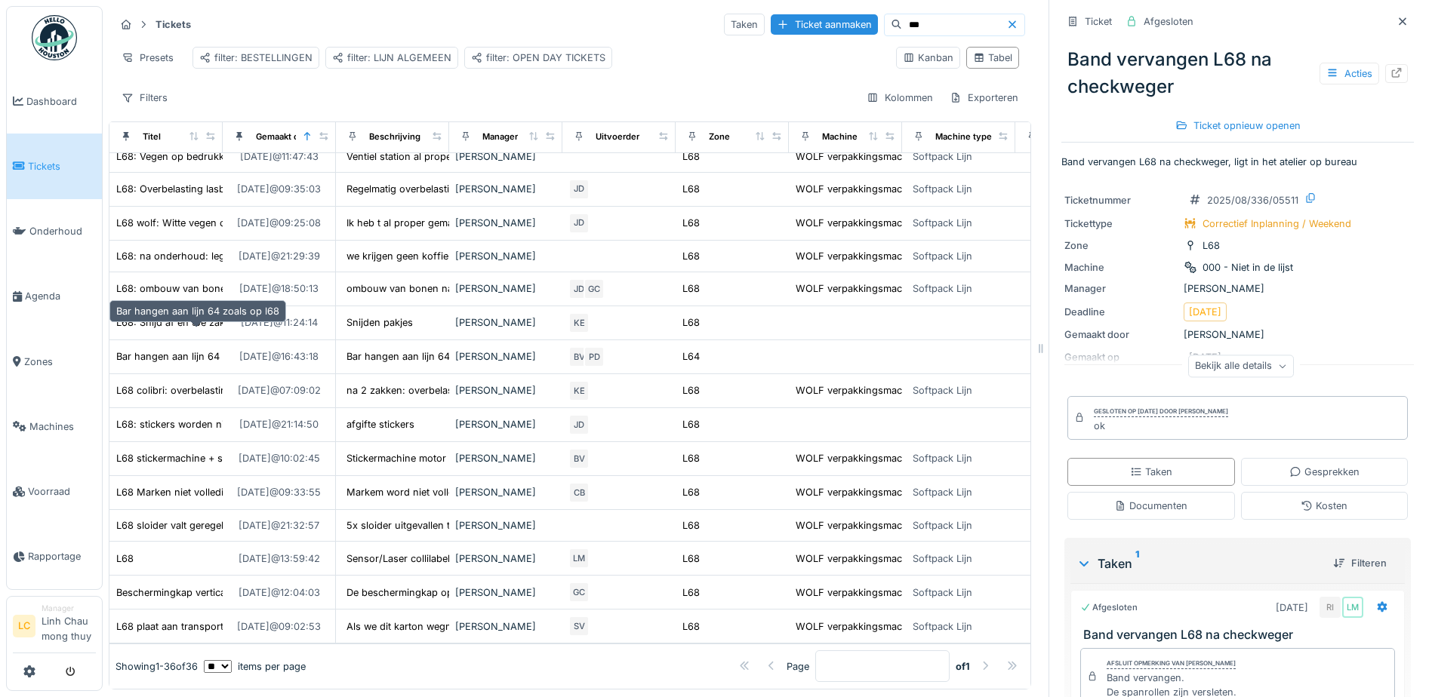
scroll to position [11, 0]
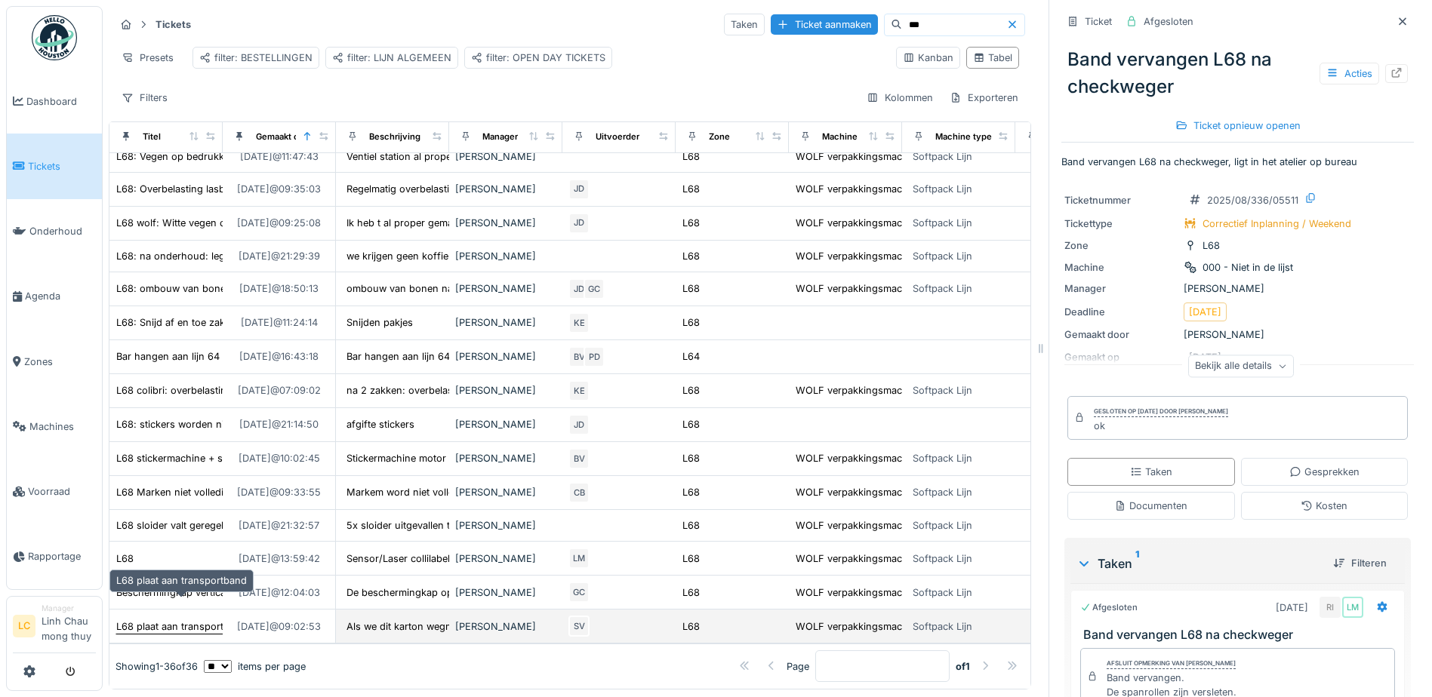
click at [178, 620] on div "L68 plaat aan transportband" at bounding box center [181, 627] width 131 height 14
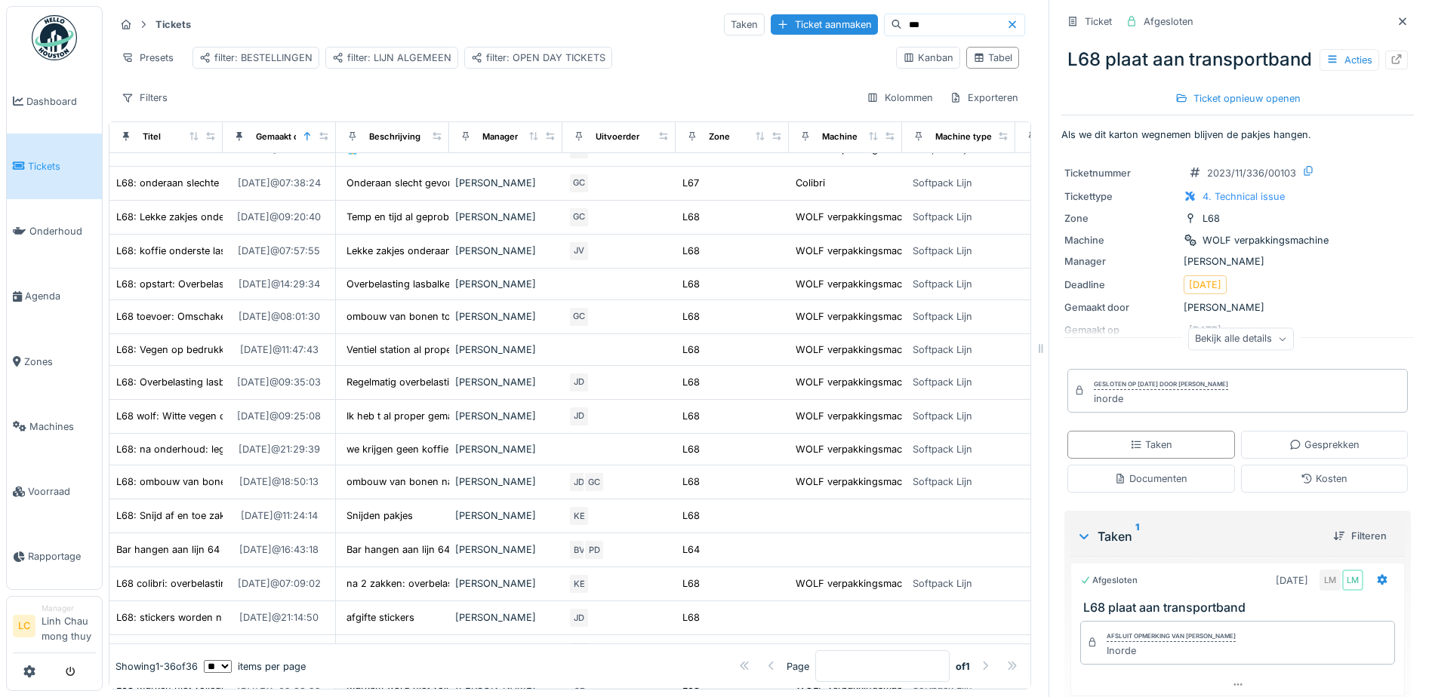
scroll to position [447, 0]
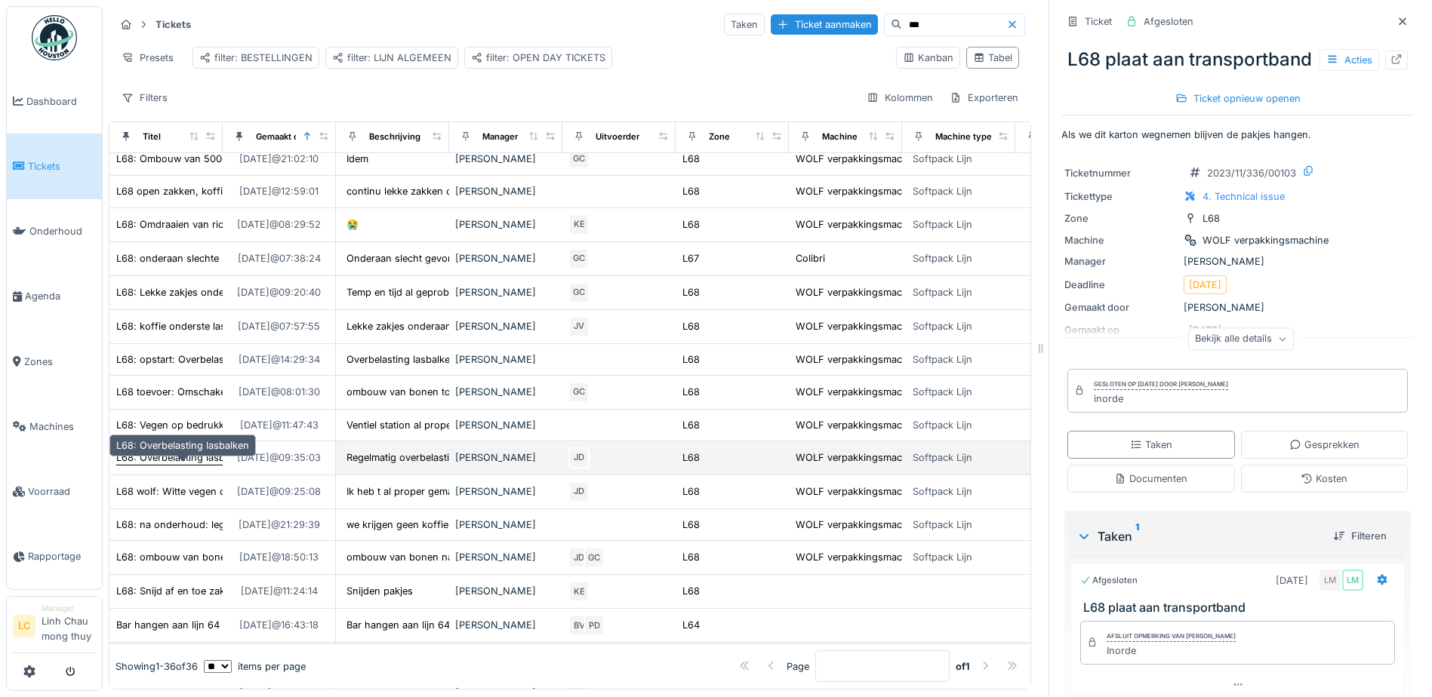
click at [203, 460] on div "L68: Overbelasting lasbalken" at bounding box center [182, 458] width 133 height 14
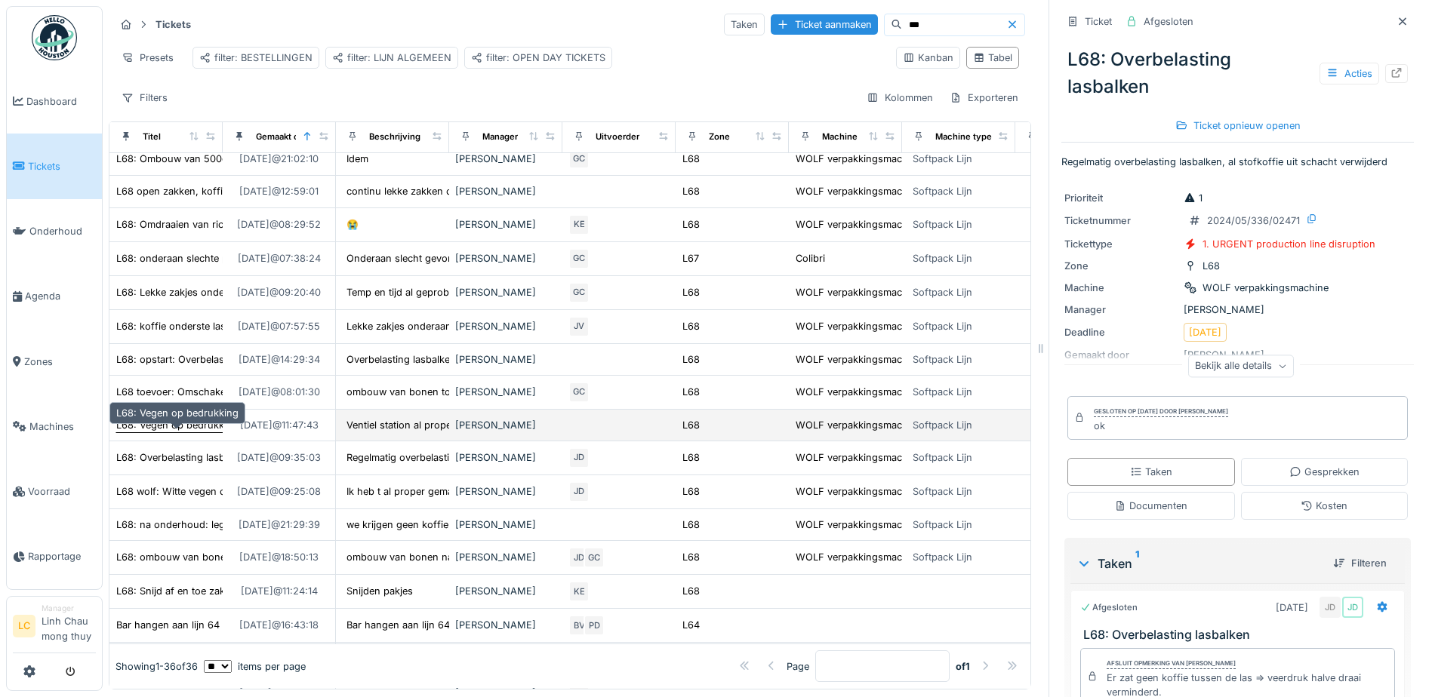
click at [185, 432] on div "L68: Vegen op bedrukking" at bounding box center [177, 425] width 122 height 14
